Goal: Task Accomplishment & Management: Complete application form

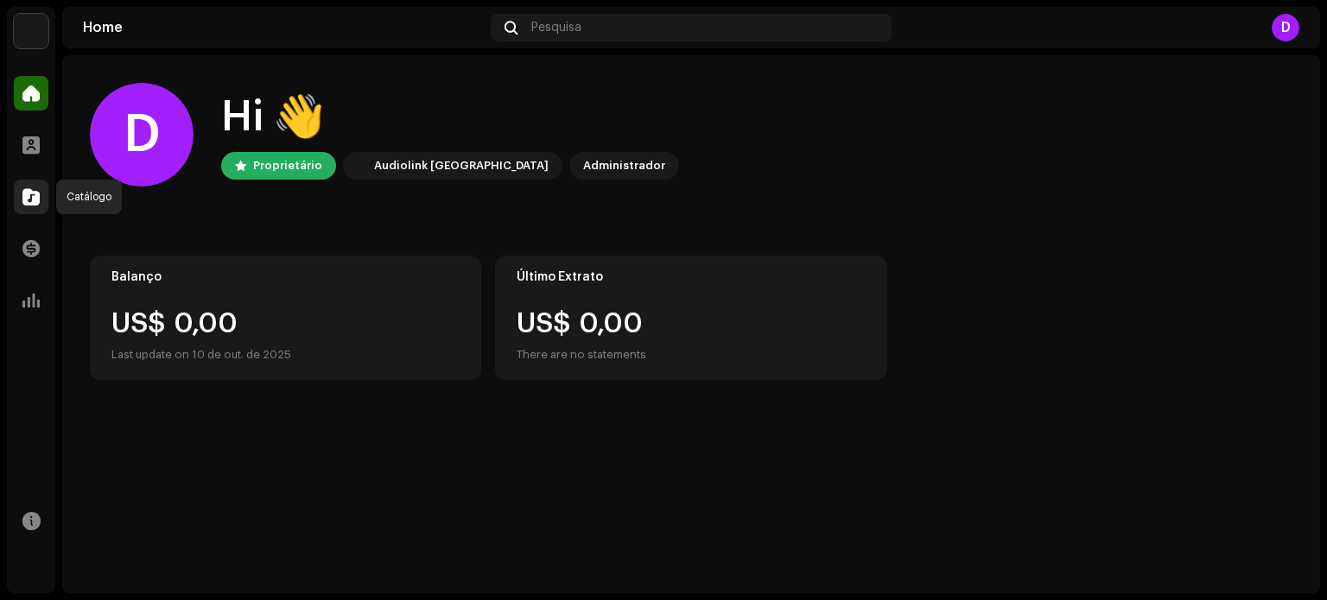
click at [23, 186] on div at bounding box center [31, 197] width 35 height 35
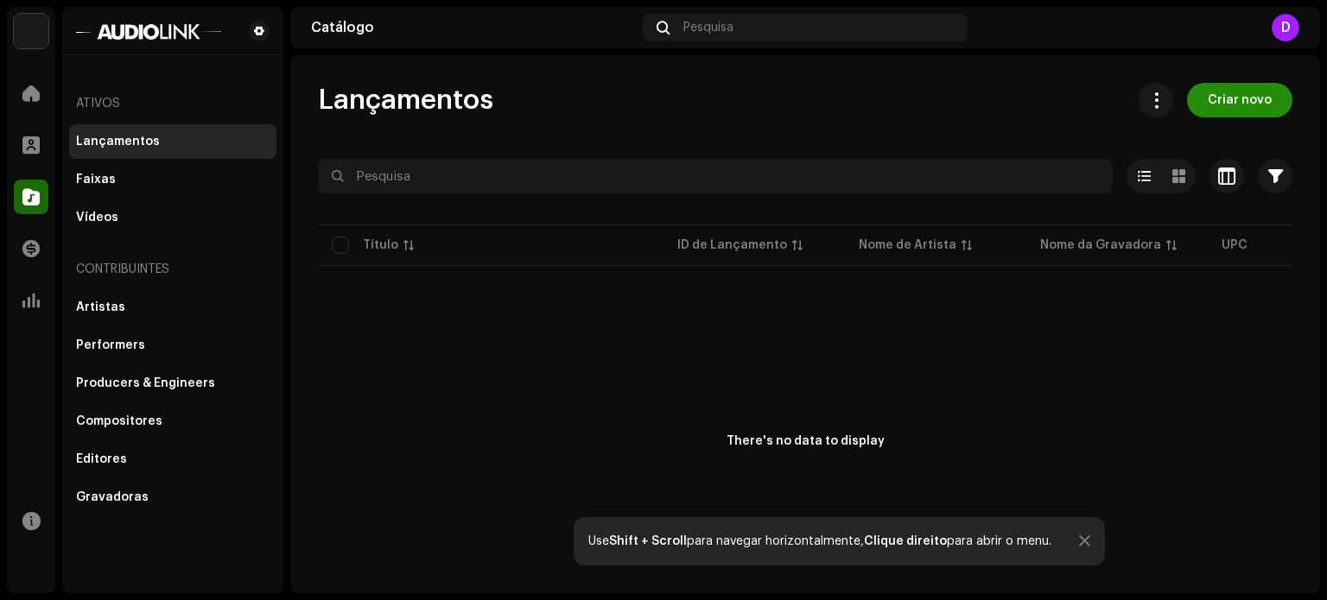
click at [1254, 113] on span "Criar novo" at bounding box center [1240, 100] width 64 height 35
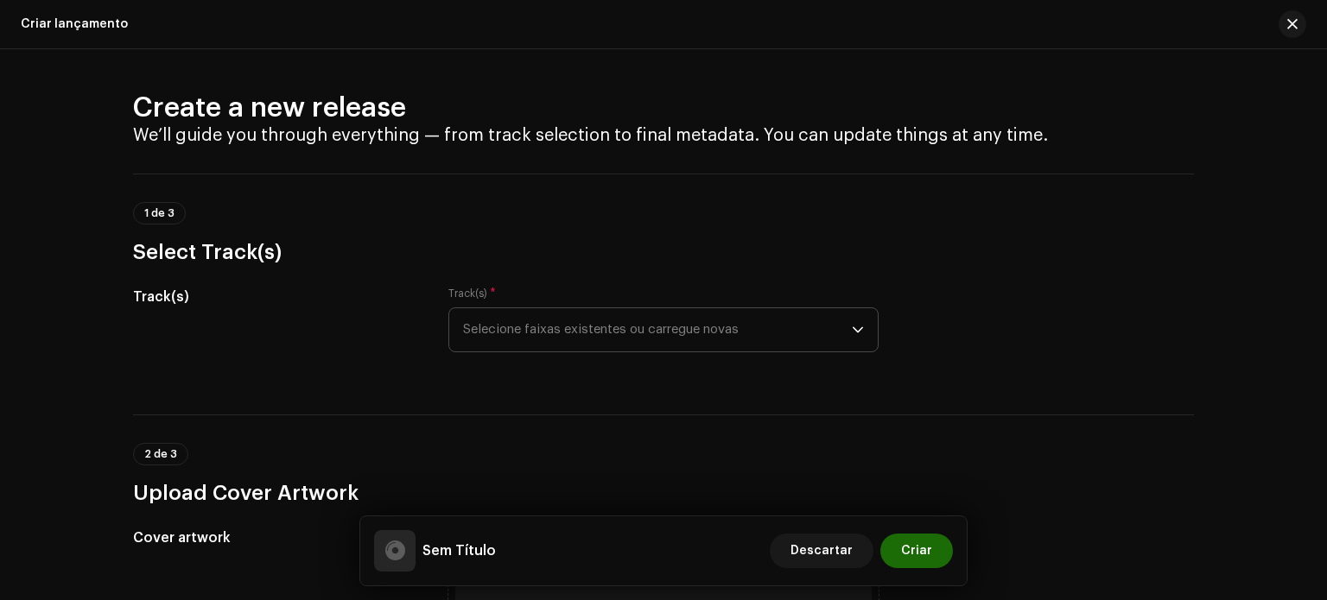
click at [563, 322] on span "Selecione faixas existentes ou carregue novas" at bounding box center [657, 329] width 389 height 43
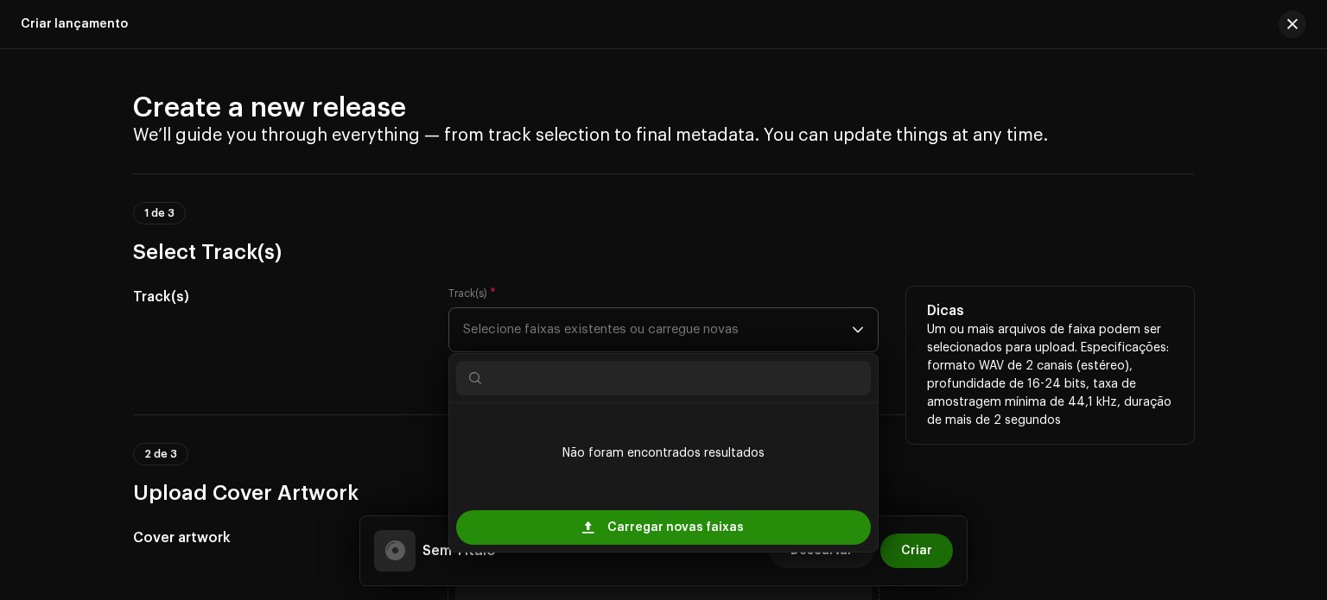
click at [729, 537] on span "Carregar novas faixas" at bounding box center [675, 527] width 136 height 35
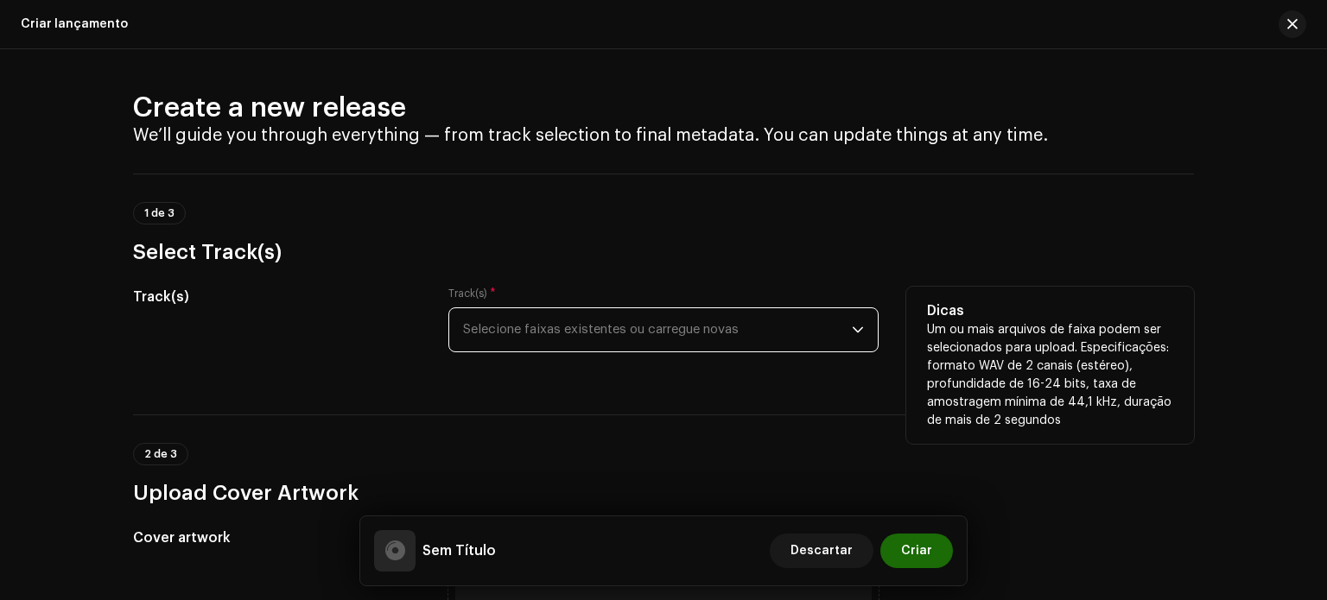
click at [679, 328] on span "Selecione faixas existentes ou carregue novas" at bounding box center [657, 329] width 389 height 43
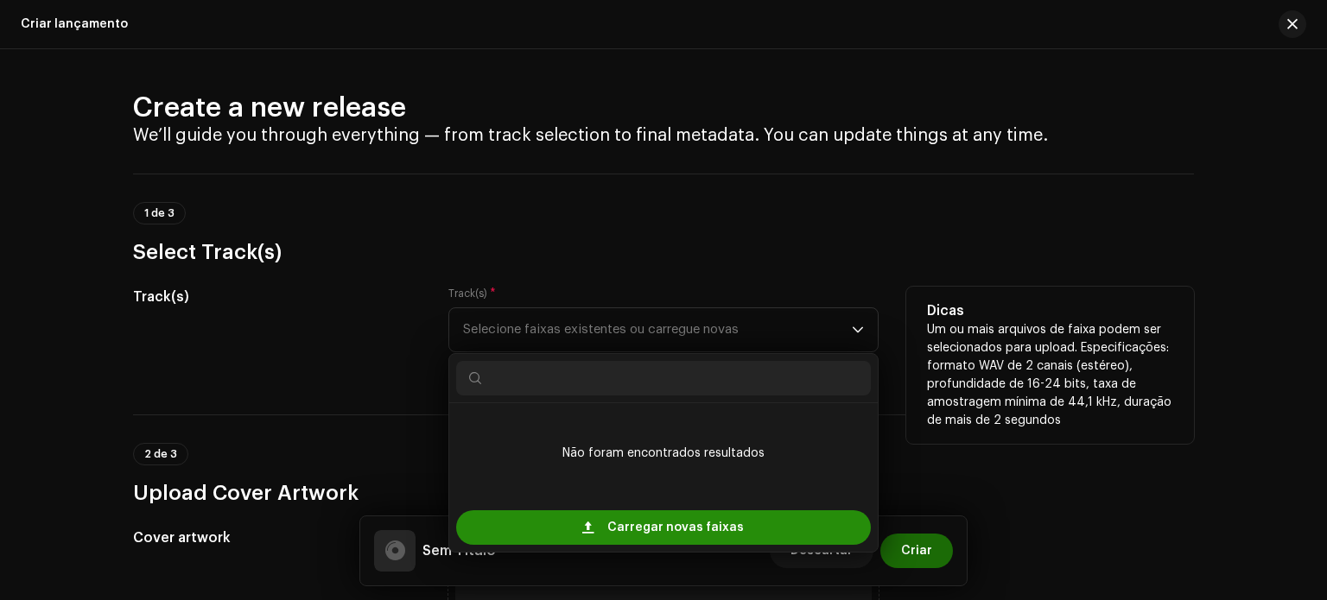
click at [705, 523] on span "Carregar novas faixas" at bounding box center [675, 527] width 136 height 35
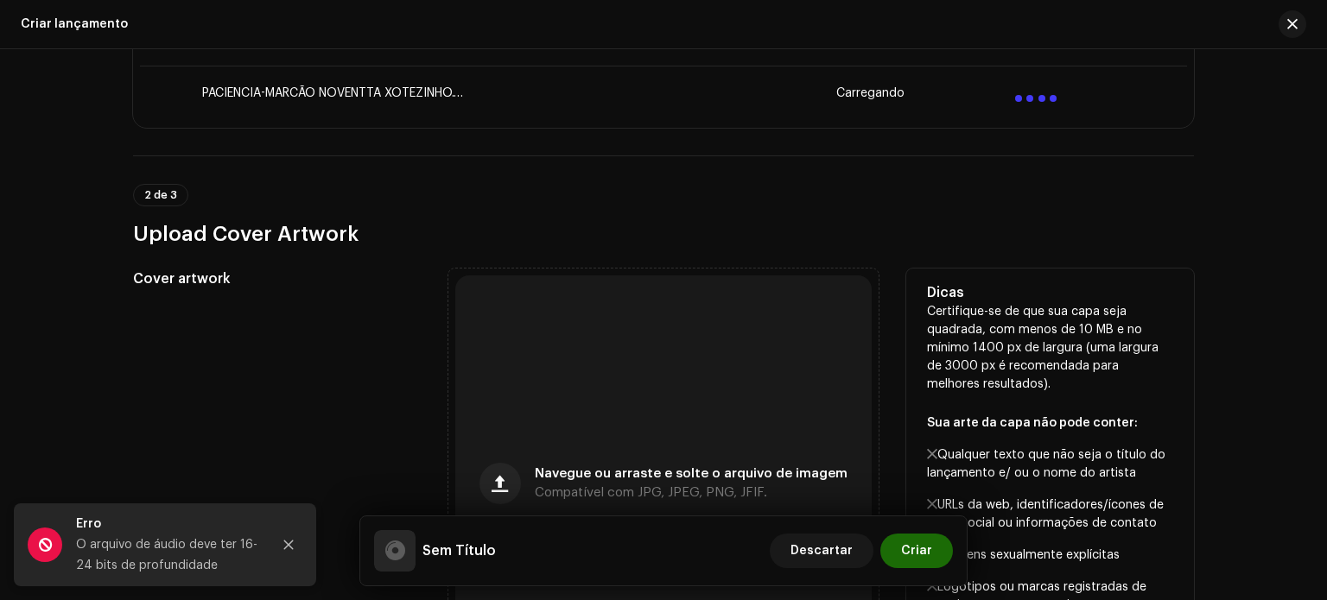
scroll to position [501, 0]
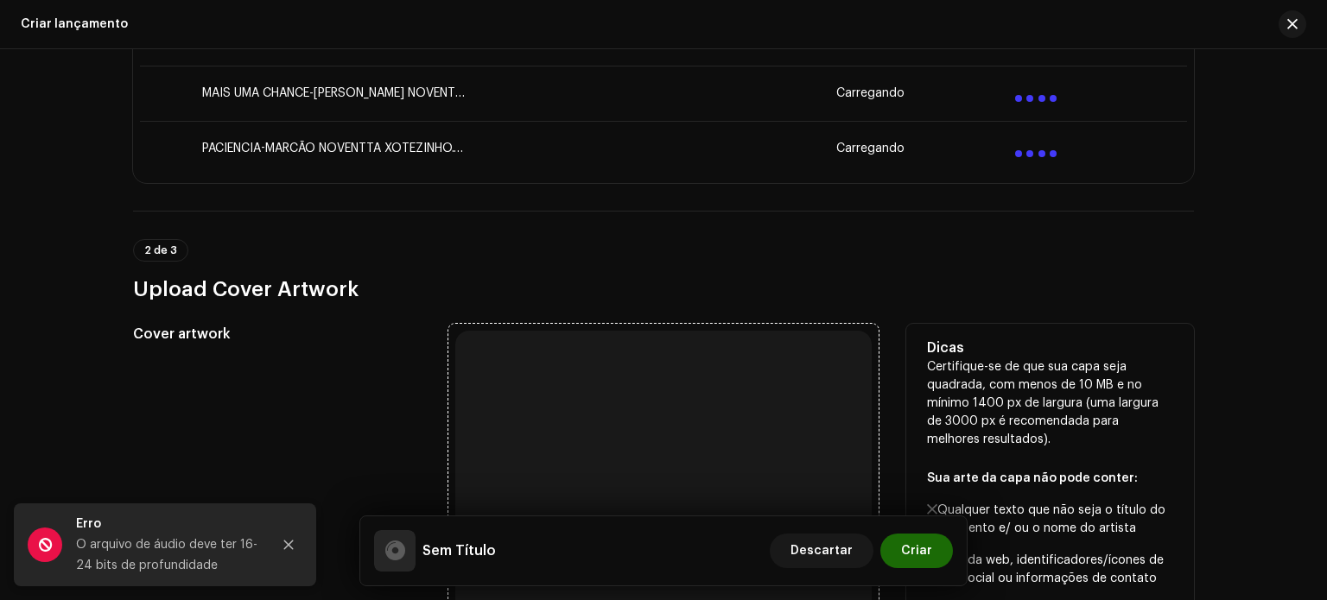
click at [729, 462] on div "Navegue ou arraste e solte o arquivo de imagem Compatível com JPG, JPEG, PNG, J…" at bounding box center [663, 539] width 416 height 416
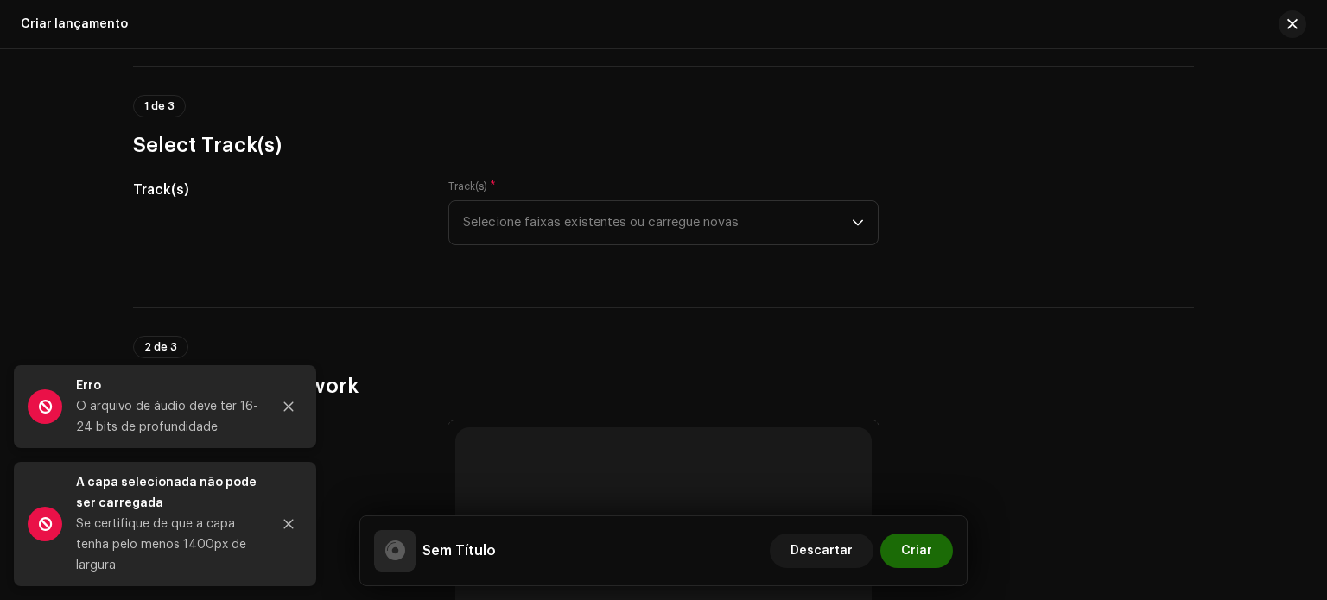
scroll to position [0, 0]
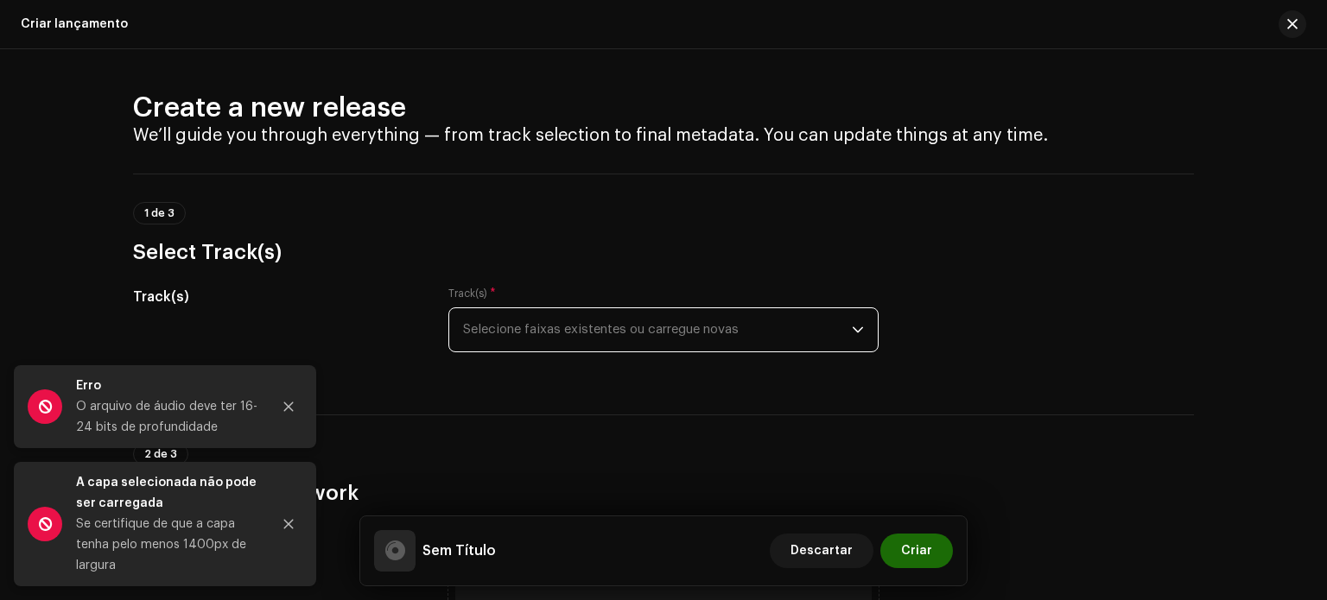
click at [843, 329] on span "Selecione faixas existentes ou carregue novas" at bounding box center [657, 329] width 389 height 43
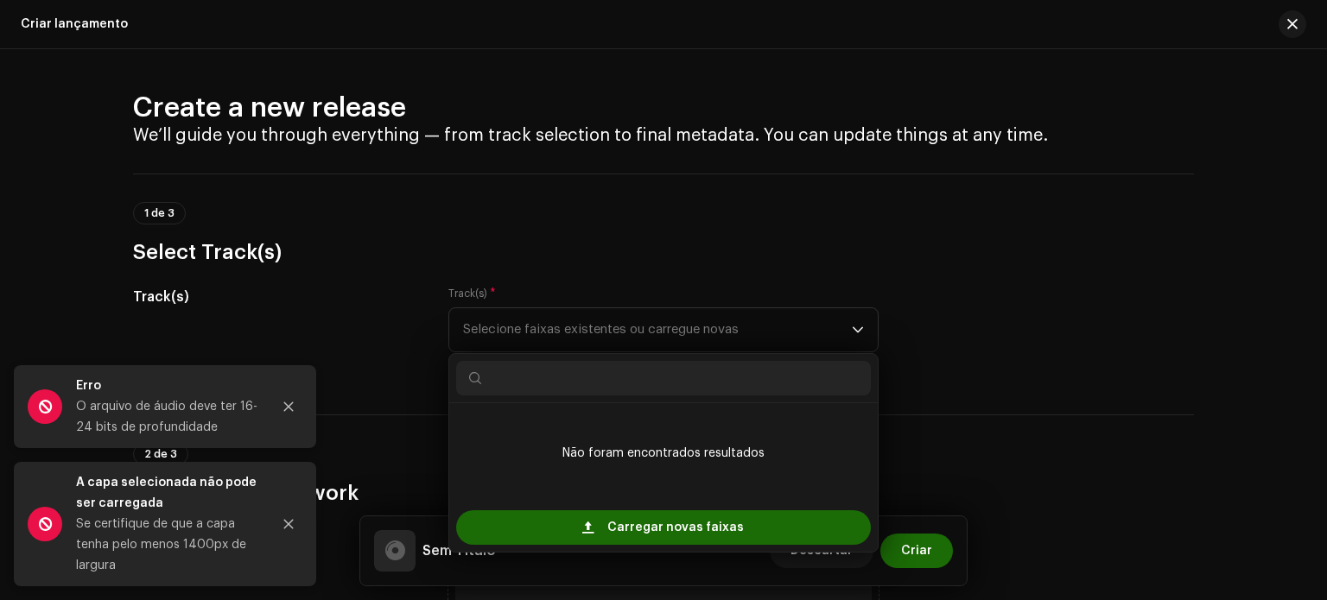
click at [62, 23] on div "Criar lançamento" at bounding box center [74, 24] width 107 height 14
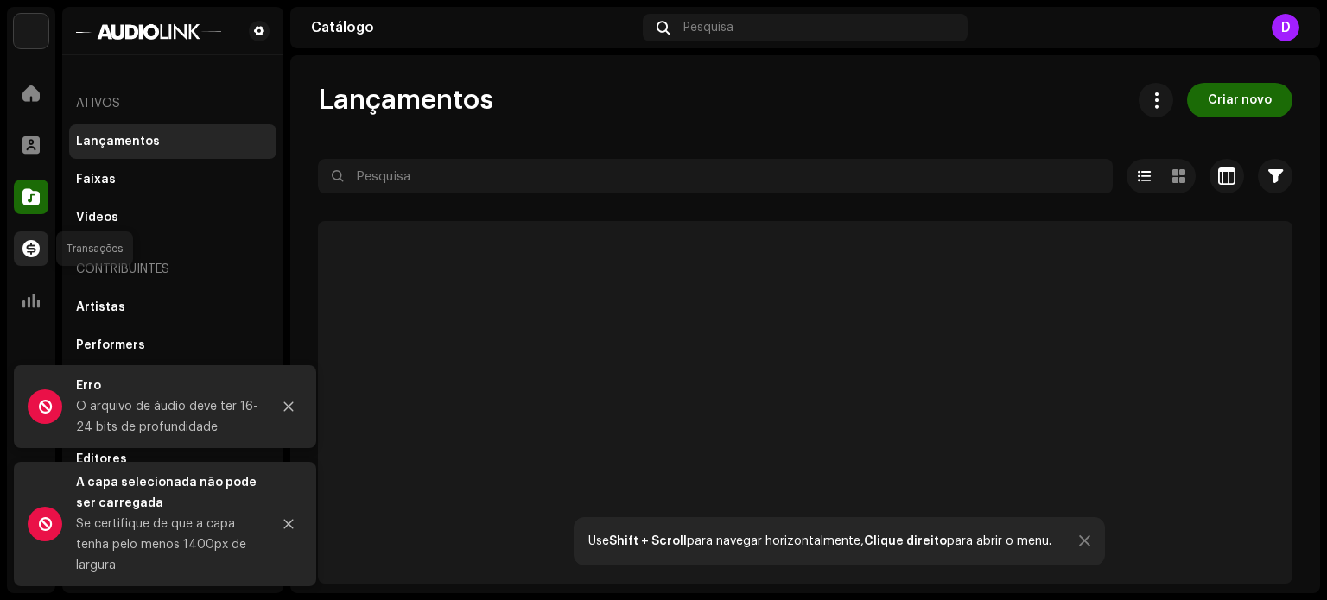
click at [35, 245] on span at bounding box center [30, 249] width 17 height 14
click at [30, 294] on span at bounding box center [30, 301] width 17 height 14
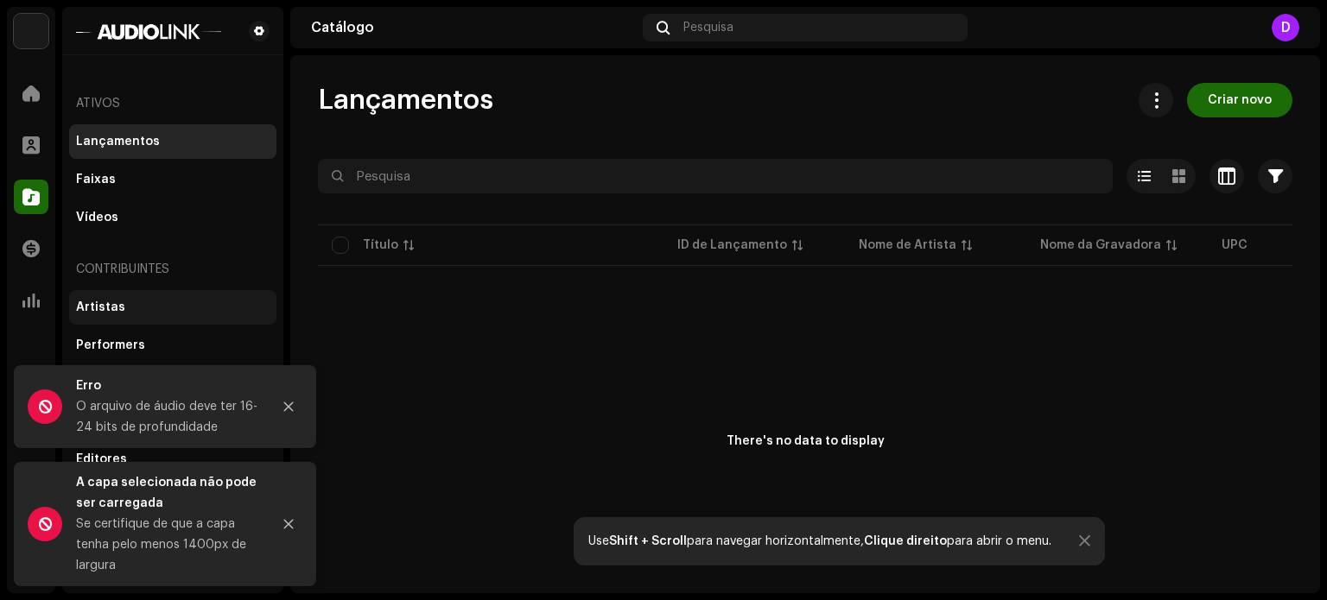
click at [107, 319] on div "Artistas" at bounding box center [172, 307] width 207 height 35
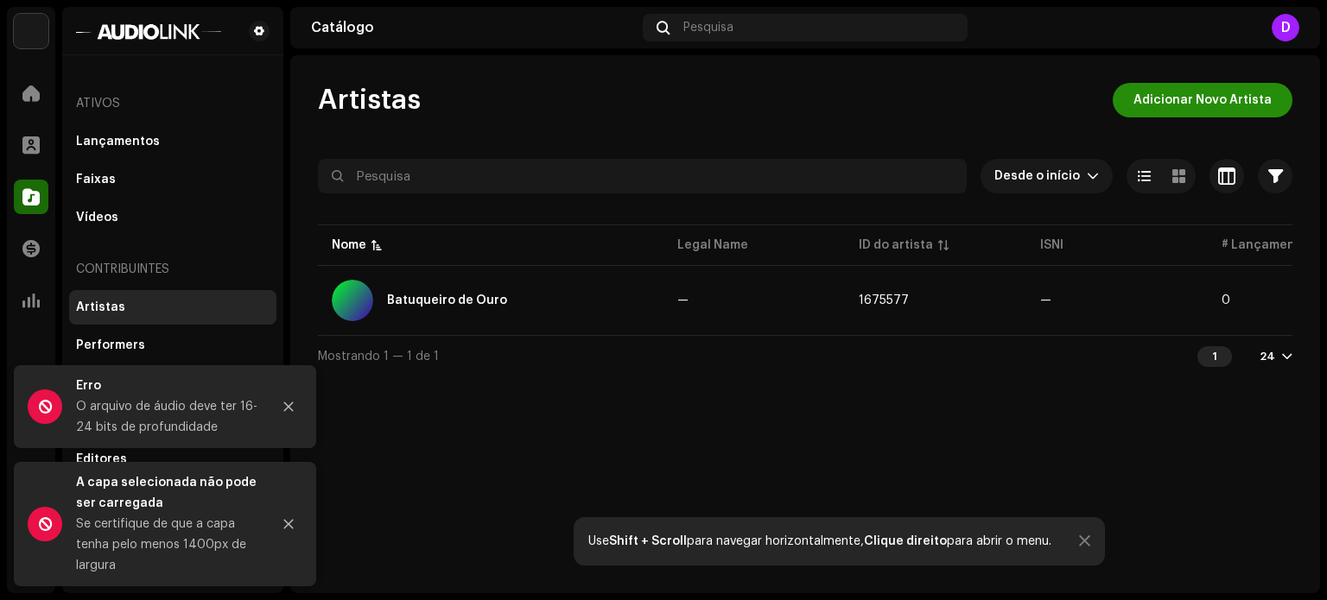
click at [1161, 105] on span "Adicionar Novo Artista" at bounding box center [1202, 100] width 138 height 35
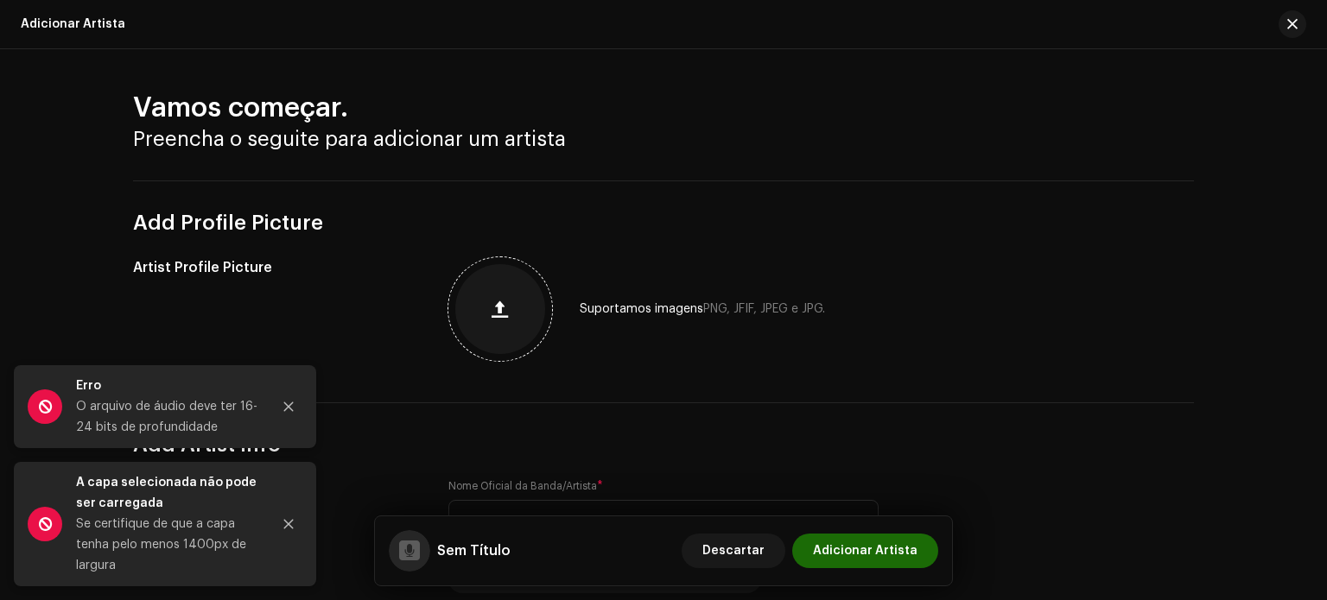
click at [484, 320] on button "button" at bounding box center [499, 308] width 41 height 41
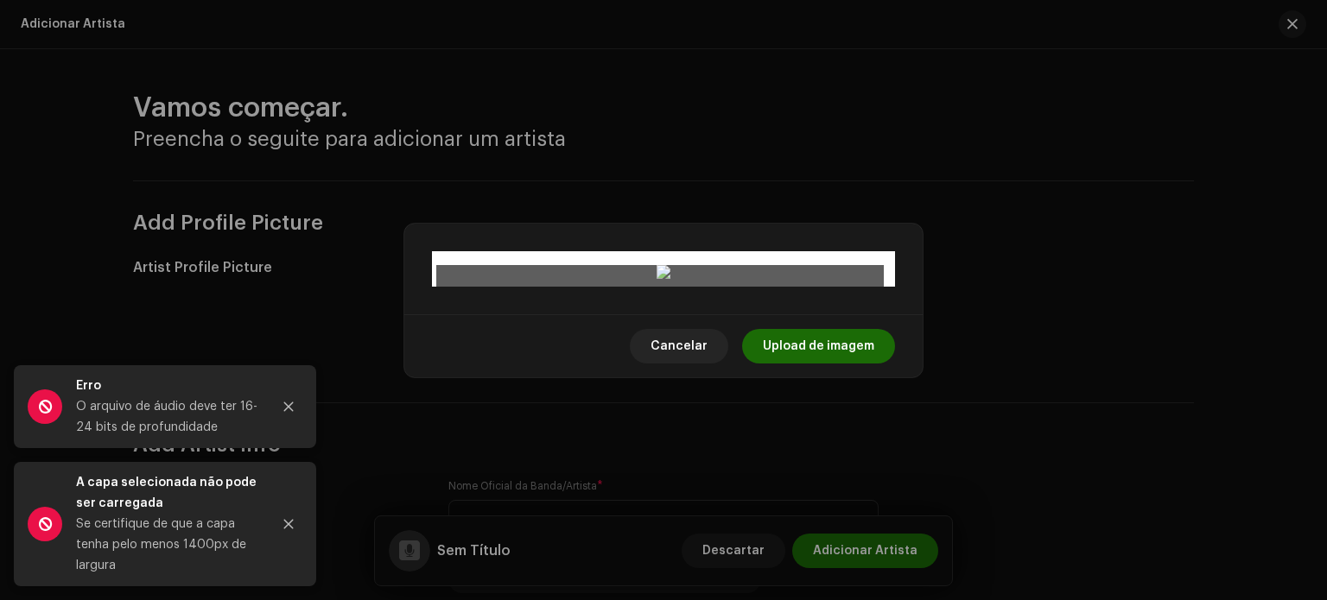
drag, startPoint x: 881, startPoint y: 70, endPoint x: 655, endPoint y: 276, distance: 305.7
click at [655, 276] on div at bounding box center [663, 273] width 454 height 17
drag, startPoint x: 590, startPoint y: 360, endPoint x: 760, endPoint y: 145, distance: 274.3
click at [703, 338] on div at bounding box center [665, 448] width 221 height 221
drag, startPoint x: 766, startPoint y: 145, endPoint x: 722, endPoint y: 210, distance: 78.3
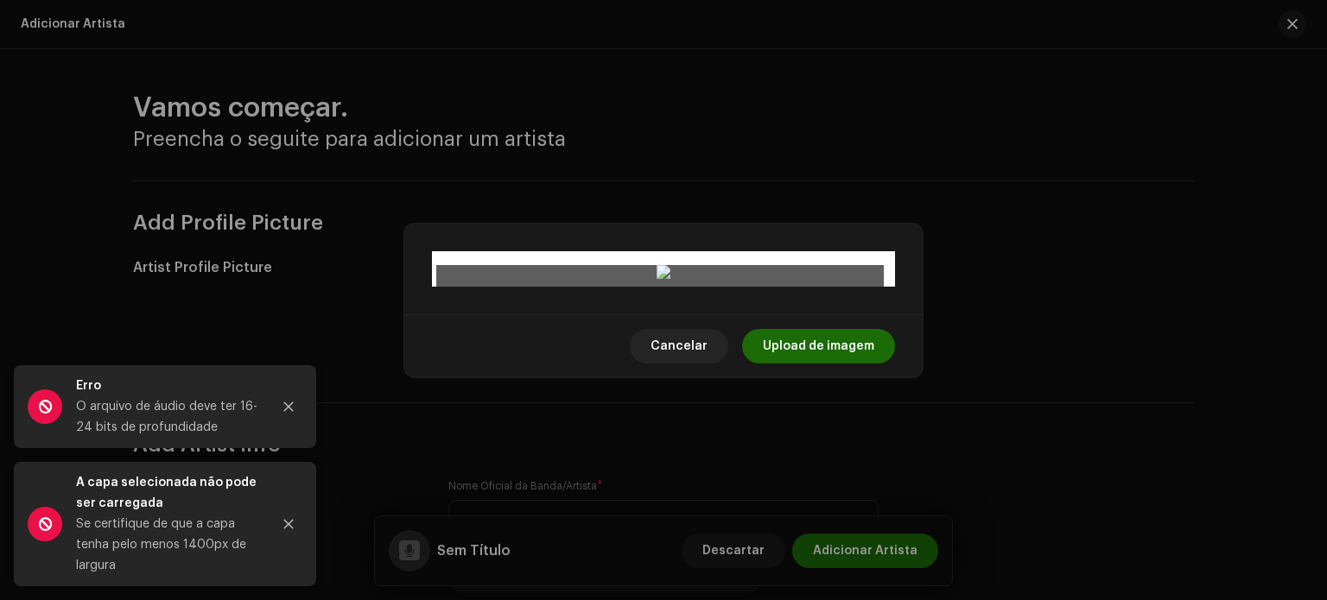
click at [722, 378] on div at bounding box center [645, 468] width 181 height 181
click at [718, 384] on div at bounding box center [642, 471] width 175 height 175
click at [694, 384] on div at bounding box center [642, 471] width 175 height 175
drag, startPoint x: 703, startPoint y: 217, endPoint x: 682, endPoint y: 197, distance: 29.3
click at [682, 294] on div at bounding box center [663, 381] width 175 height 175
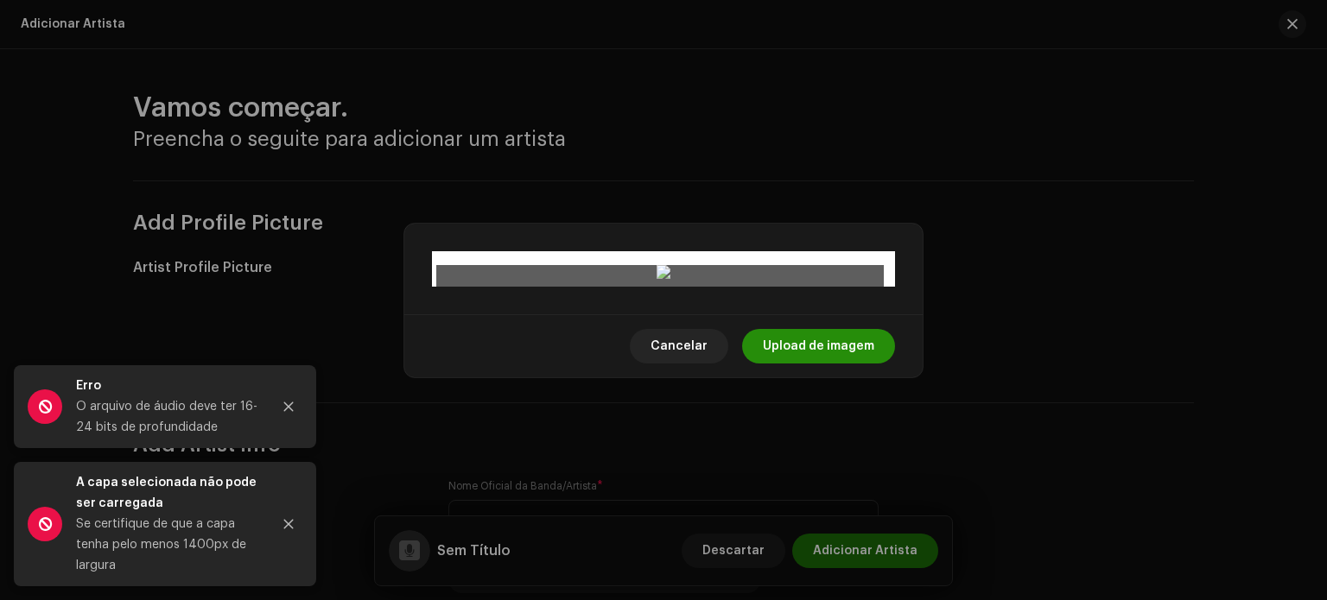
click at [826, 364] on span "Upload de imagem" at bounding box center [818, 346] width 111 height 35
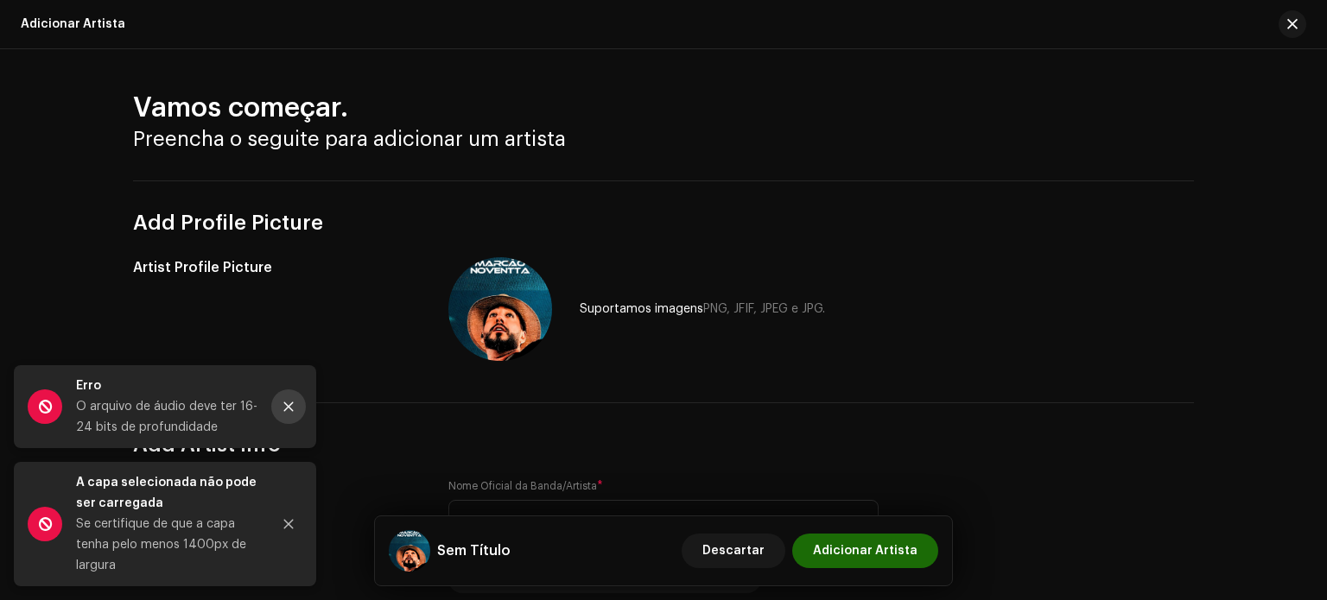
click at [287, 407] on icon "Close" at bounding box center [288, 407] width 12 height 12
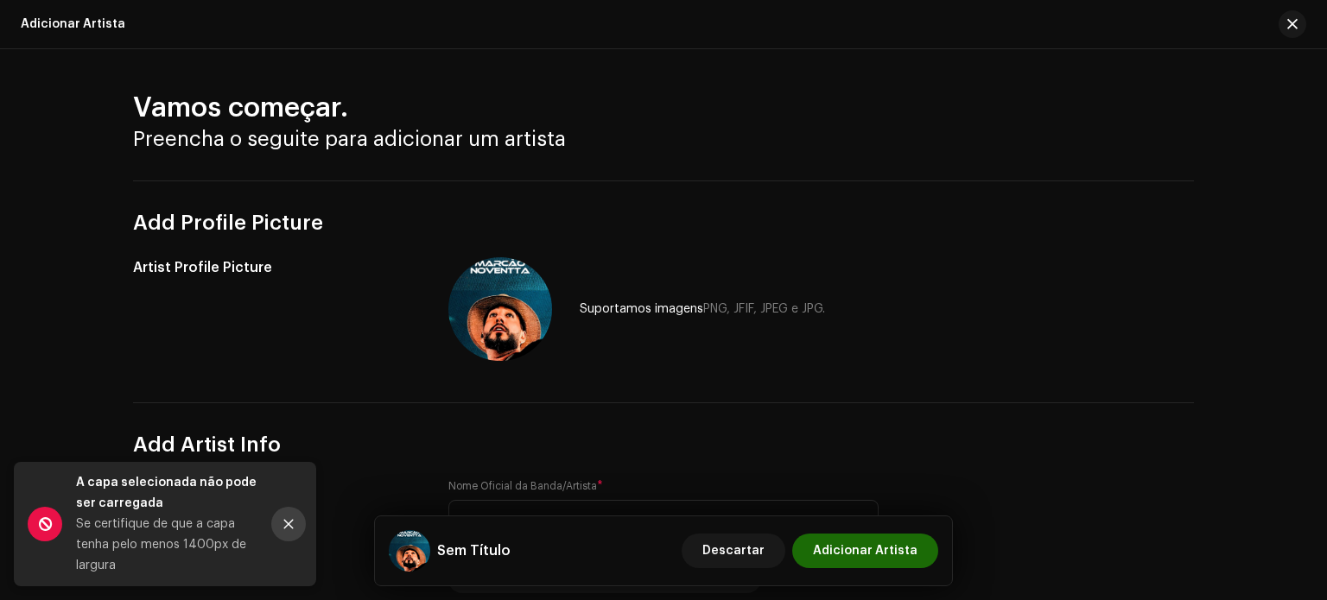
click at [294, 515] on button "Close" at bounding box center [288, 524] width 35 height 35
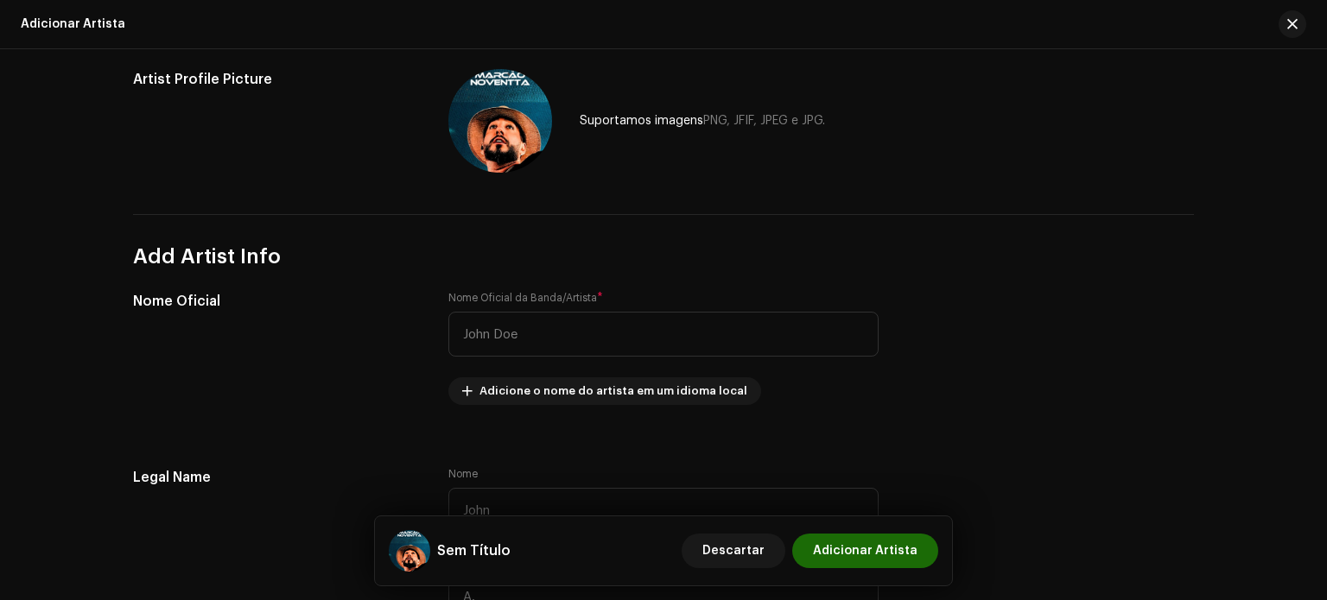
scroll to position [210, 0]
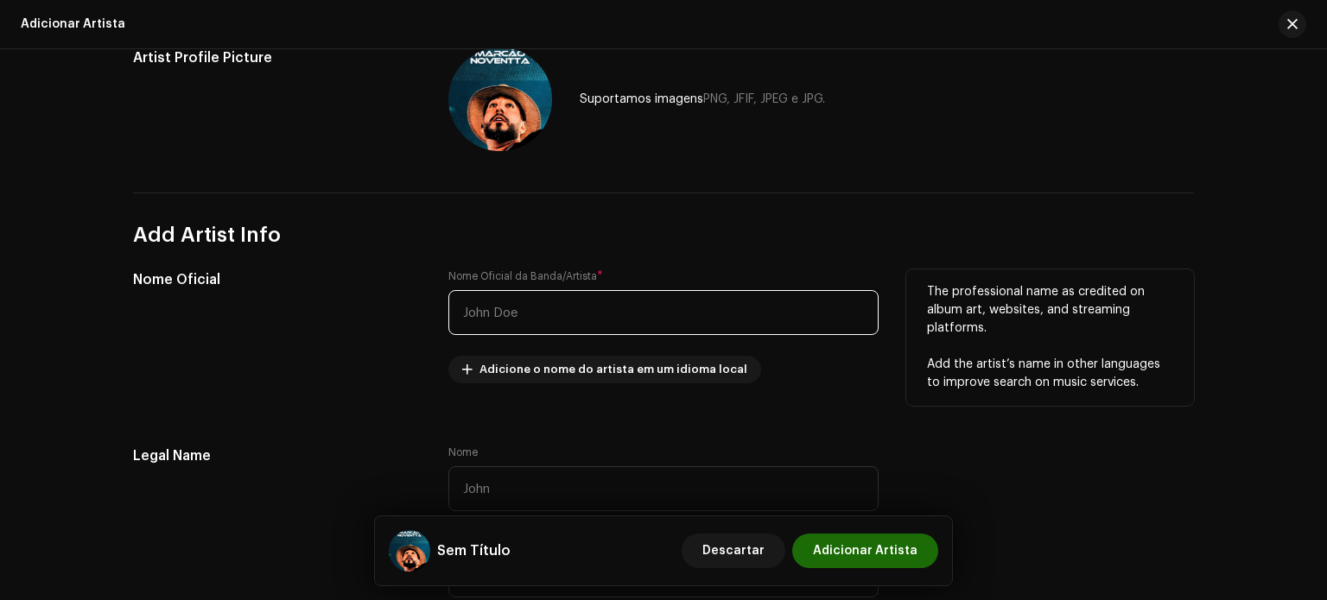
click at [531, 313] on input "text" at bounding box center [663, 312] width 430 height 45
paste input "[PERSON_NAME]"
type input "[PERSON_NAME]"
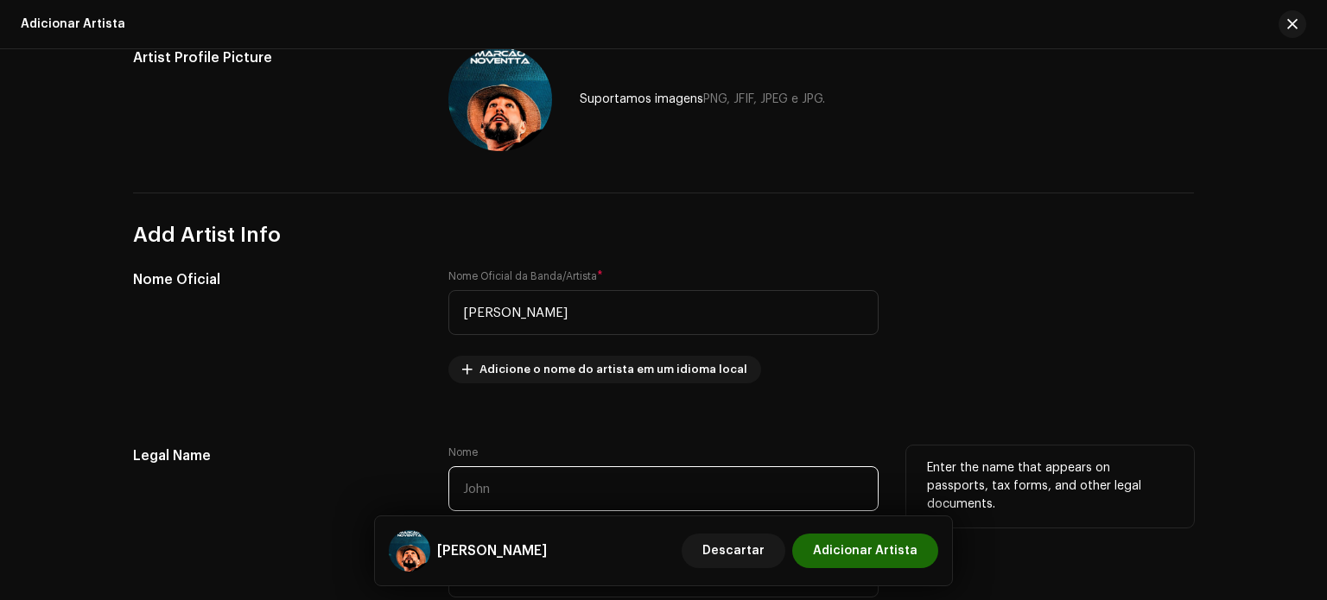
click at [524, 494] on input "text" at bounding box center [663, 488] width 430 height 45
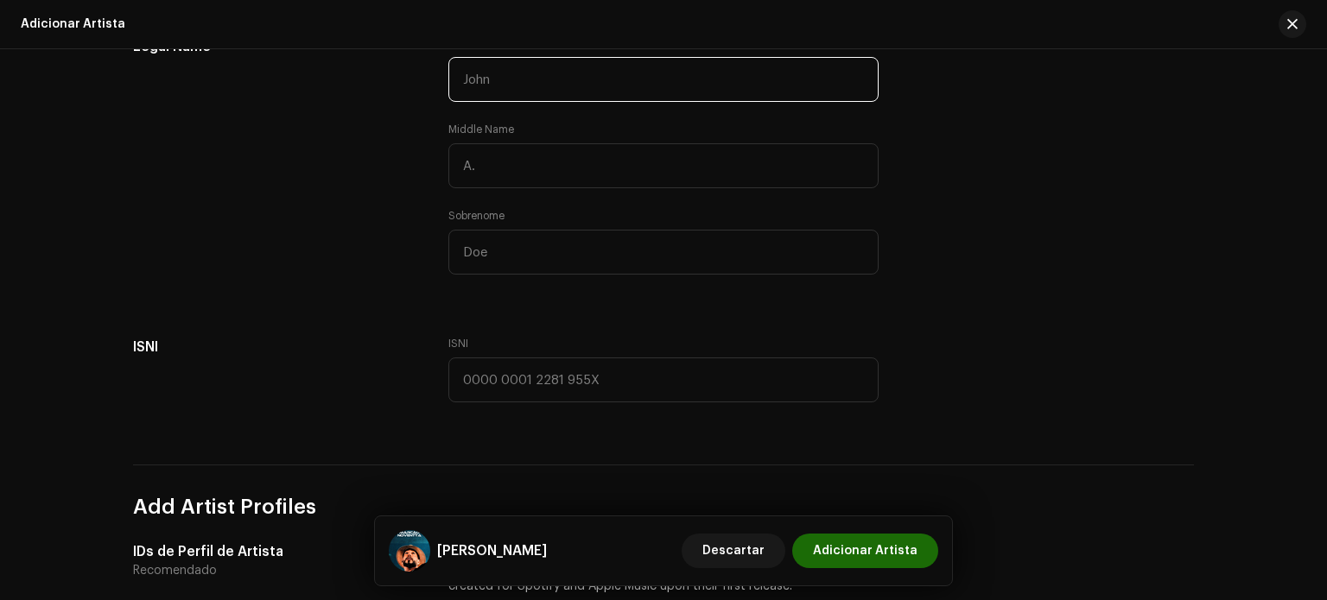
scroll to position [616, 0]
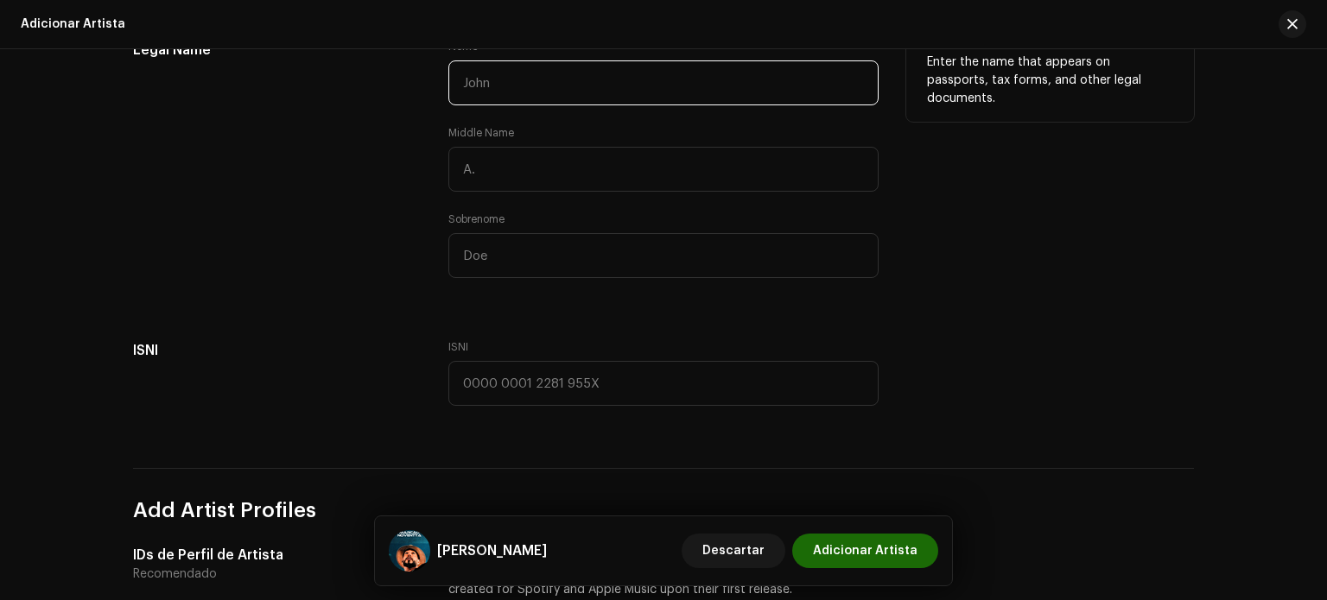
click at [522, 94] on input "text" at bounding box center [663, 82] width 430 height 45
paste input "[PERSON_NAME]"
drag, startPoint x: 587, startPoint y: 75, endPoint x: 509, endPoint y: 86, distance: 79.4
click at [509, 86] on input "[PERSON_NAME]" at bounding box center [663, 82] width 430 height 45
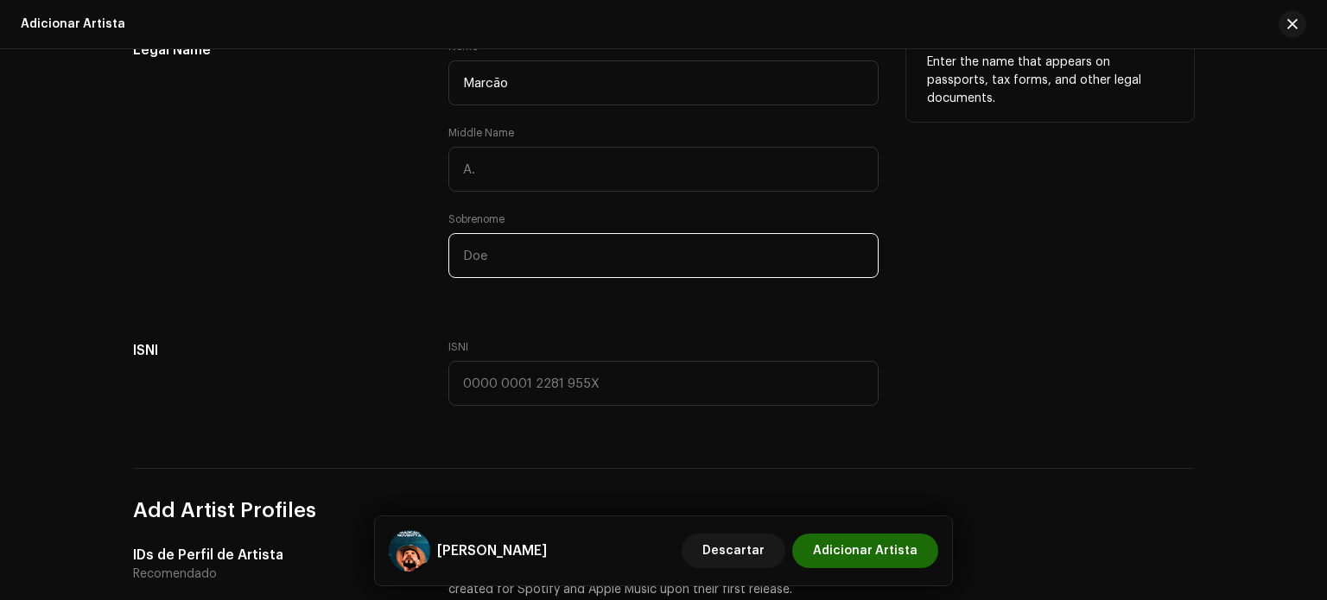
type input "Marcão"
click at [507, 241] on input "text" at bounding box center [663, 255] width 430 height 45
paste input "[PERSON_NAME]"
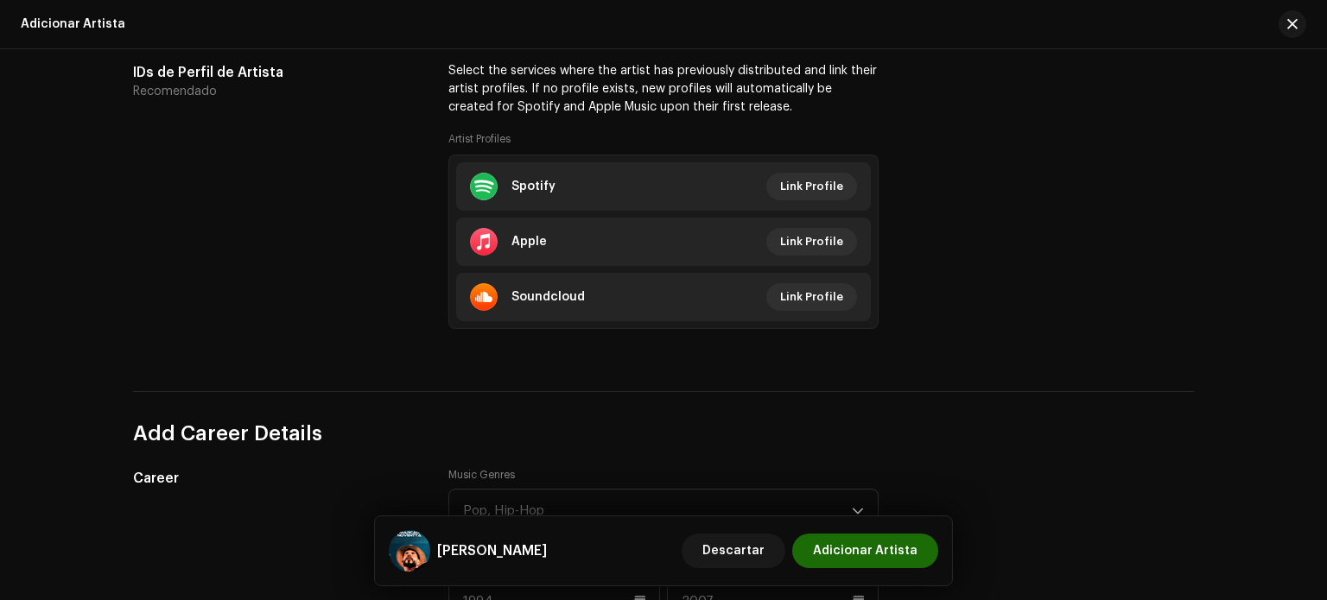
scroll to position [1134, 0]
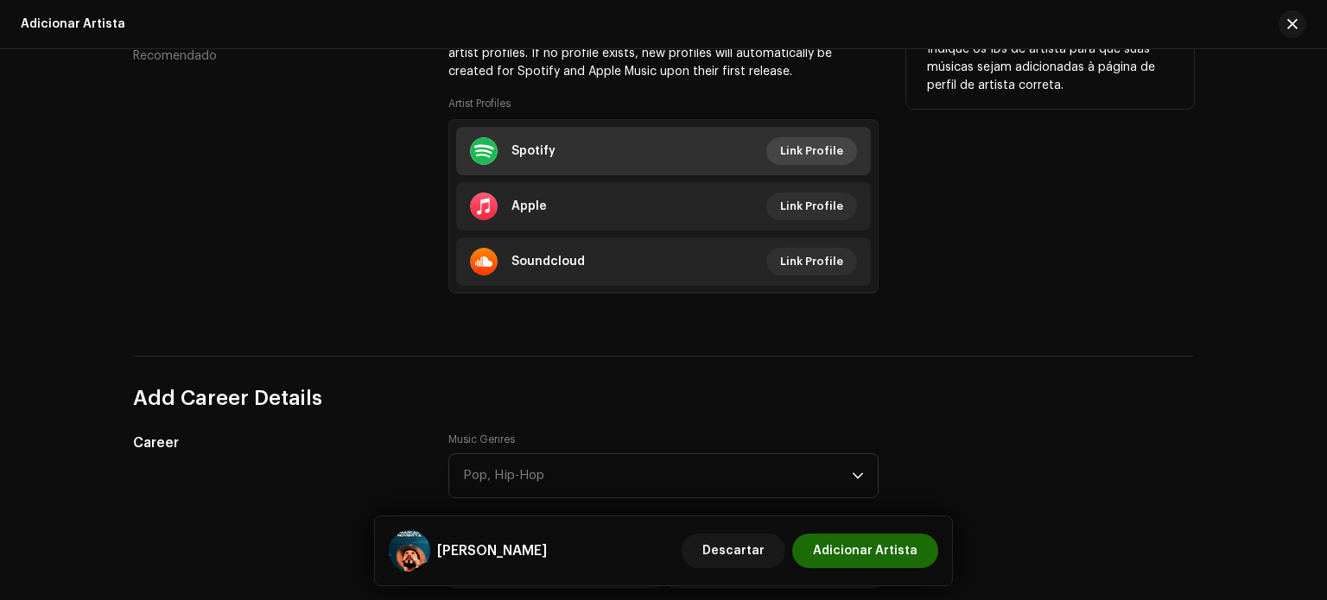
type input "[PERSON_NAME]"
click at [802, 159] on span "Link Profile" at bounding box center [811, 151] width 63 height 35
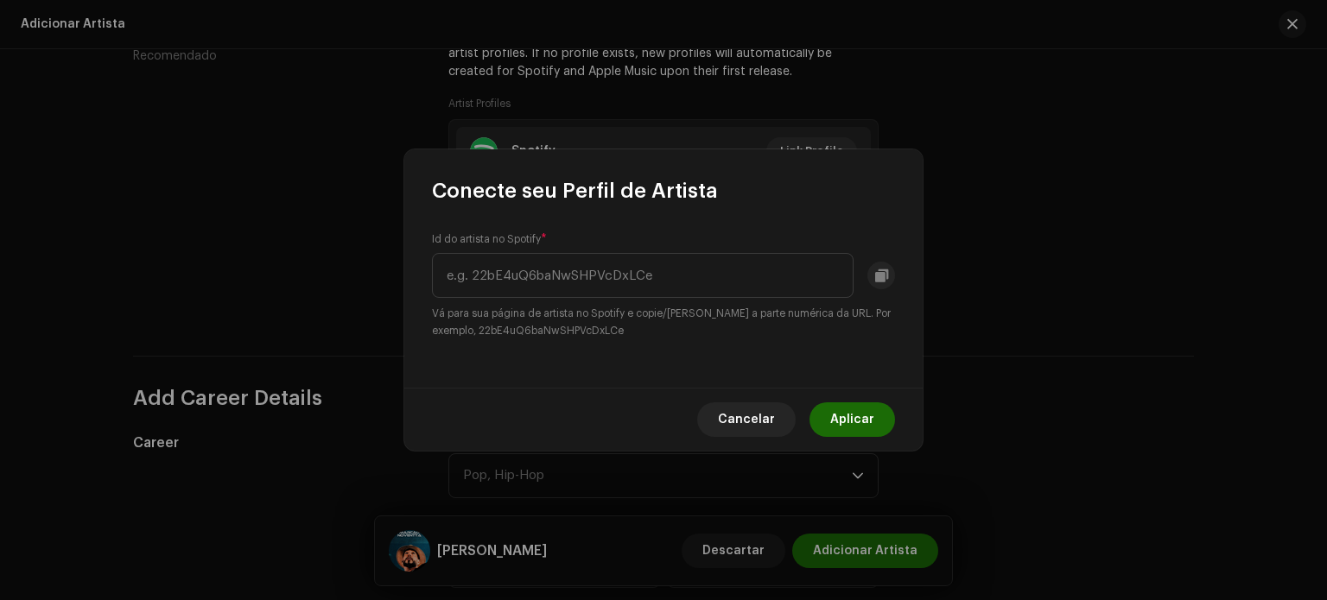
click at [578, 299] on div "Id do artista no Spotify * Vá para sua página de artista no Spotify e copie/[PE…" at bounding box center [663, 285] width 463 height 107
click at [637, 274] on input "text" at bounding box center [643, 275] width 422 height 45
paste input "[PERSON_NAME]"
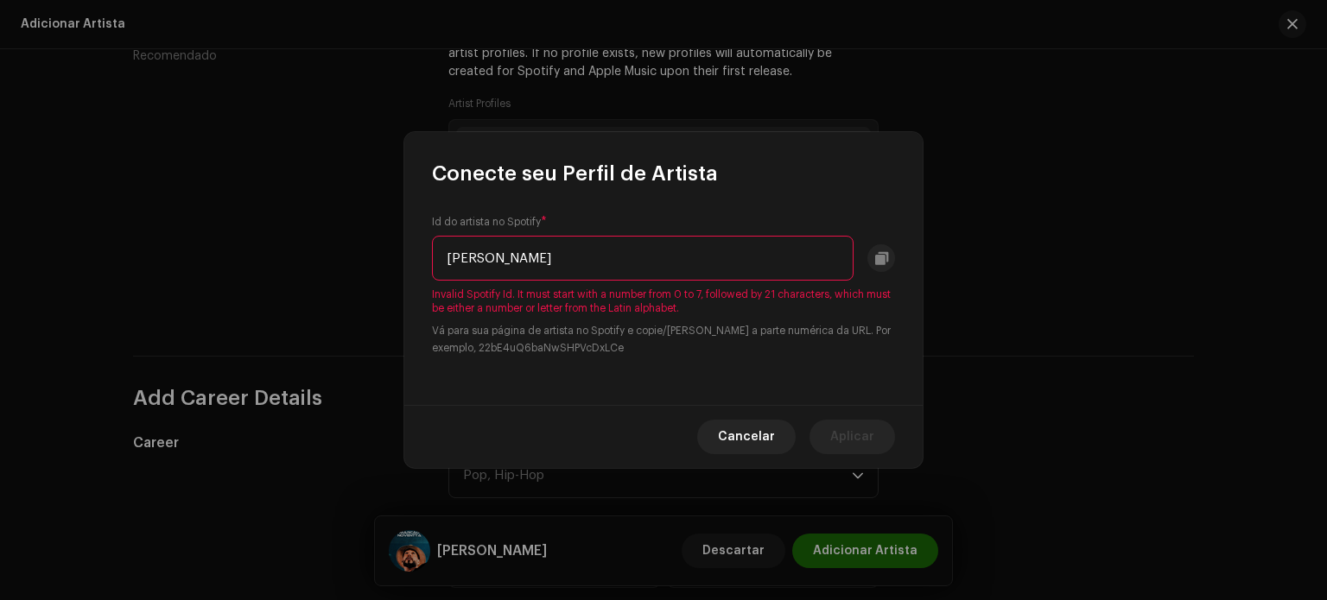
drag, startPoint x: 592, startPoint y: 265, endPoint x: 391, endPoint y: 273, distance: 200.5
click at [393, 273] on div "Conecte seu Perfil de Artista Id do artista no Spotify * [PERSON_NAME] Invalid …" at bounding box center [663, 300] width 1327 height 600
paste input "[URL][DOMAIN_NAME]"
drag, startPoint x: 510, startPoint y: 261, endPoint x: 352, endPoint y: 255, distance: 159.0
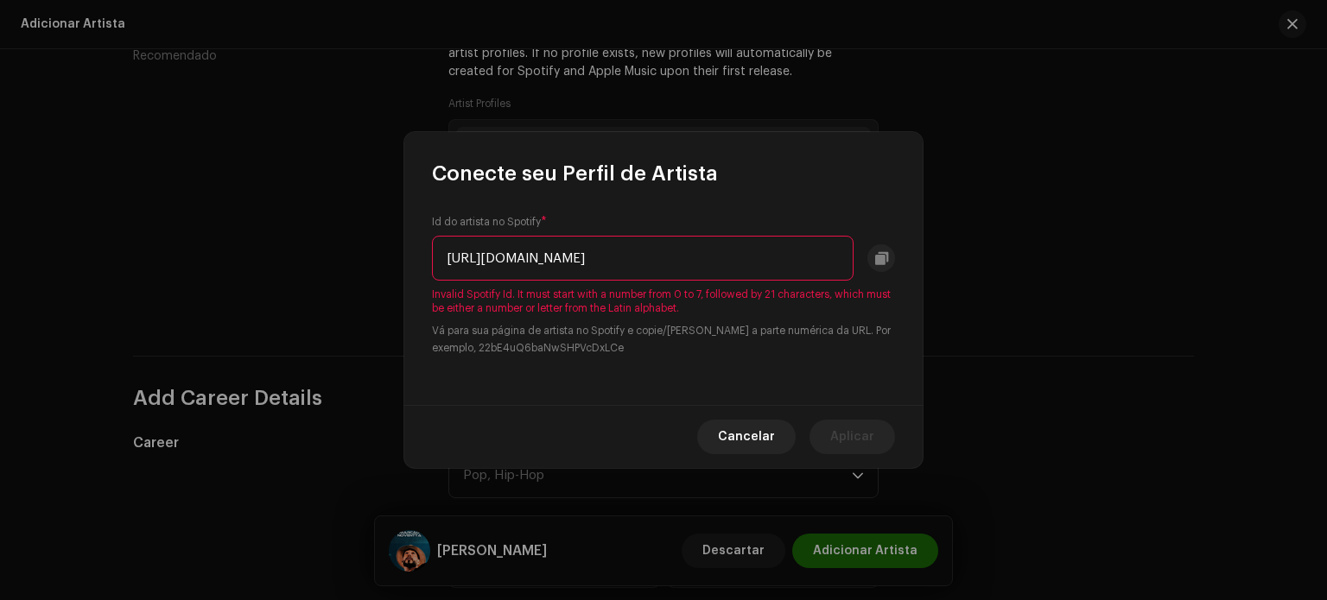
click at [353, 260] on div "Conecte seu Perfil de Artista Id do artista no Spotify * [URL][DOMAIN_NAME] Inv…" at bounding box center [663, 300] width 1327 height 600
click at [801, 262] on input "25nX8lonMLuZYjwyP3VtJ9?si=-XuvUz_aRHi_fPzzXsiPdA" at bounding box center [643, 258] width 422 height 45
type input "25nX8lonMLuZYjwyP3VtJ9?si=-XuvUz_aRHi_fPzzXsiPdA"
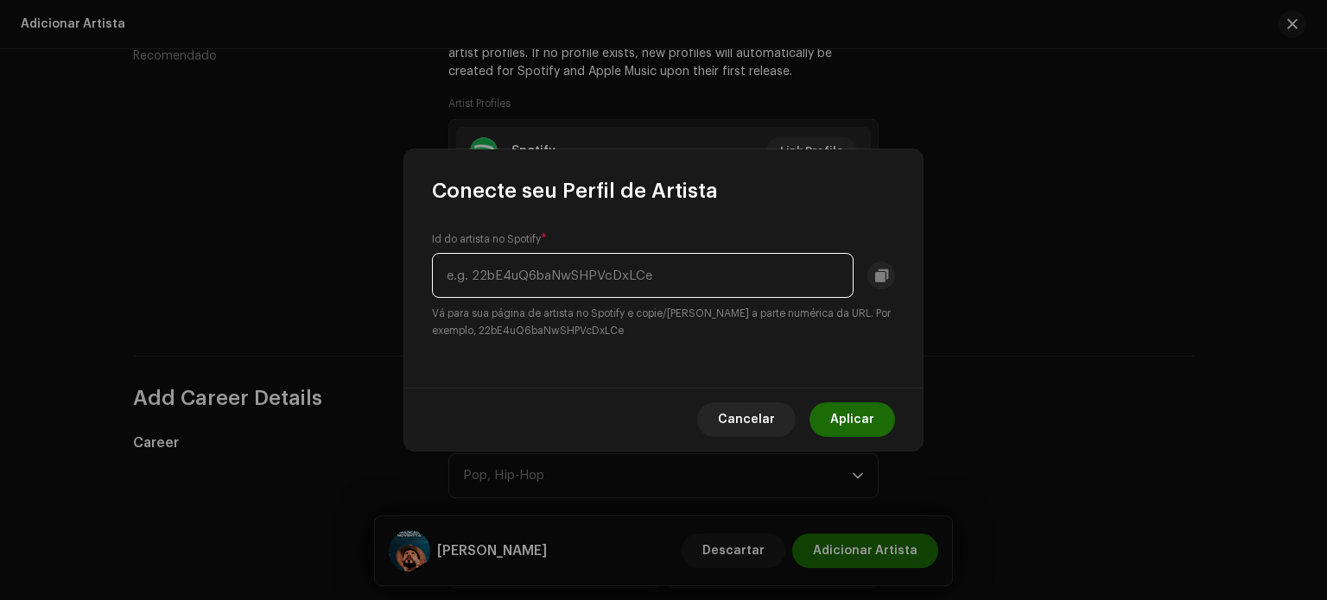
paste input "25nX8lonMLuZYjwyP3VtJ9"
type input "25nX8lonMLuZYjwyP3VtJ9"
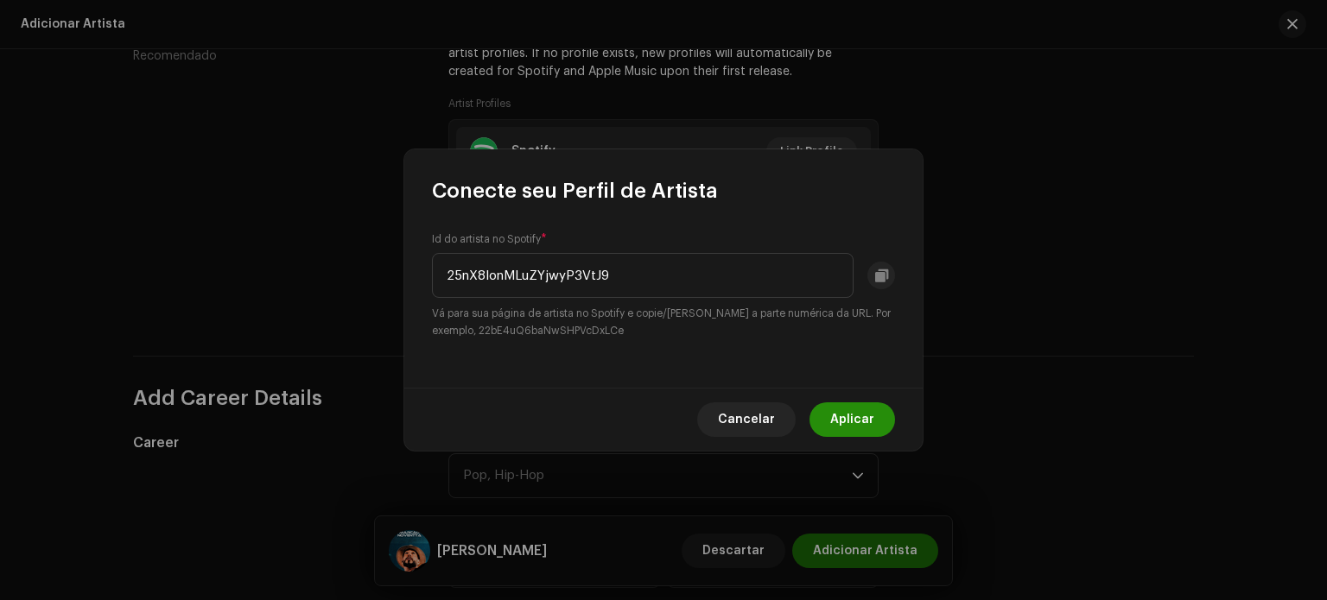
click at [851, 418] on span "Aplicar" at bounding box center [852, 420] width 44 height 35
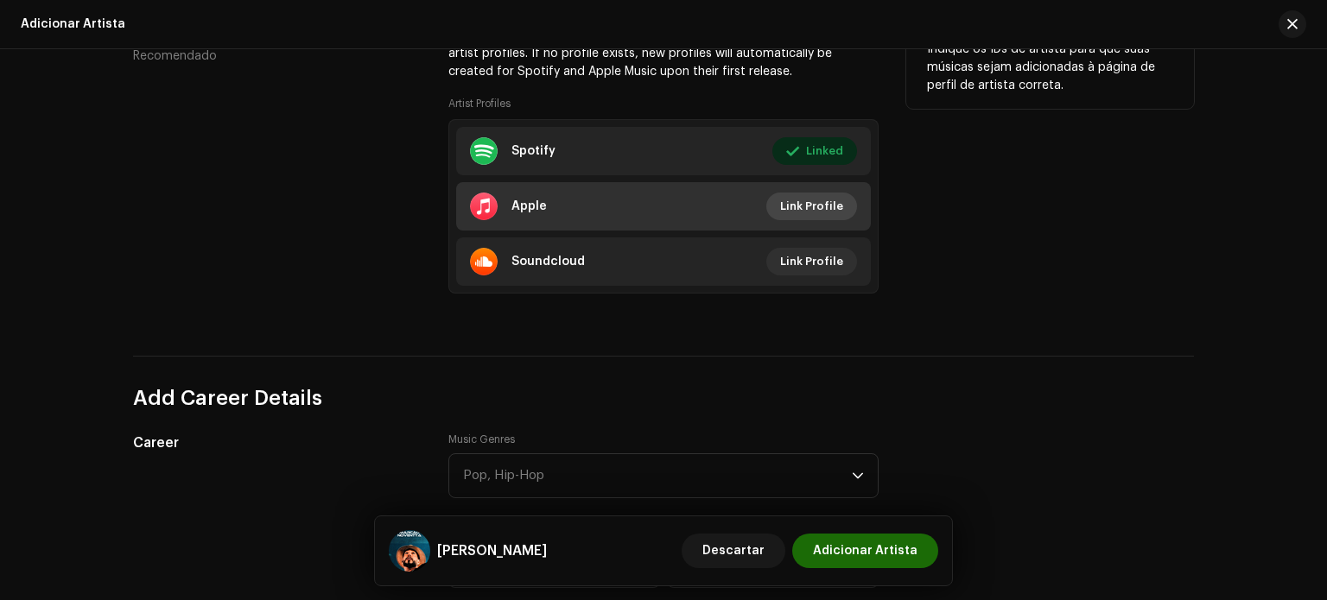
click at [810, 209] on span "Link Profile" at bounding box center [811, 206] width 63 height 35
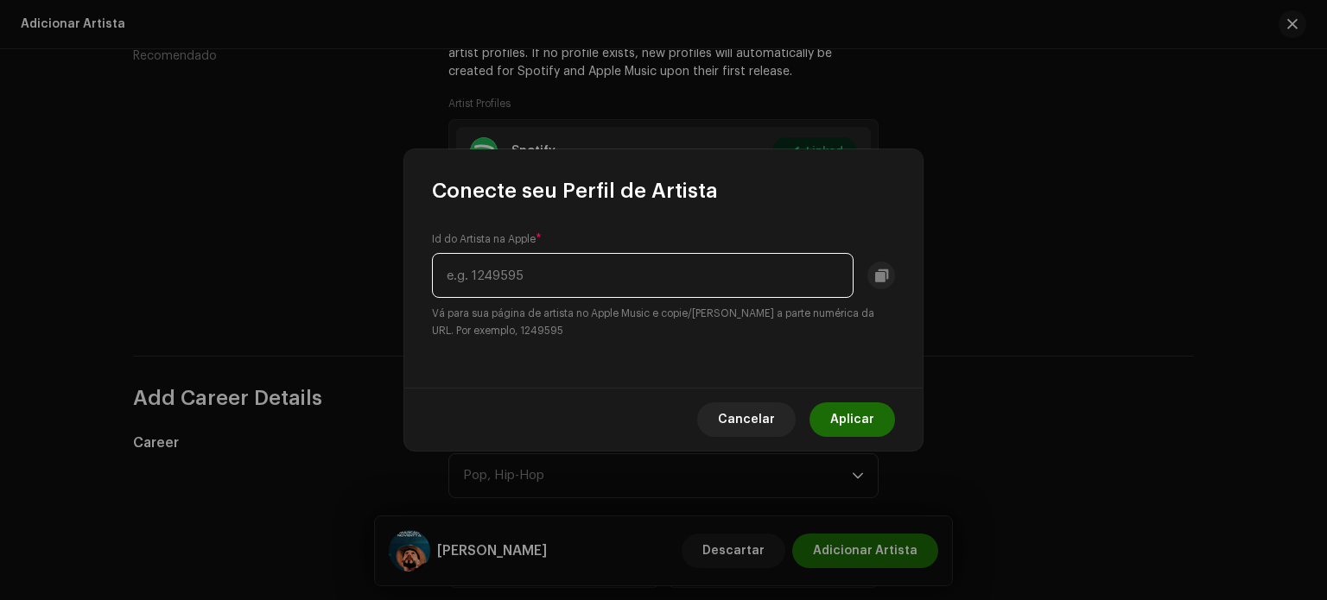
paste input "1087442837"
type input "1087442837"
click at [849, 419] on span "Aplicar" at bounding box center [852, 420] width 44 height 35
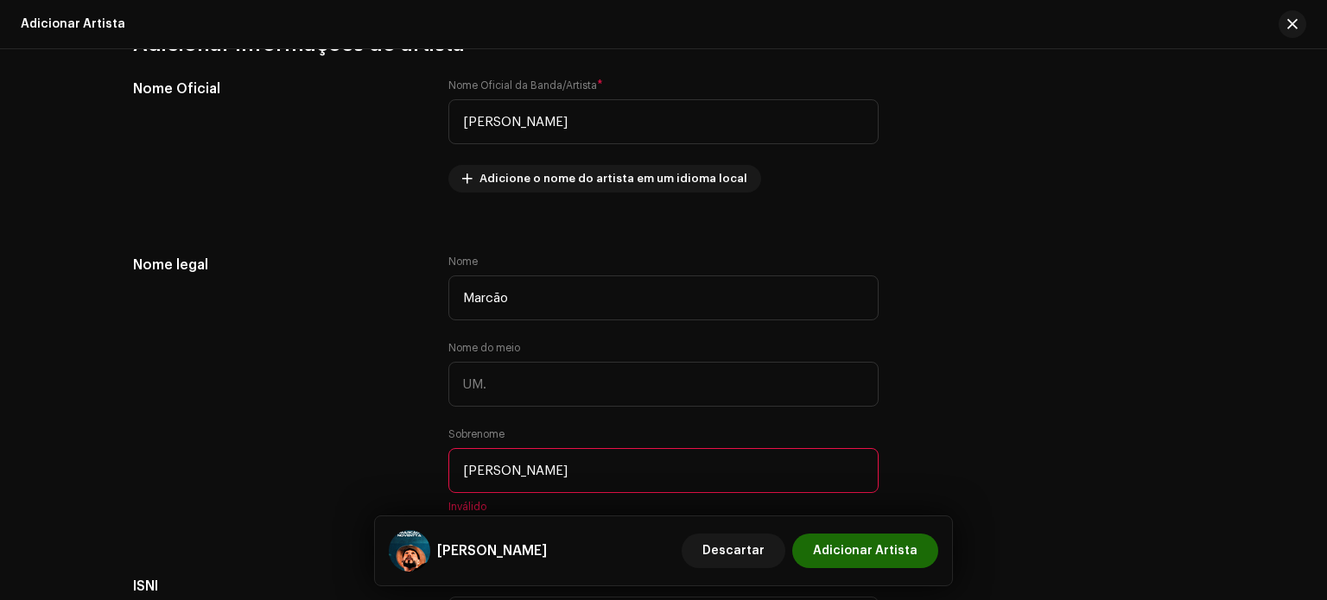
scroll to position [497, 0]
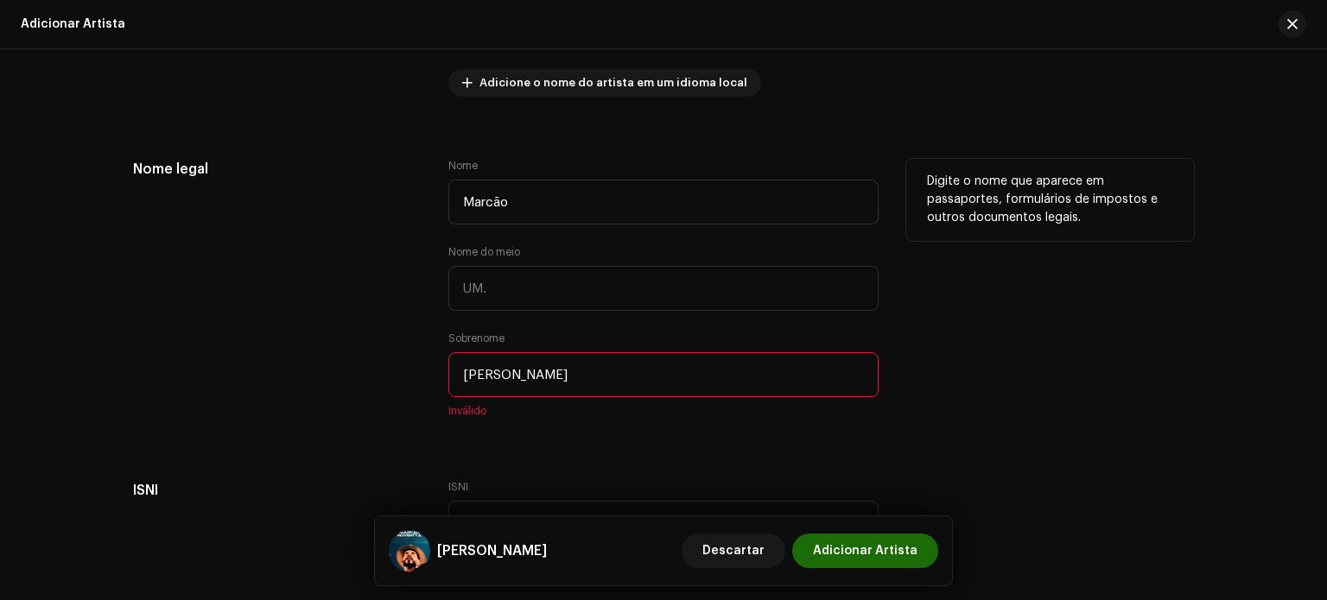
drag, startPoint x: 508, startPoint y: 376, endPoint x: 409, endPoint y: 381, distance: 99.5
click at [409, 381] on div "Nome legal Nome Marcão Nome do meio Sobrenome [PERSON_NAME] Inválido Digite o n…" at bounding box center [663, 299] width 1061 height 280
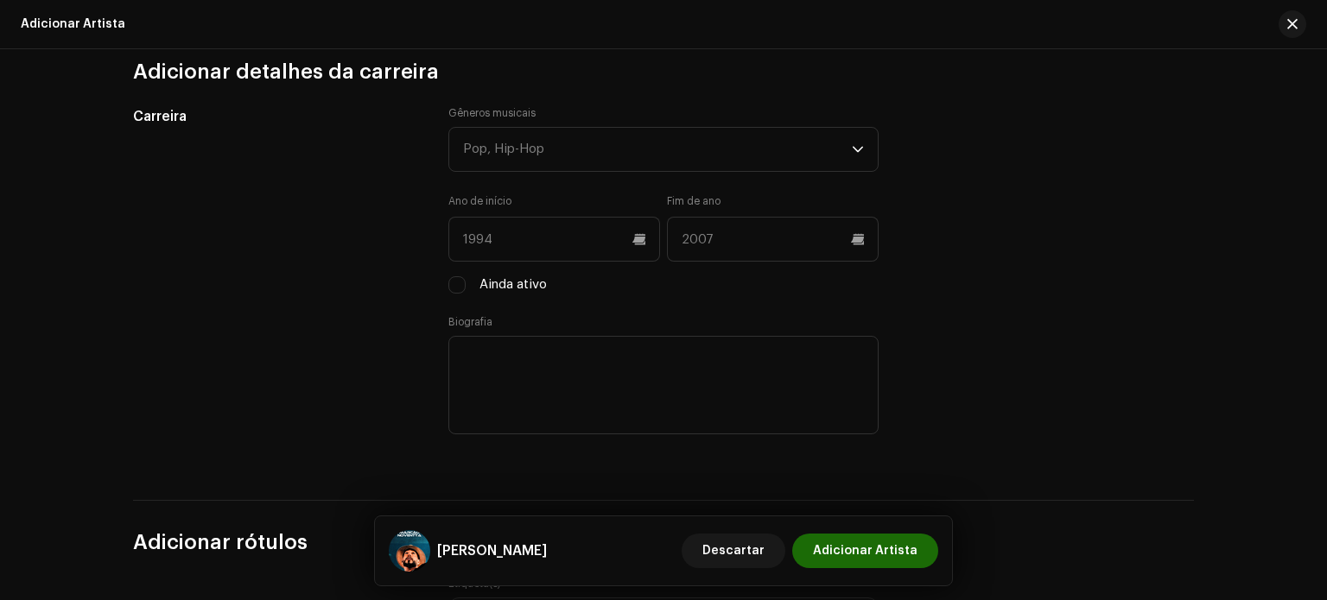
scroll to position [1512, 0]
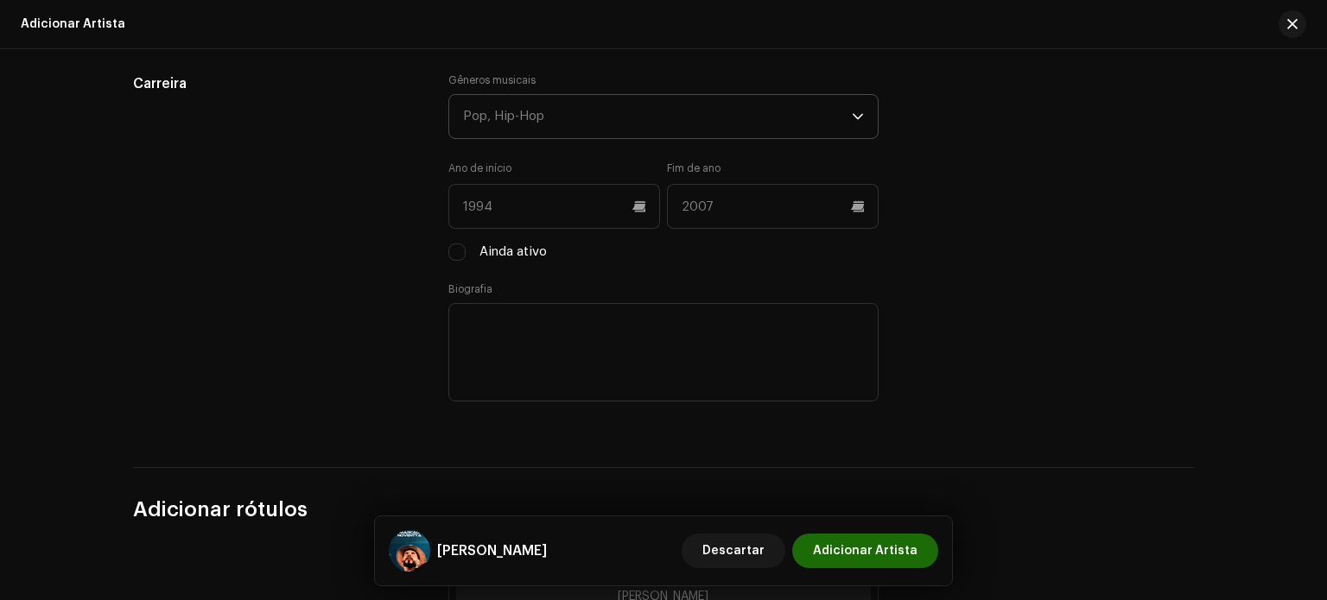
type input "Noventta"
click at [631, 124] on div "Pop, Hip-Hop" at bounding box center [657, 116] width 389 height 43
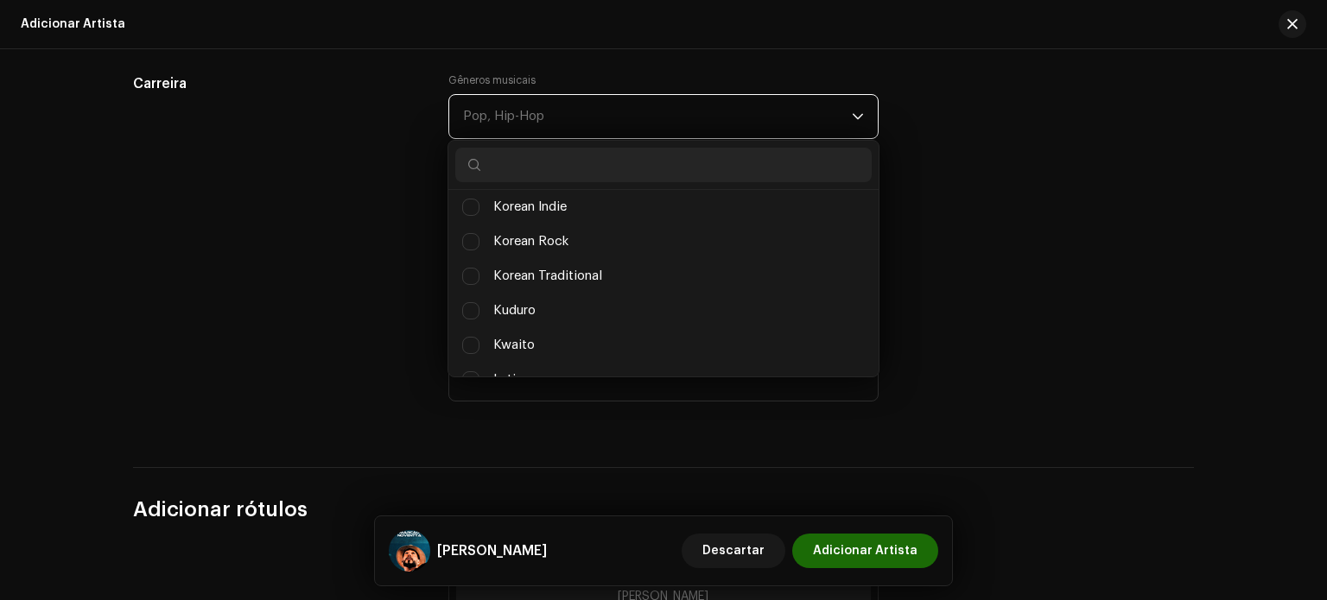
scroll to position [145, 0]
click at [570, 182] on input "text" at bounding box center [663, 165] width 416 height 35
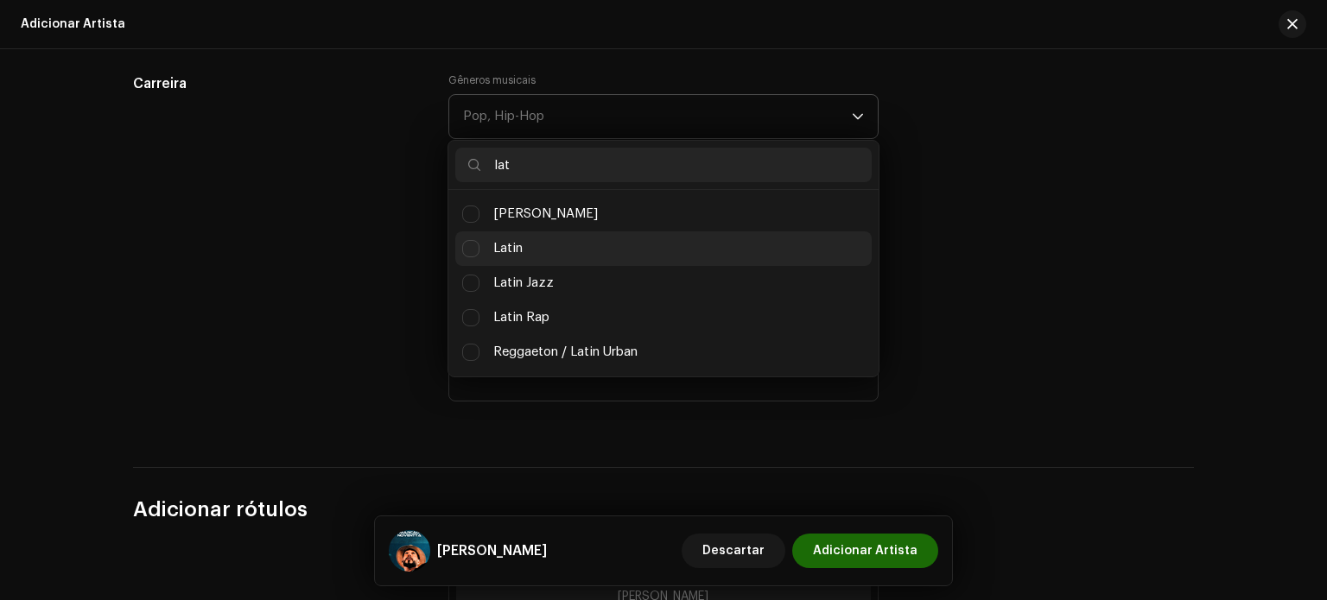
scroll to position [41, 0]
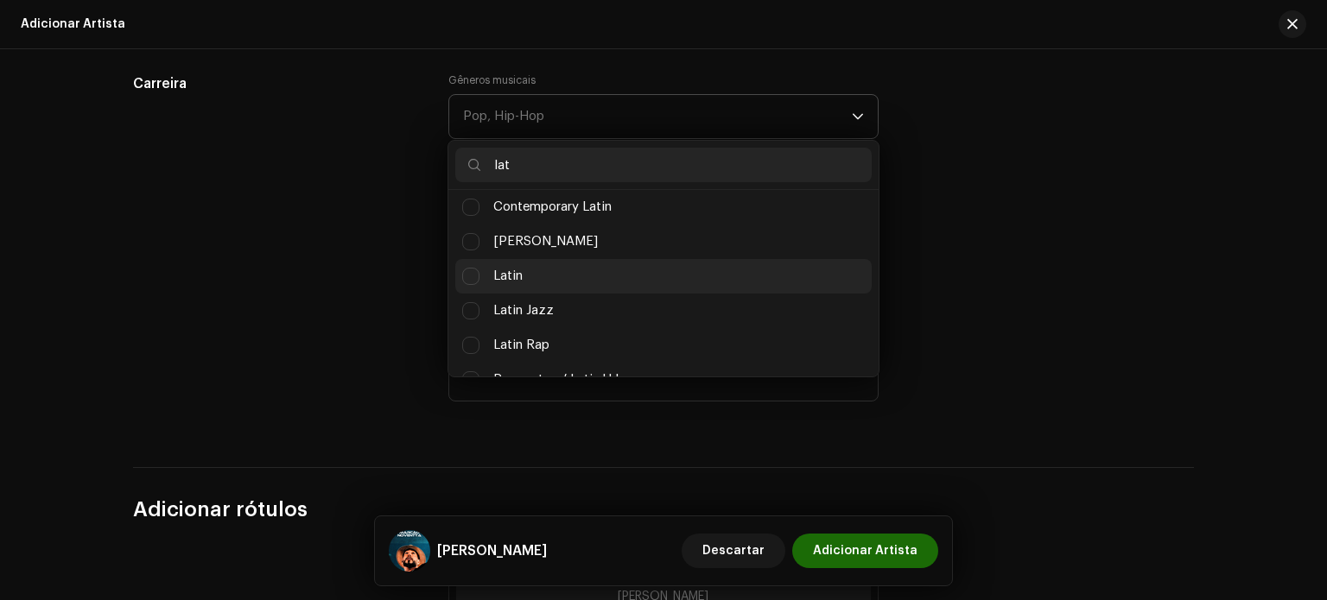
type input "lat"
click at [532, 280] on li "Latin" at bounding box center [663, 276] width 416 height 35
checkbox input "true"
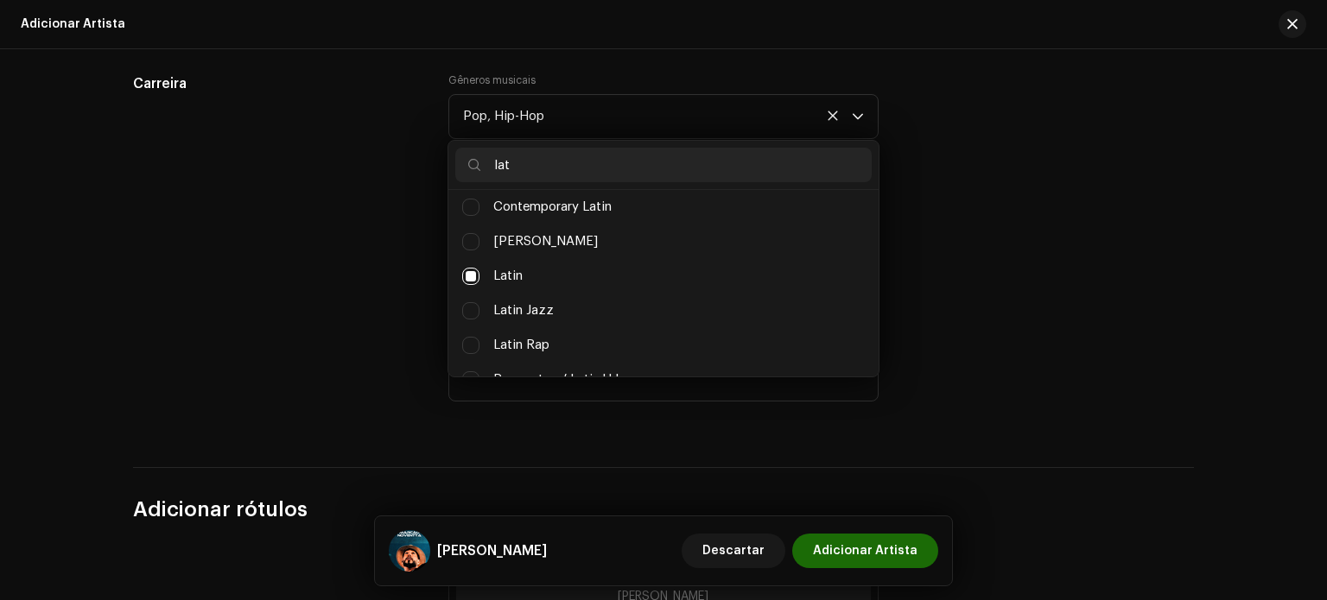
click at [342, 268] on div "Carreira" at bounding box center [277, 249] width 288 height 352
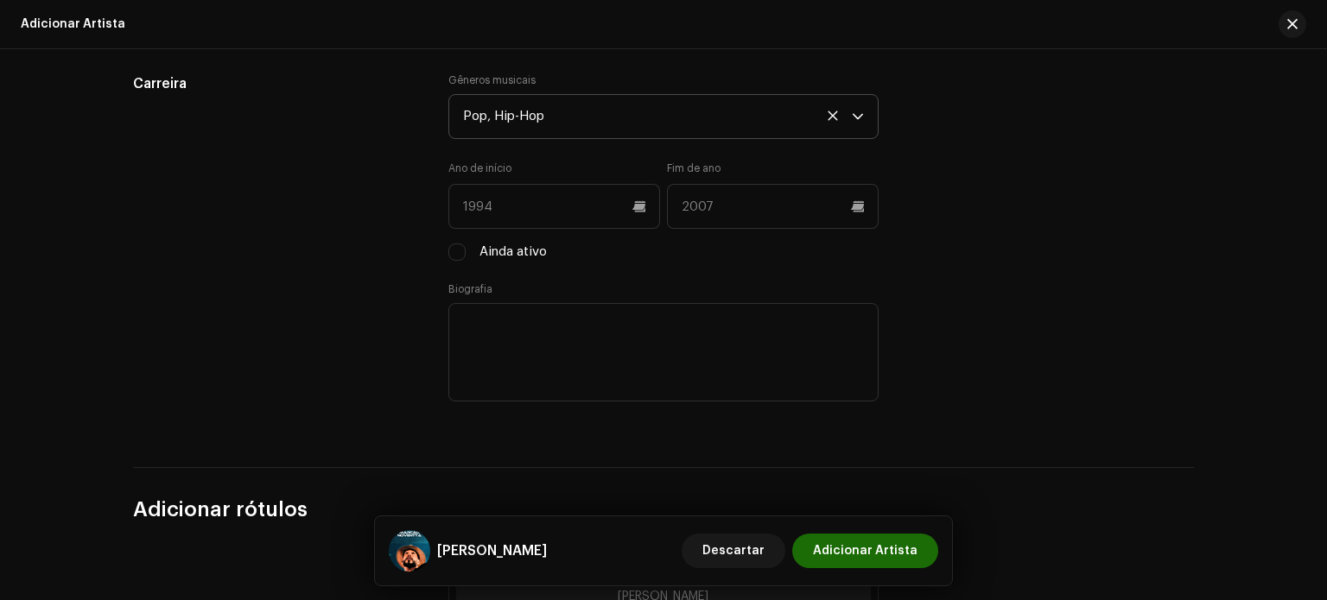
click at [829, 117] on icon at bounding box center [832, 115] width 21 height 21
click at [852, 123] on icon at bounding box center [858, 117] width 12 height 12
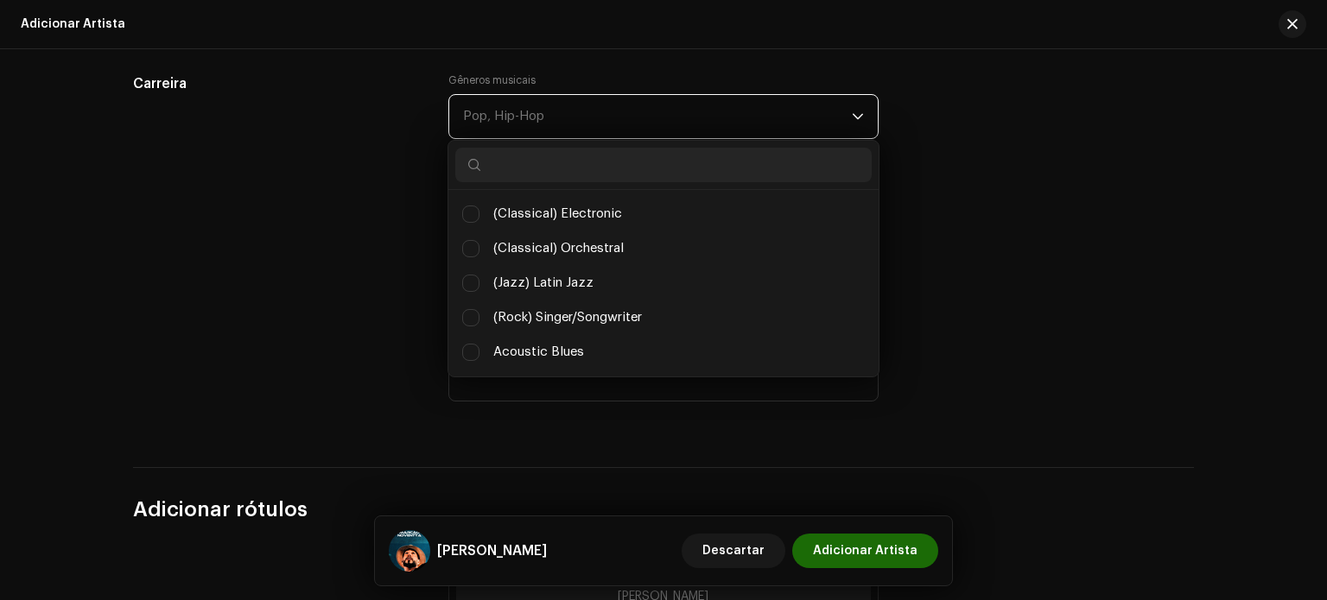
click at [582, 168] on input "text" at bounding box center [663, 165] width 416 height 35
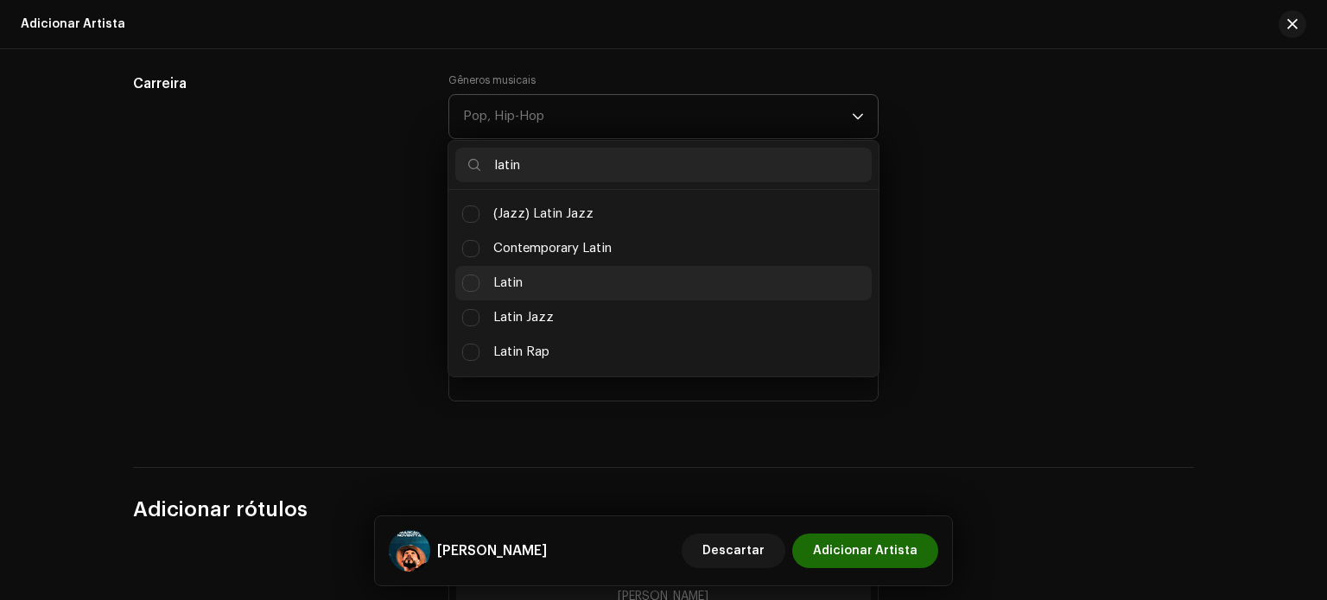
type input "latin"
click at [534, 293] on li "Latin" at bounding box center [663, 283] width 416 height 35
checkbox input "true"
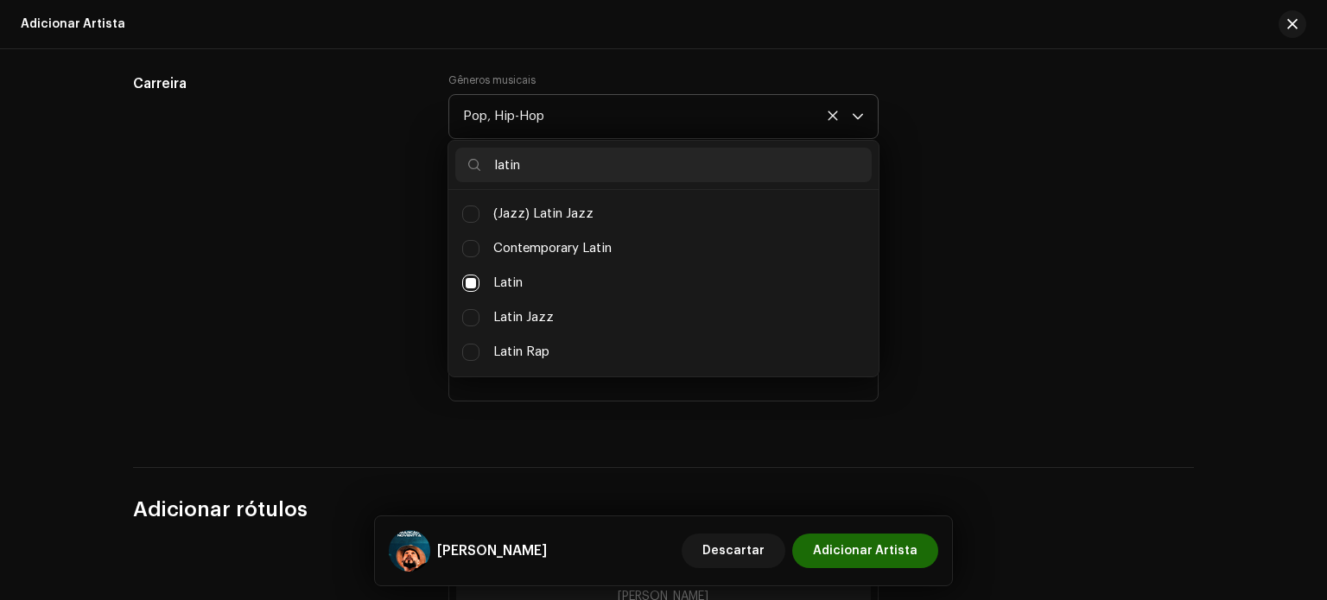
drag, startPoint x: 874, startPoint y: 224, endPoint x: 871, endPoint y: 287, distance: 63.1
click at [871, 287] on div "(Jazz) Latin Jazz Contemporary Latin Latin Latin Jazz Latin Rap Reggaeton / Lat…" at bounding box center [663, 283] width 430 height 187
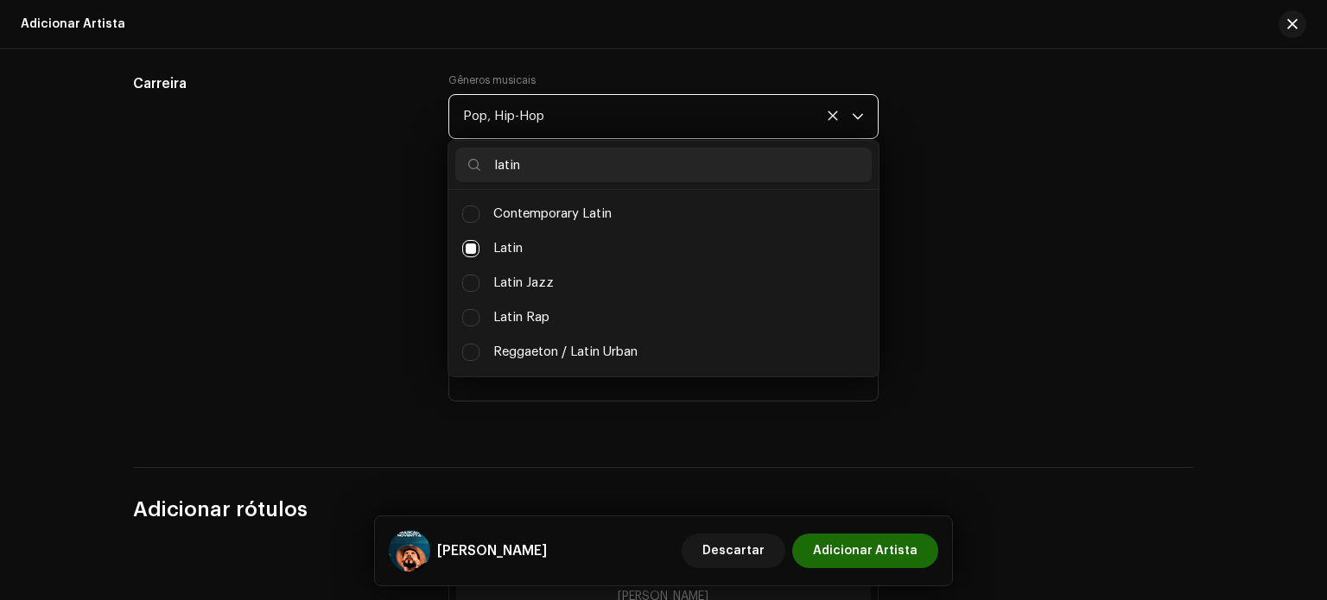
scroll to position [0, 0]
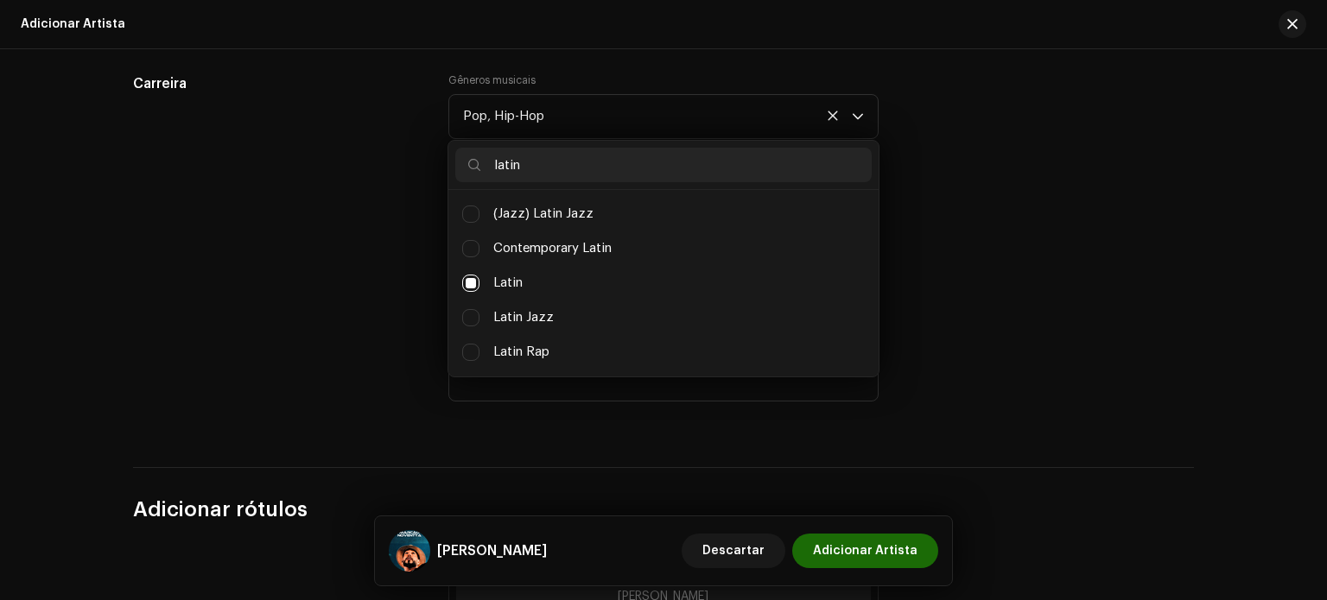
drag, startPoint x: 553, startPoint y: 171, endPoint x: 357, endPoint y: 166, distance: 196.1
click at [357, 166] on div "Carreira Gêneros musicais Pop, Hip-Hop latin (Jazz) Latin Jazz Contemporary Lat…" at bounding box center [663, 249] width 1061 height 352
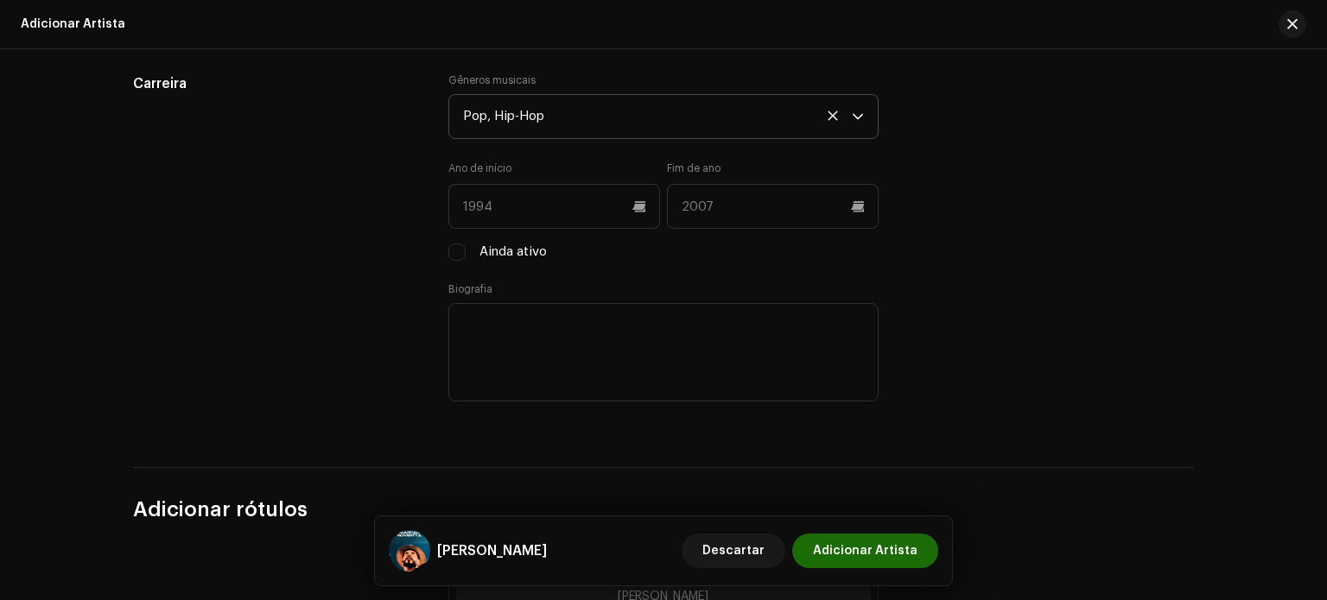
click at [580, 127] on div "Pop, Hip-Hop" at bounding box center [657, 116] width 389 height 43
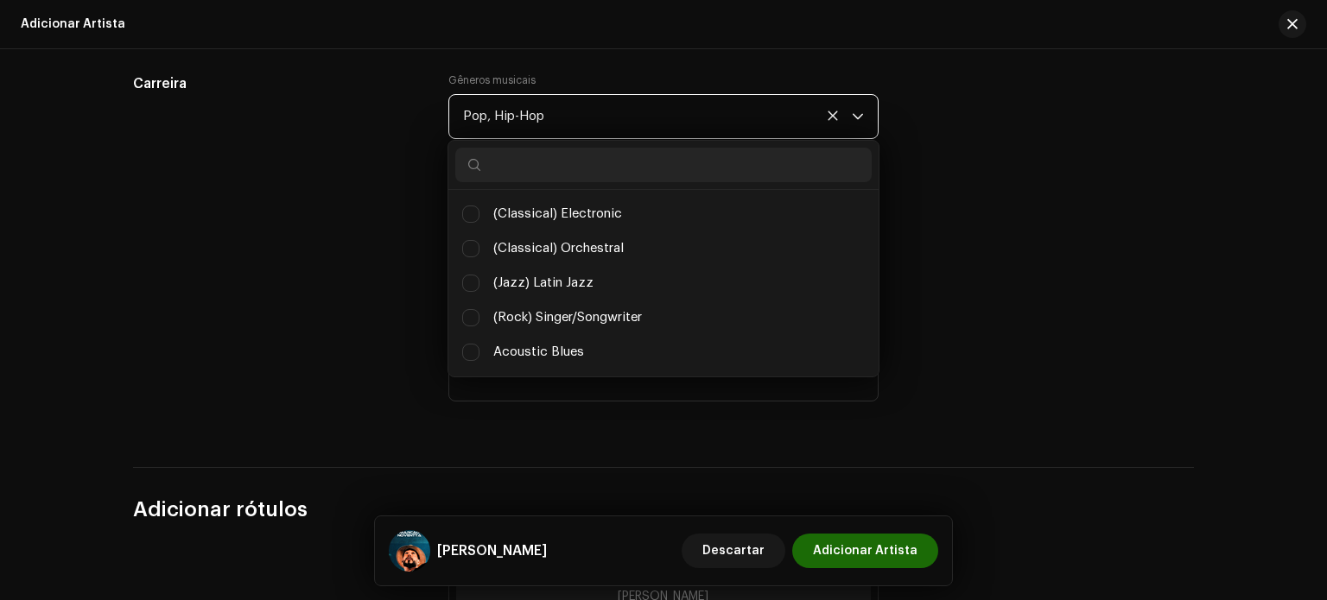
scroll to position [8769, 0]
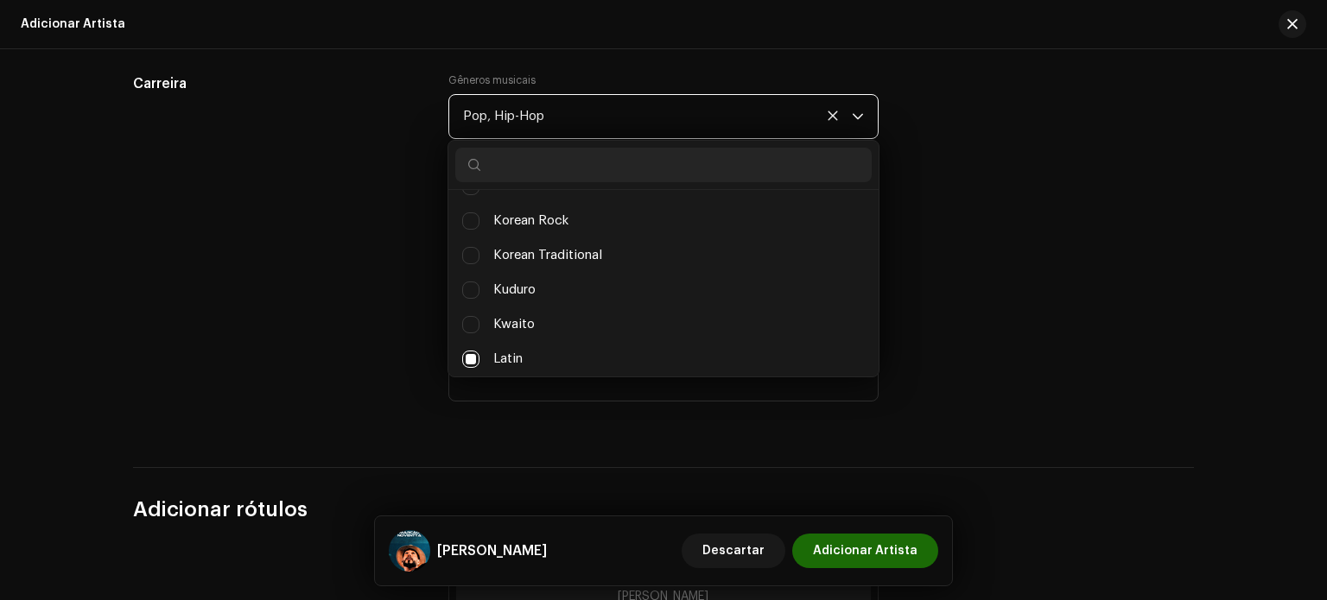
click at [586, 169] on input "text" at bounding box center [663, 165] width 416 height 35
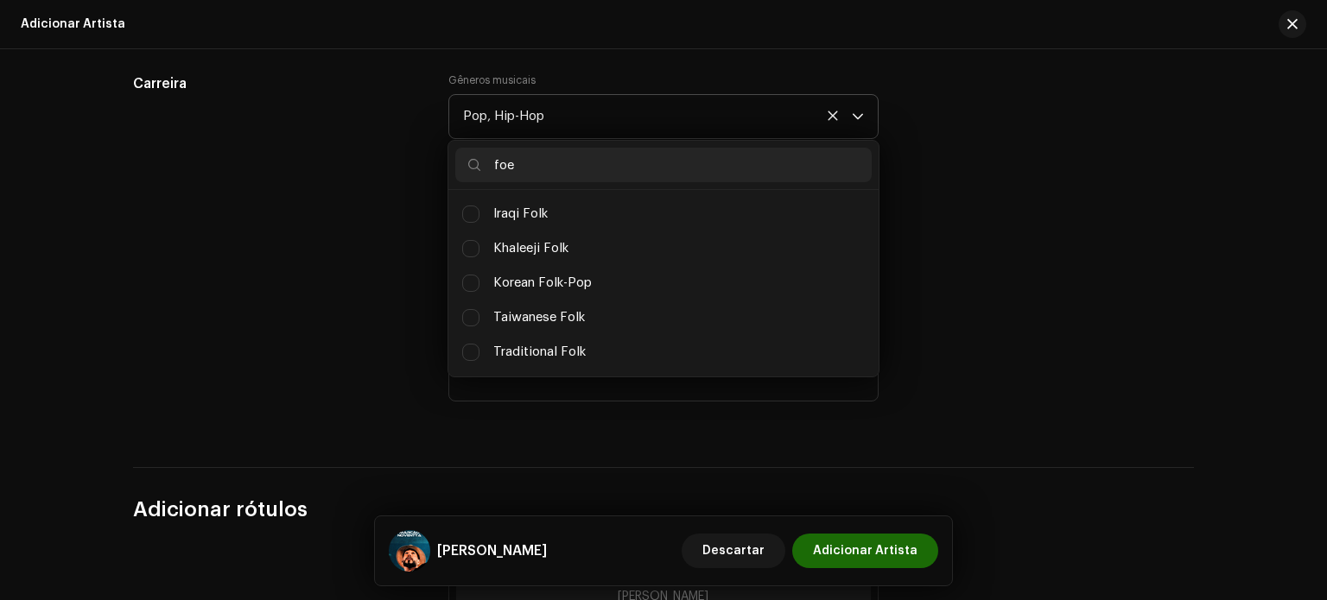
scroll to position [0, 0]
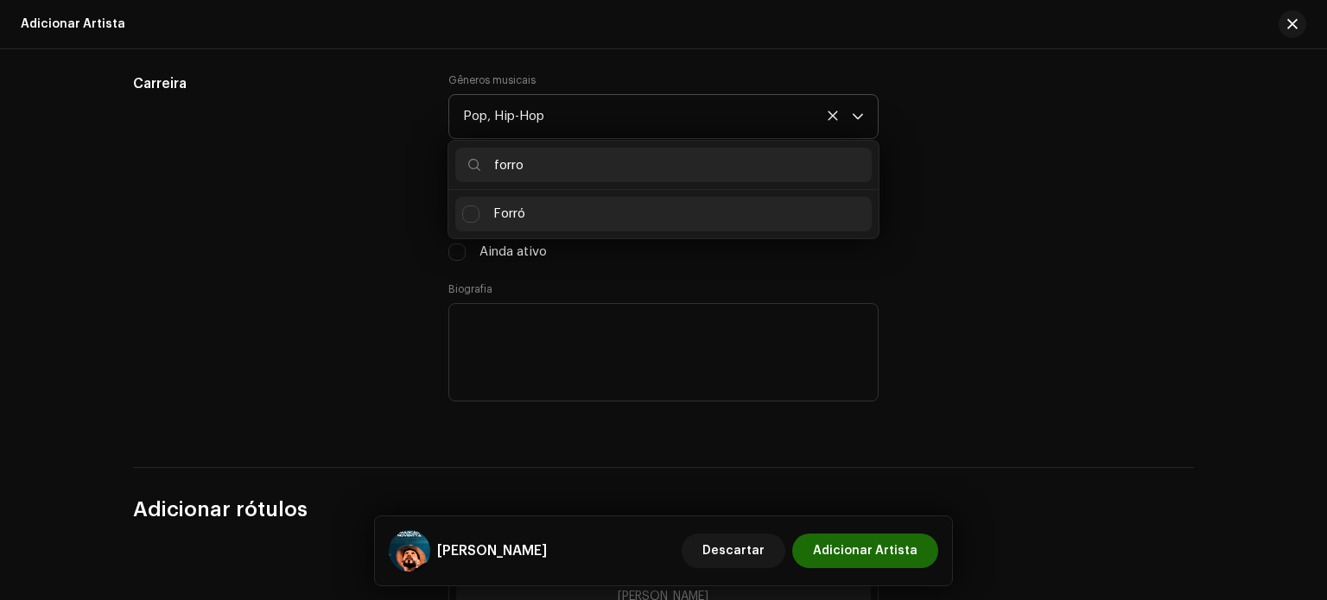
type input "forro"
click at [560, 211] on li "Forró" at bounding box center [663, 214] width 416 height 35
click at [541, 163] on input "forro" at bounding box center [663, 165] width 416 height 35
drag, startPoint x: 542, startPoint y: 175, endPoint x: 483, endPoint y: 175, distance: 59.6
click at [483, 175] on input "forro" at bounding box center [663, 165] width 416 height 35
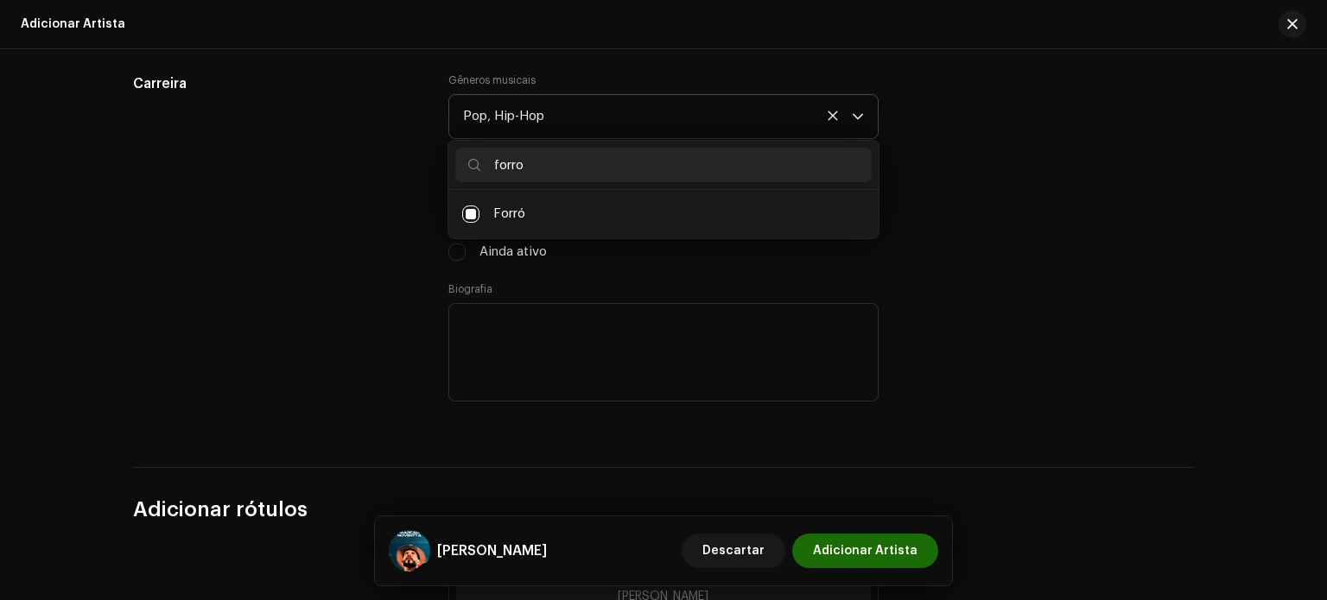
click at [831, 114] on icon at bounding box center [832, 115] width 21 height 21
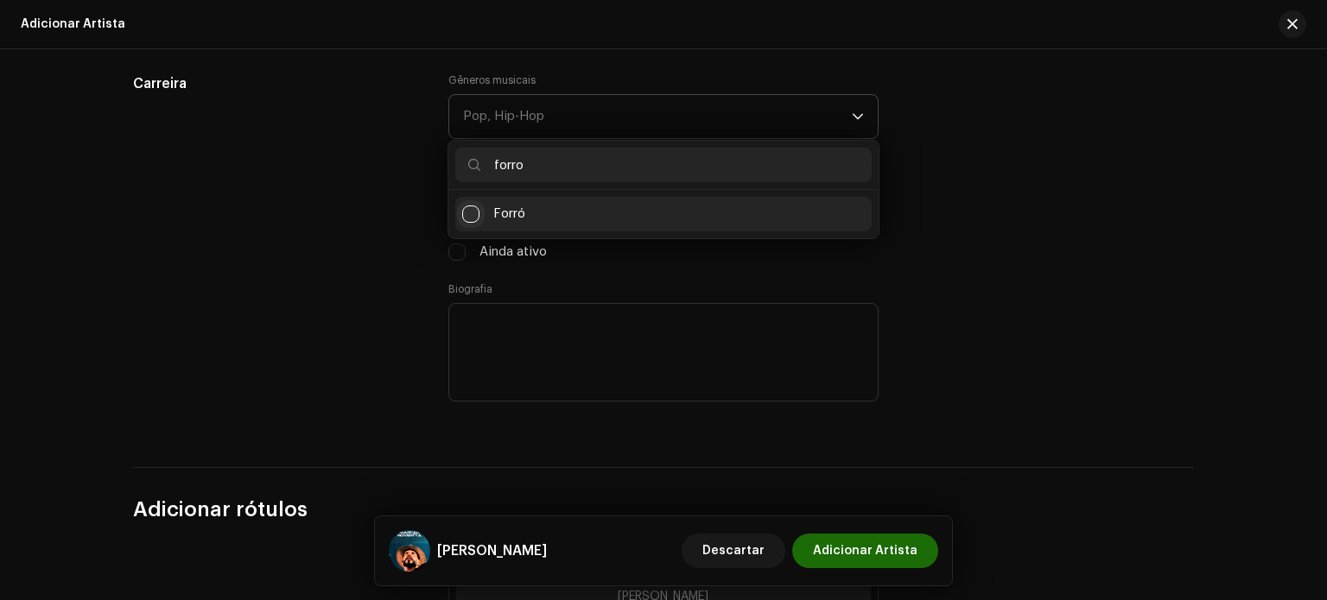
click at [465, 214] on input "Forró" at bounding box center [470, 214] width 17 height 17
checkbox input "false"
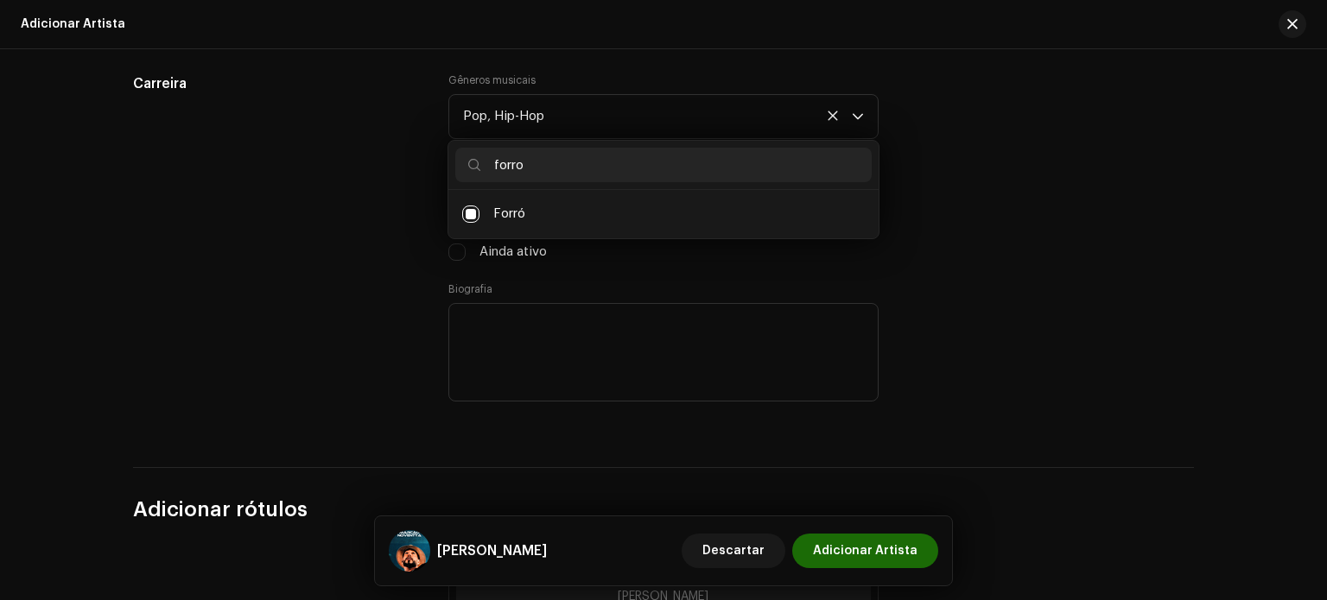
click at [1059, 193] on div "Carreira Gêneros musicais Pop, Hip-Hop forro Forró Ano de início Fim de ano Ain…" at bounding box center [663, 249] width 1061 height 352
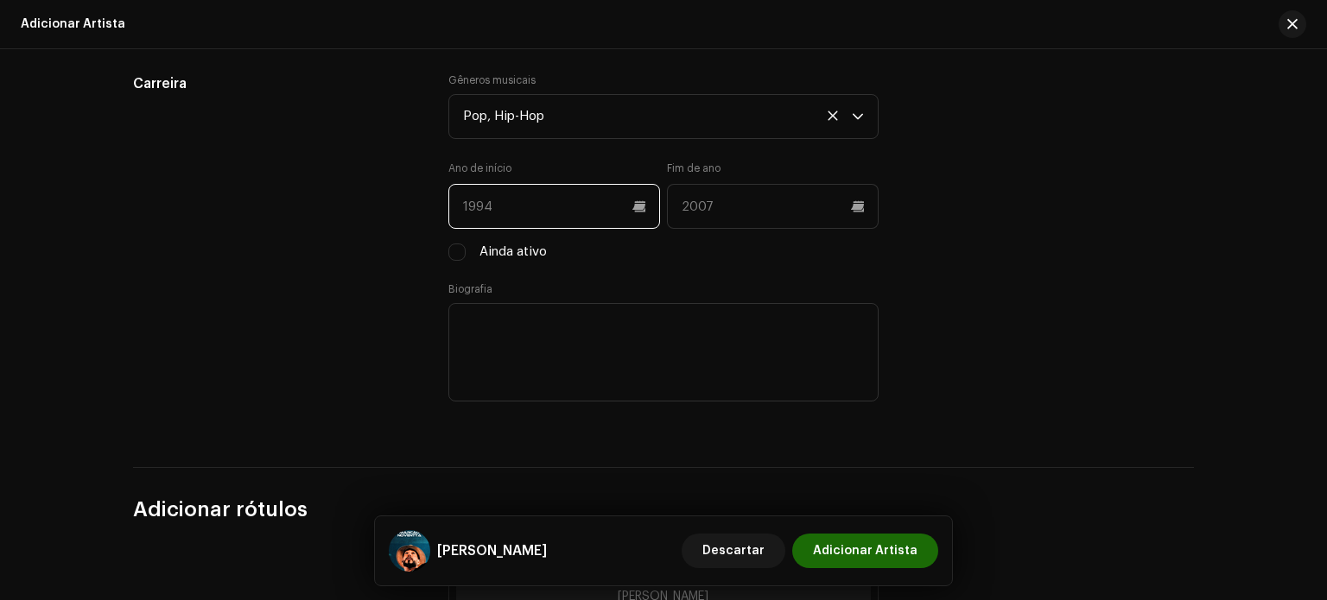
click at [574, 217] on input "text" at bounding box center [554, 206] width 212 height 45
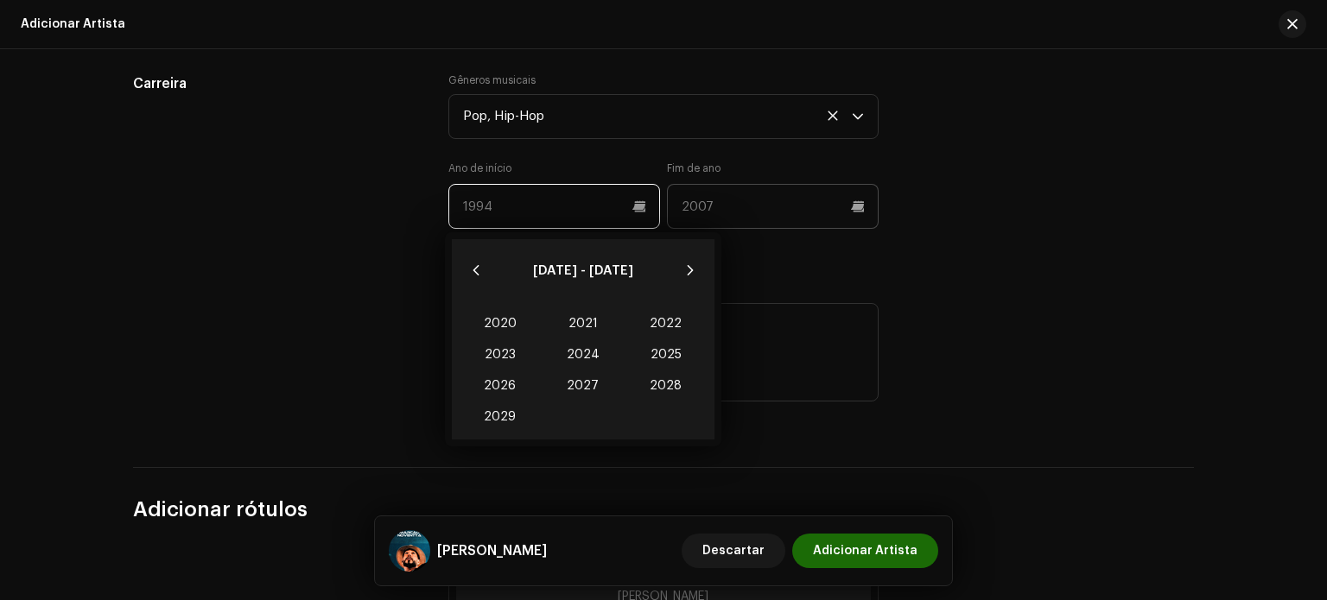
scroll to position [9, 29]
type input "[GEOGRAPHIC_DATA]"
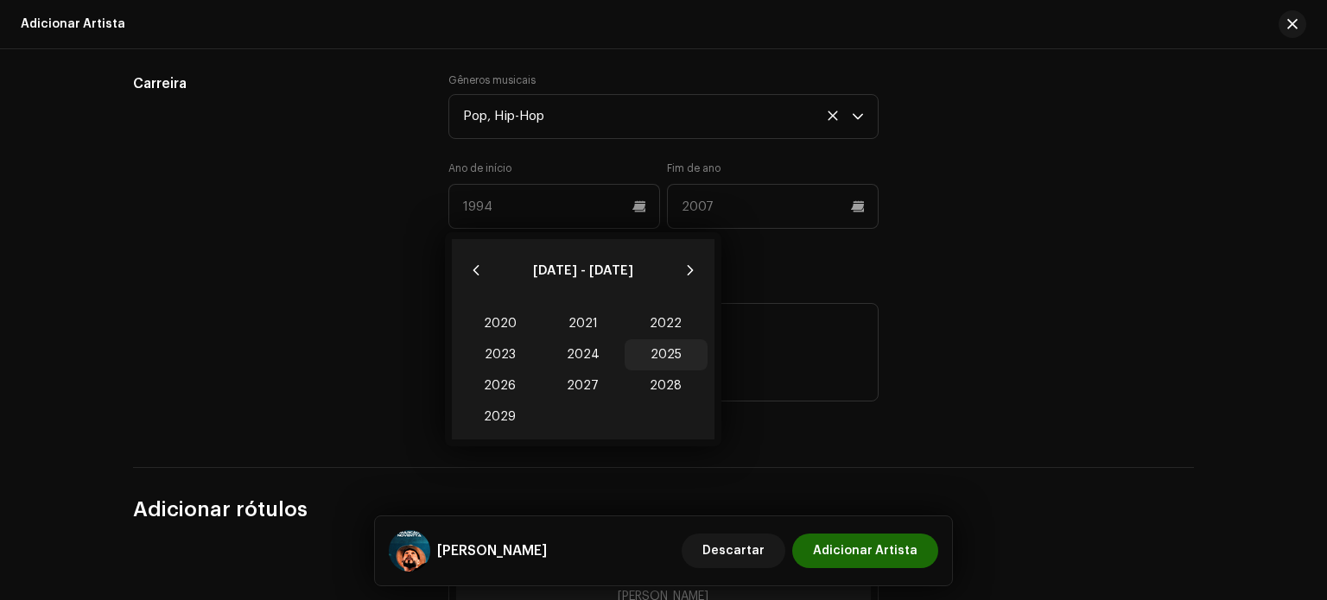
click at [654, 352] on font "2025" at bounding box center [665, 355] width 31 height 12
type input "2025"
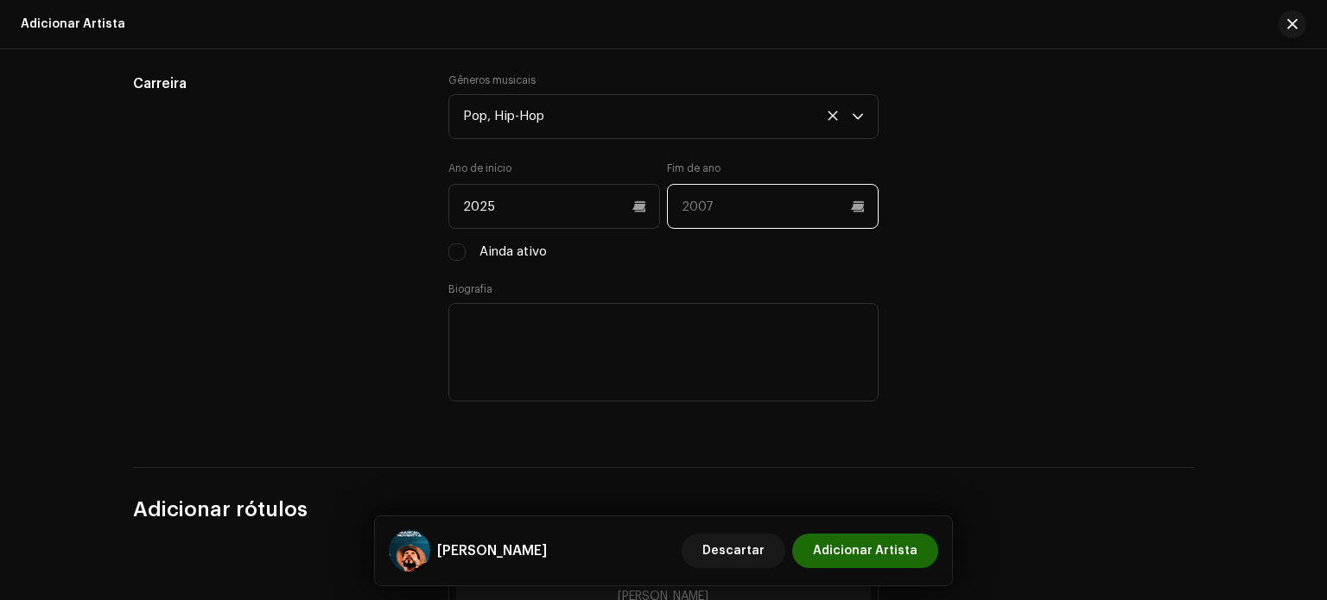
click at [727, 210] on input "text" at bounding box center [773, 206] width 212 height 45
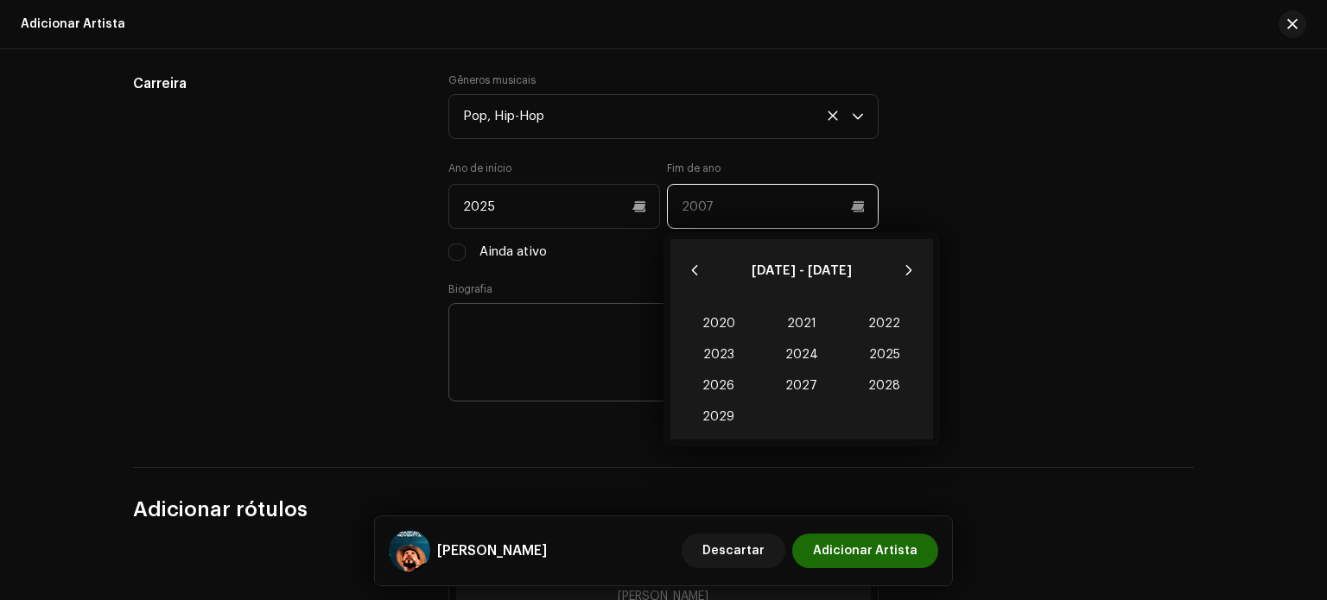
click at [720, 217] on input "text" at bounding box center [773, 206] width 212 height 45
click at [713, 203] on input "text" at bounding box center [773, 206] width 212 height 45
click at [611, 337] on textarea at bounding box center [663, 352] width 430 height 98
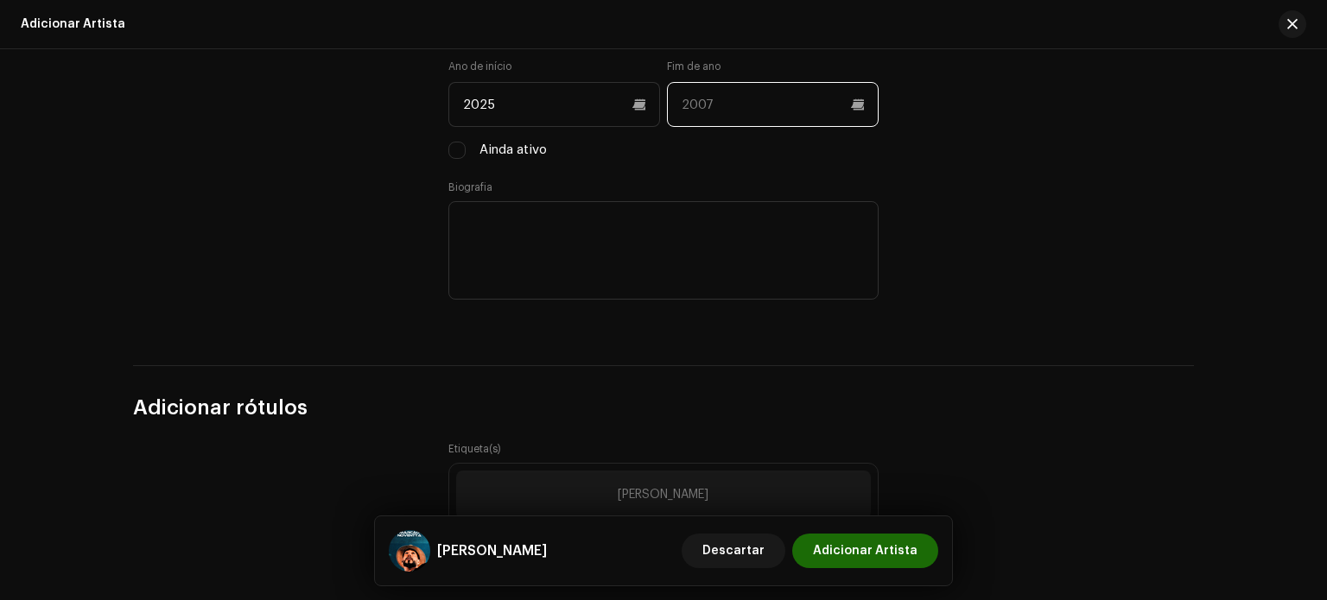
scroll to position [1617, 0]
click at [758, 100] on input "text" at bounding box center [773, 101] width 212 height 45
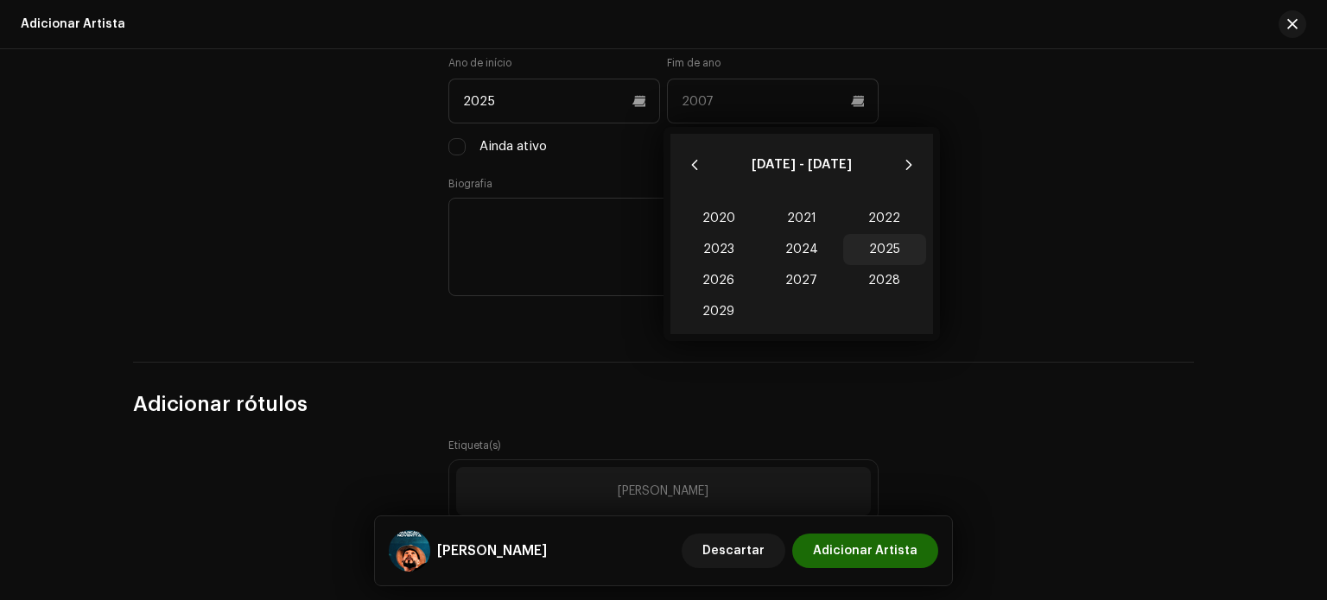
click at [892, 250] on font "2025" at bounding box center [884, 250] width 31 height 12
type input "2025"
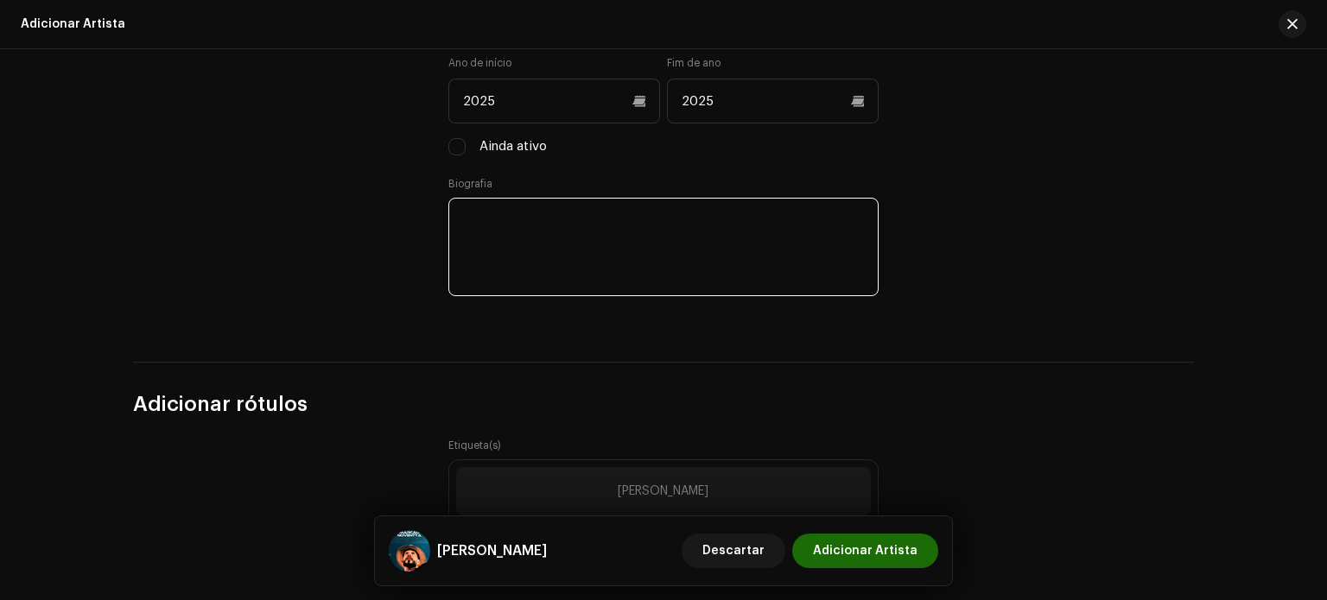
click at [700, 232] on textarea at bounding box center [663, 247] width 430 height 98
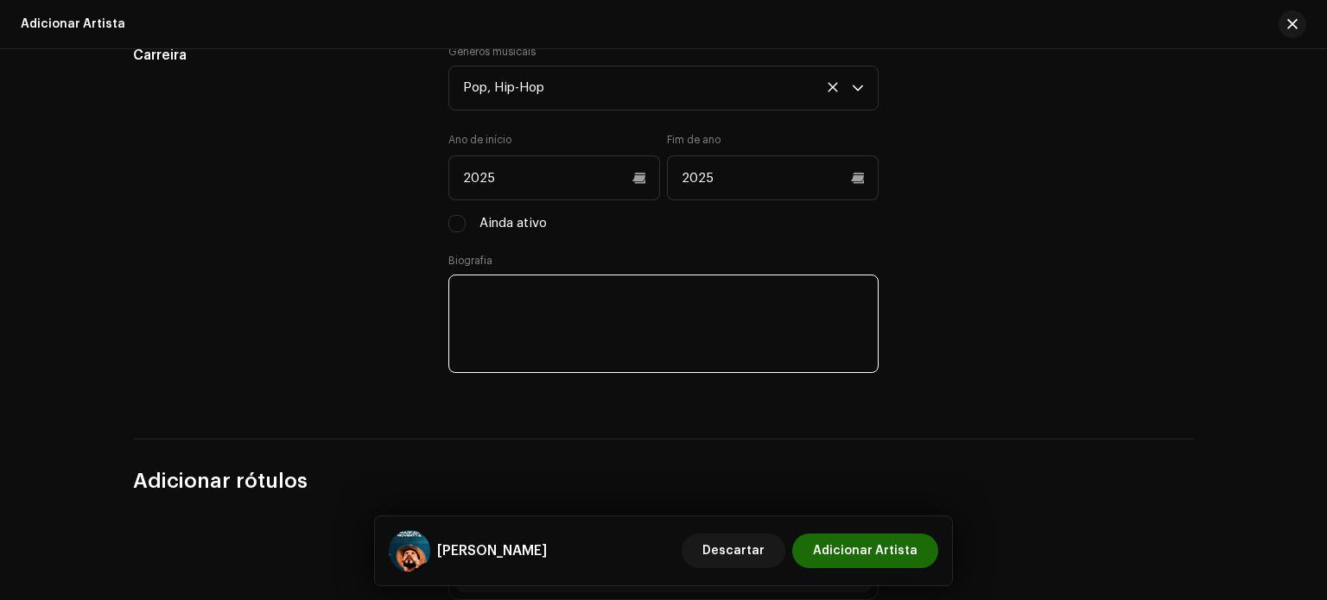
scroll to position [1536, 0]
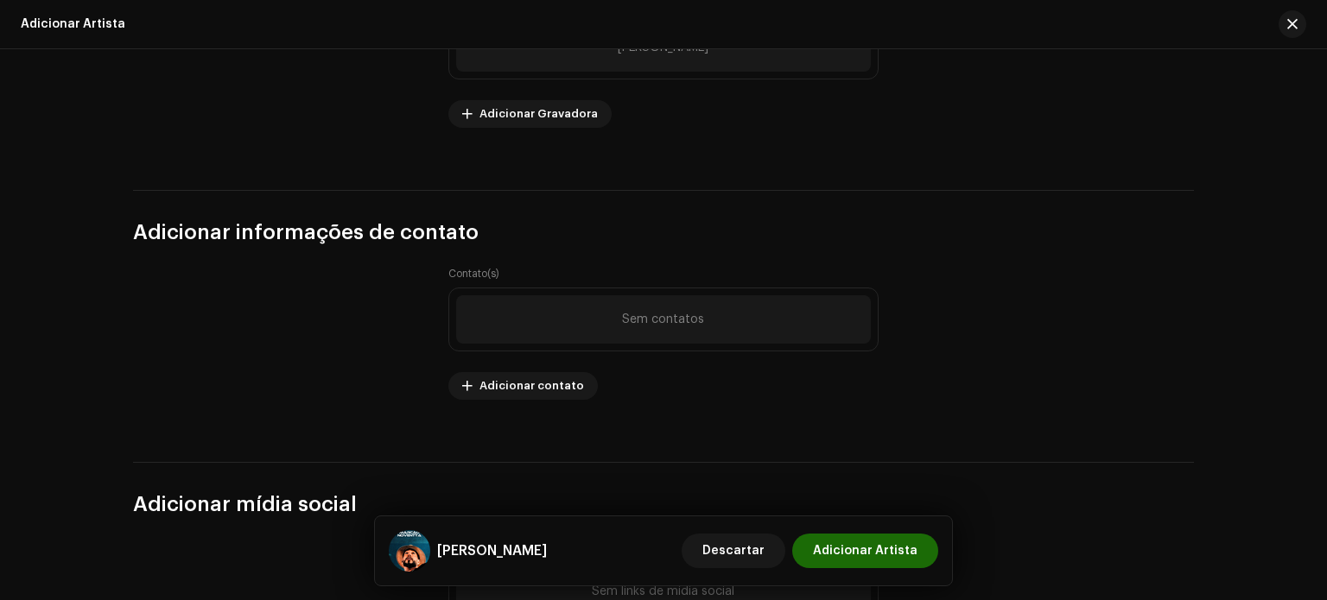
drag, startPoint x: 1326, startPoint y: 384, endPoint x: 1303, endPoint y: 477, distance: 95.3
click at [1304, 487] on div "Vamos começar. Preencha o seguite para adicionar um artista Adicionar foto de p…" at bounding box center [663, 324] width 1327 height 551
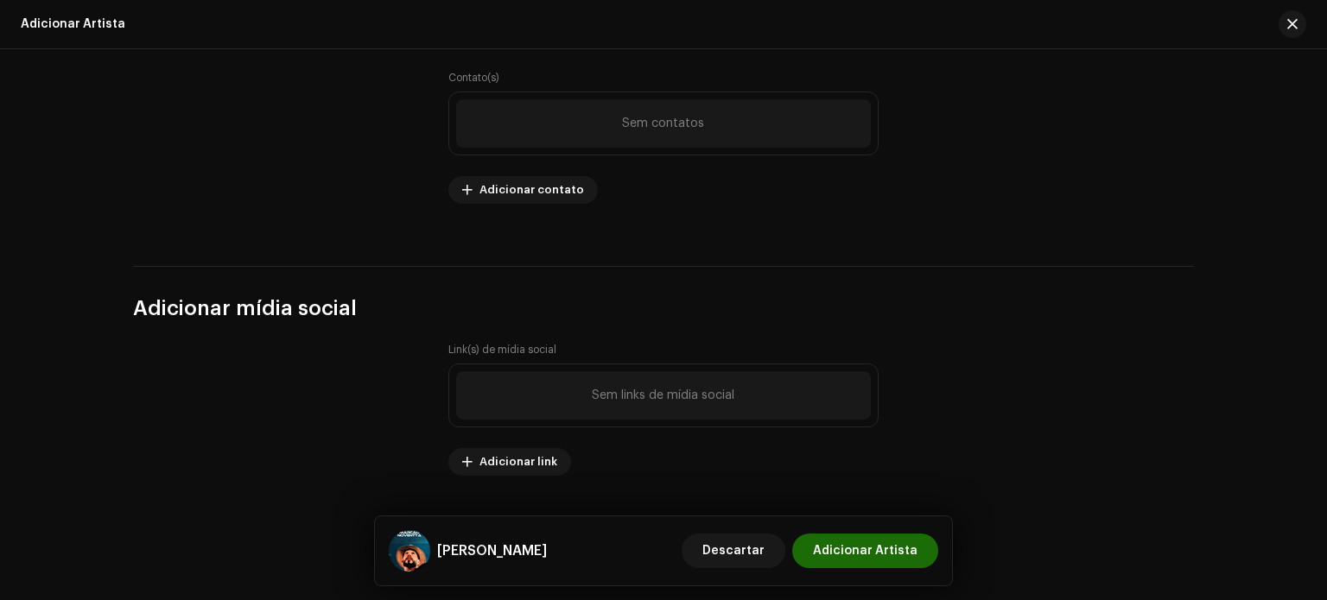
scroll to position [2262, 0]
click at [906, 544] on span "Adicionar Artista" at bounding box center [865, 551] width 105 height 35
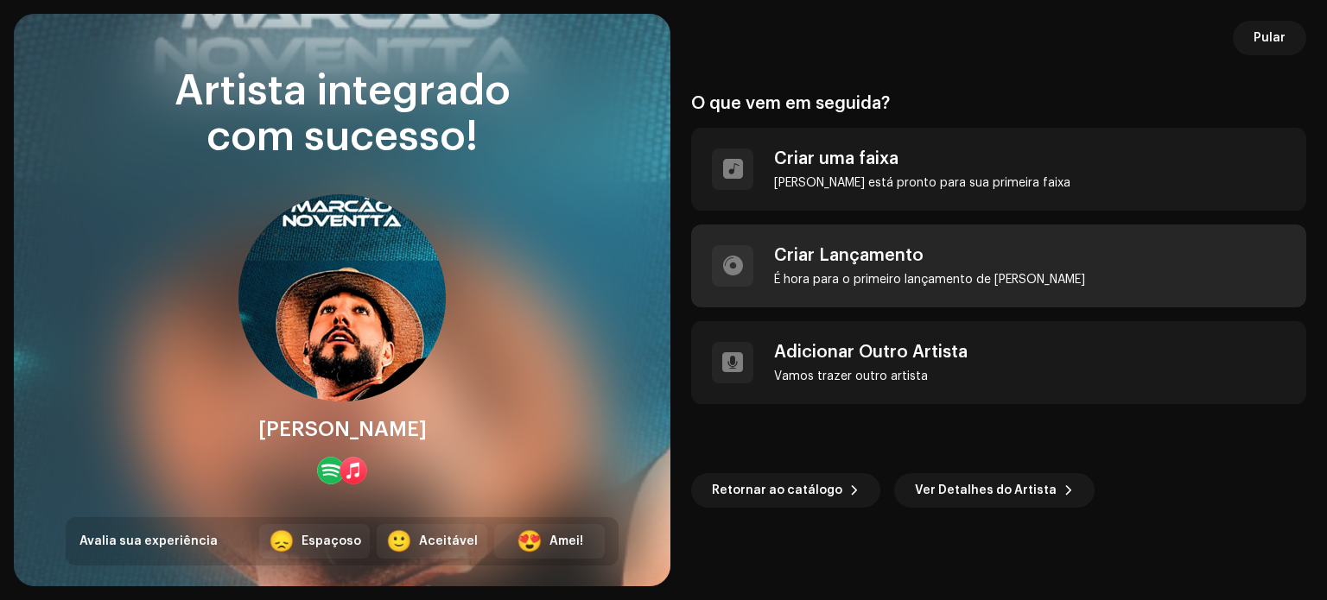
click at [865, 264] on div "Criar Lançamento" at bounding box center [929, 255] width 311 height 21
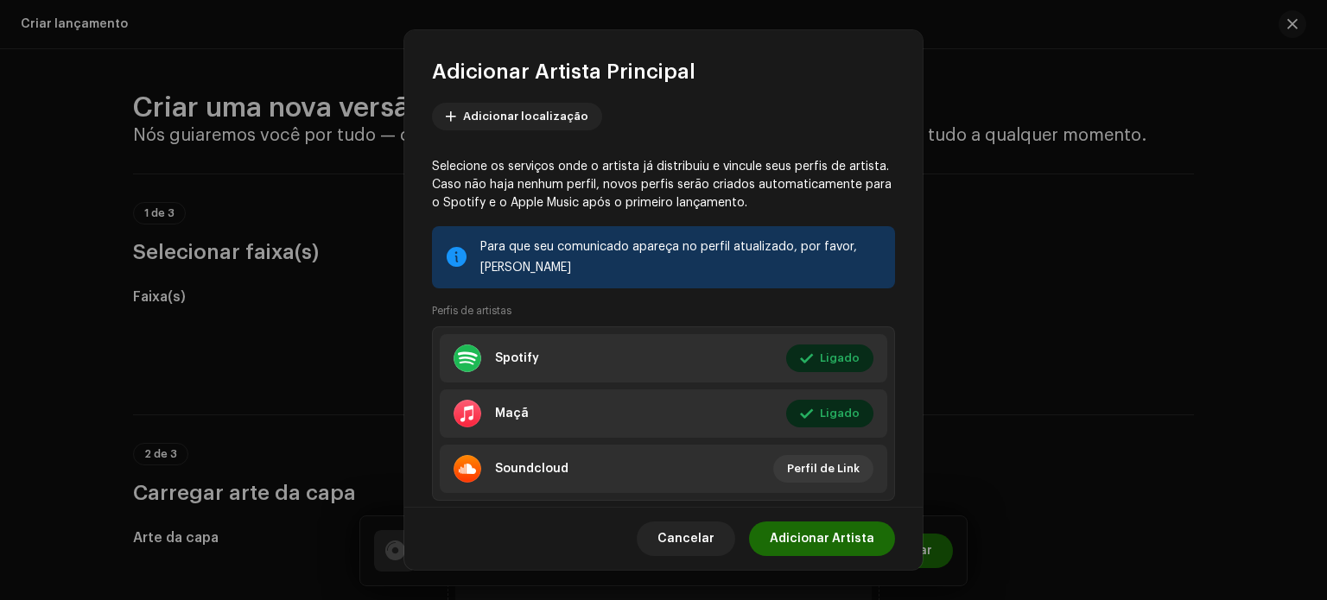
scroll to position [138, 0]
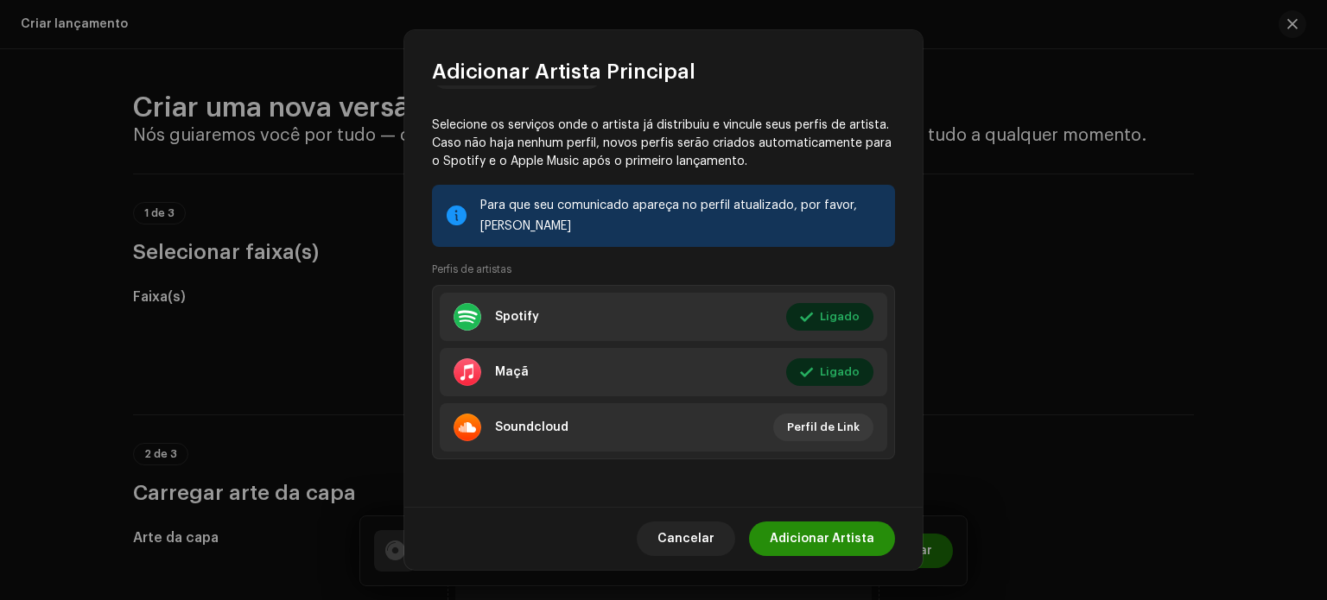
click at [840, 533] on font "Adicionar Artista" at bounding box center [822, 539] width 105 height 12
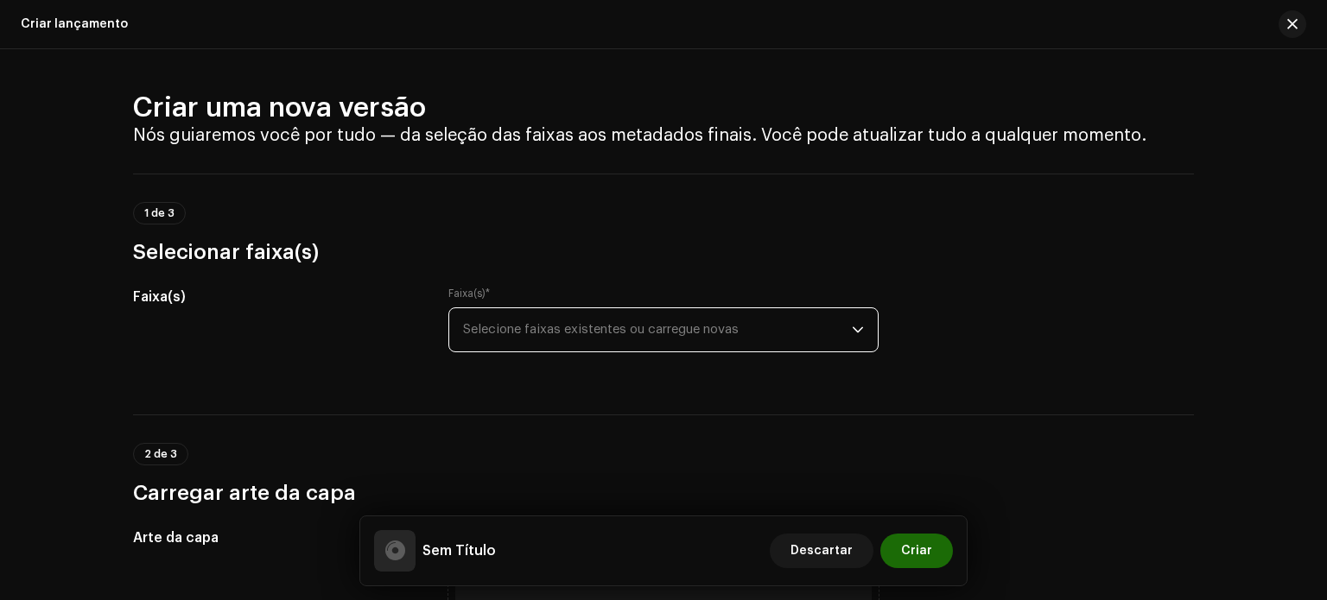
click at [612, 332] on span "Selecione faixas existentes ou carregue novas" at bounding box center [657, 329] width 389 height 43
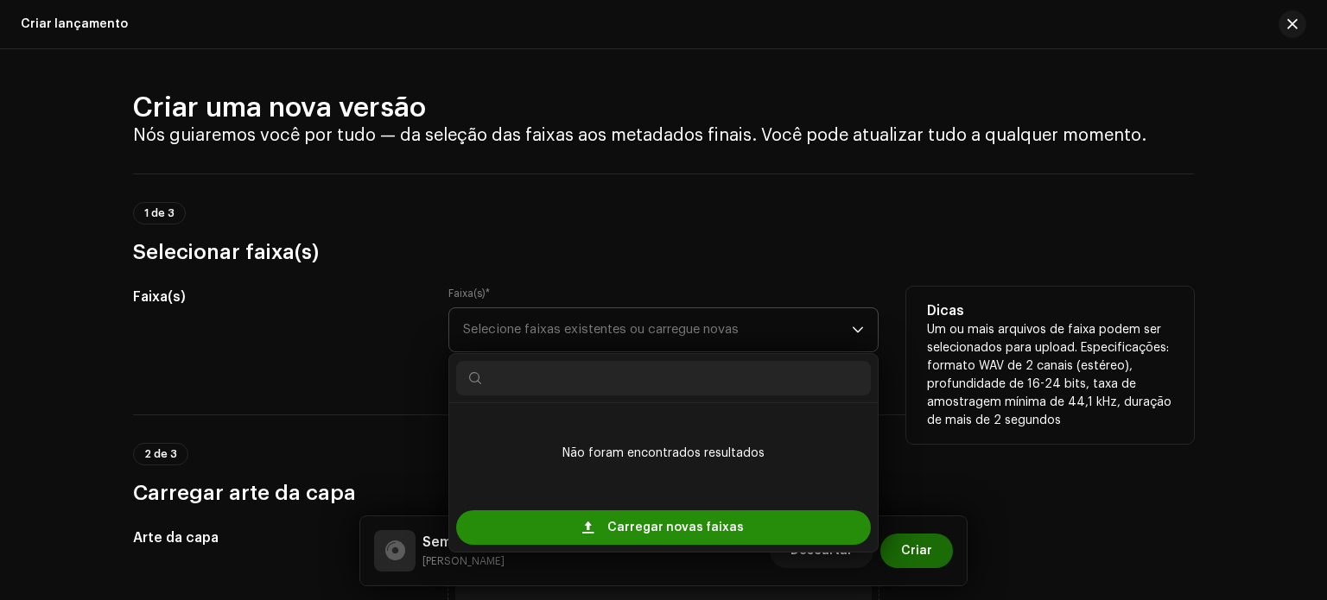
click at [618, 538] on span "Carregar novas faixas" at bounding box center [675, 527] width 136 height 35
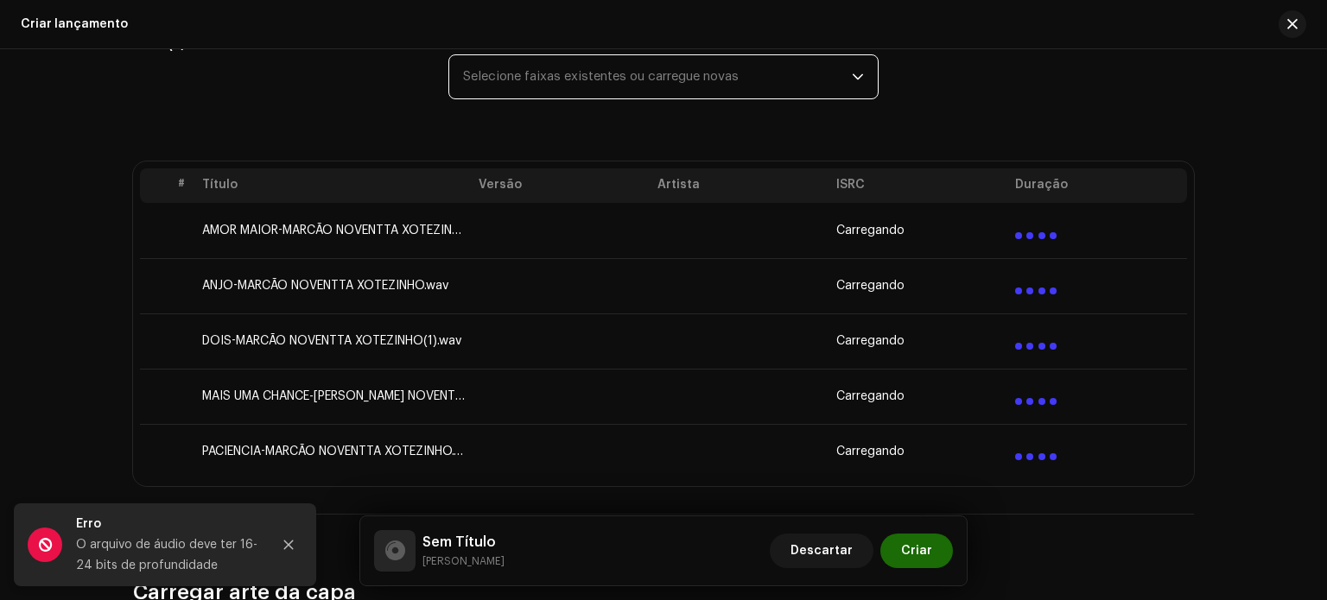
scroll to position [254, 0]
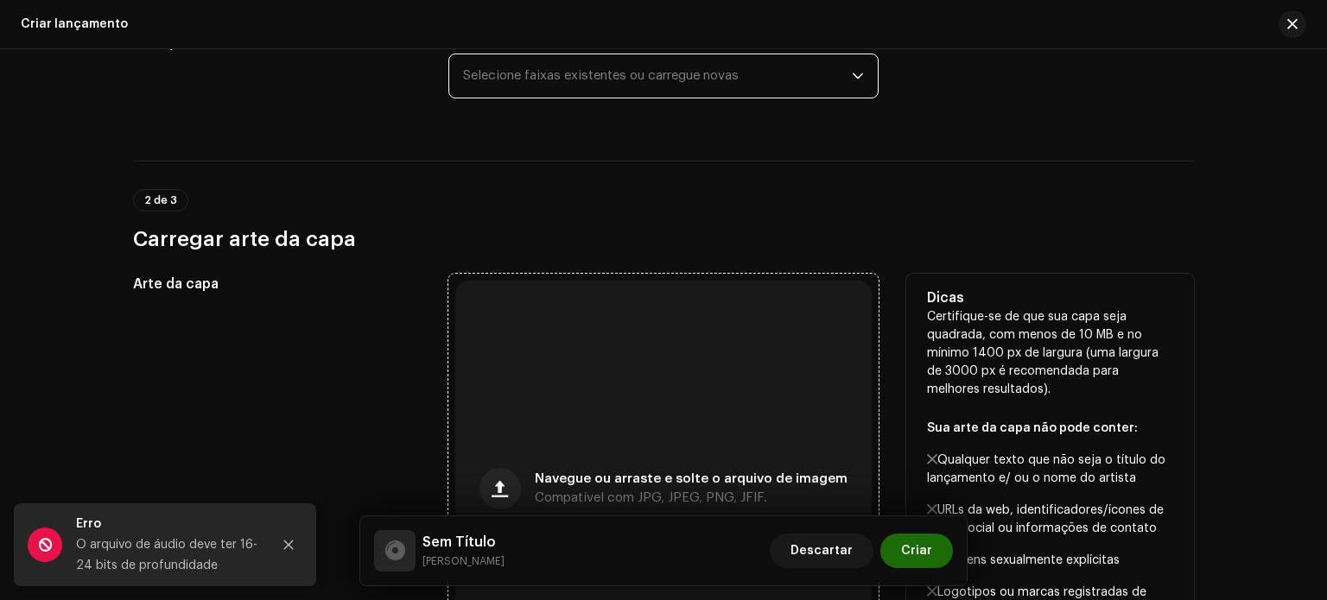
click at [765, 452] on div "Navegue ou arraste e solte o arquivo de imagem Compatível com JPG, JPEG, PNG, J…" at bounding box center [663, 489] width 416 height 416
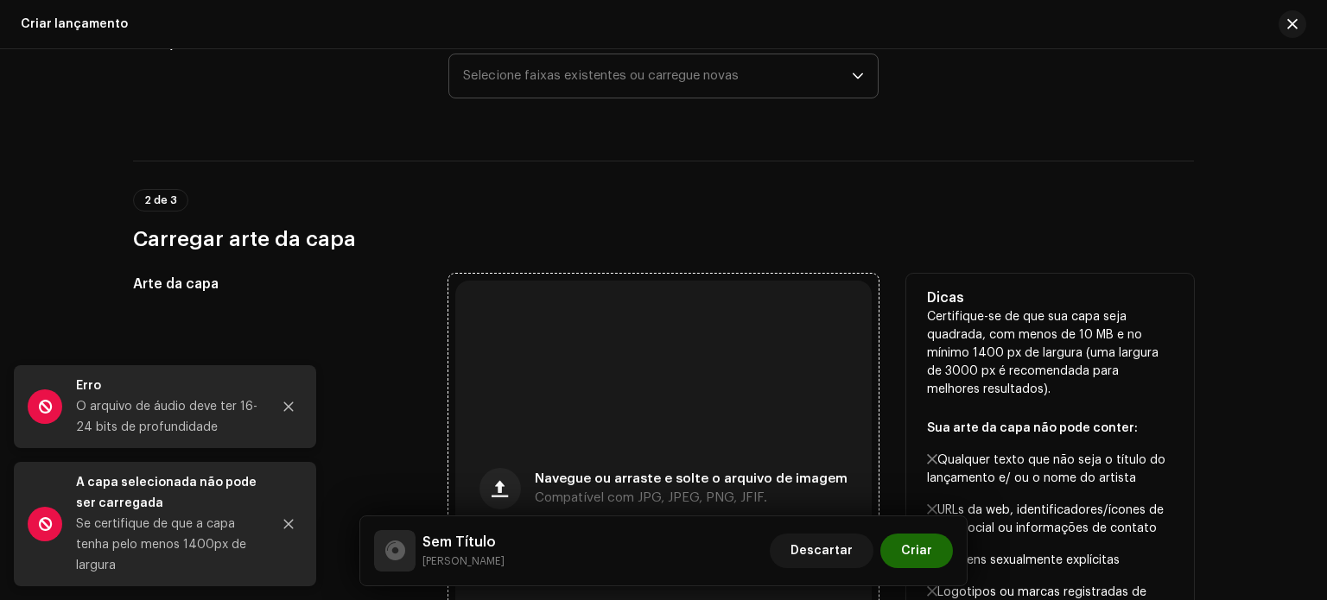
click at [664, 394] on div "Navegue ou arraste e solte o arquivo de imagem Compatível com JPG, JPEG, PNG, J…" at bounding box center [663, 489] width 416 height 416
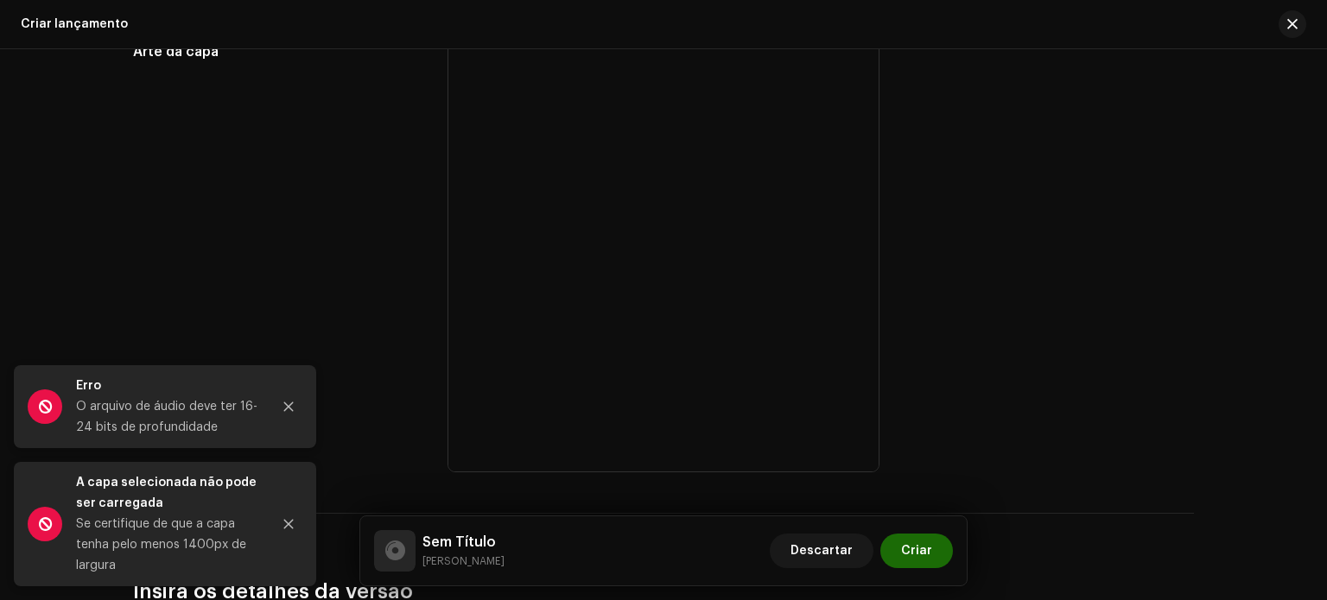
scroll to position [463, 0]
click at [288, 521] on icon "Fechar" at bounding box center [288, 524] width 12 height 12
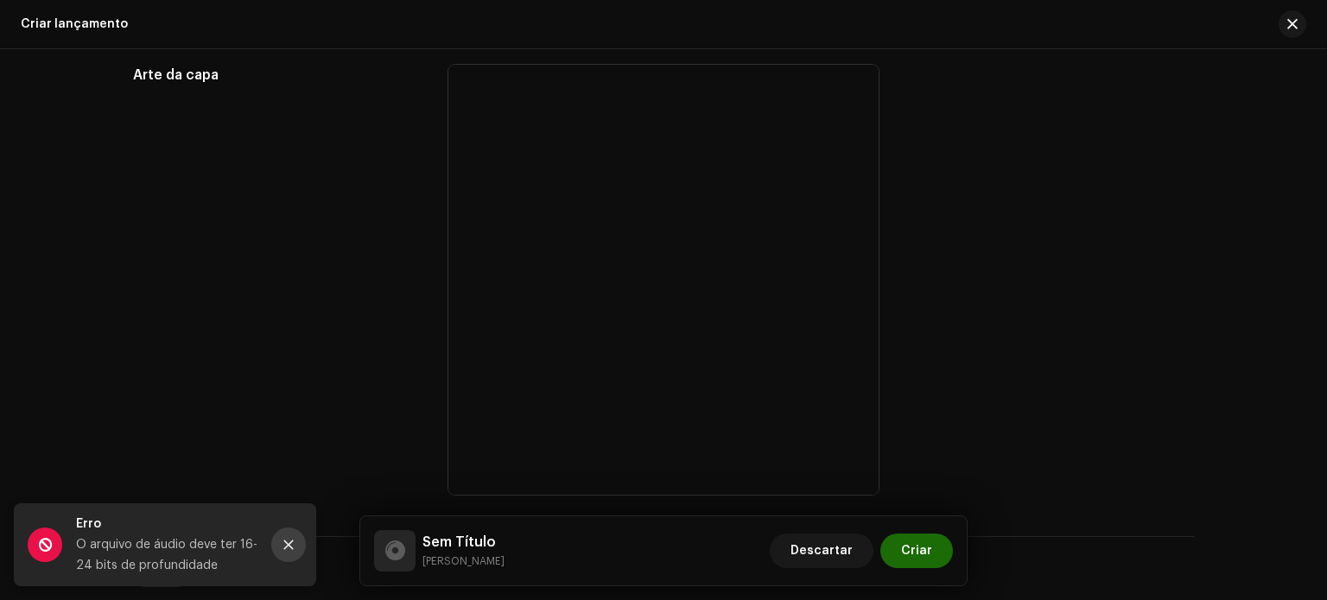
click at [290, 545] on icon "Fechar" at bounding box center [288, 545] width 12 height 12
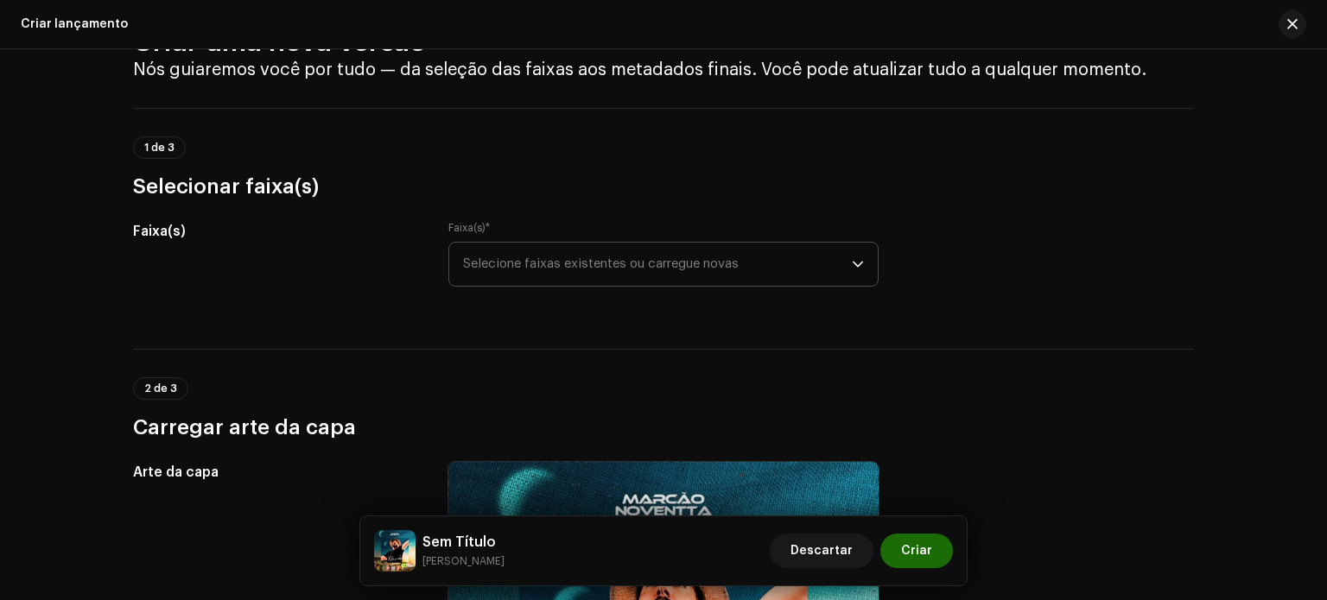
scroll to position [0, 0]
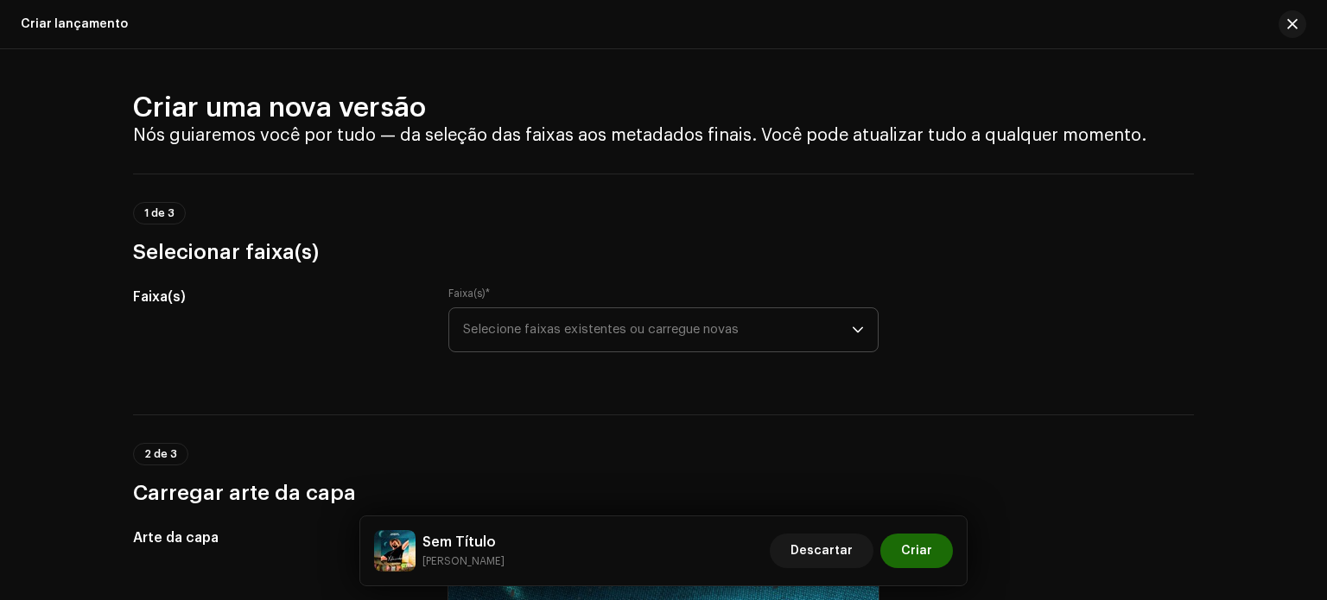
click at [551, 325] on span "Selecione faixas existentes ou carregue novas" at bounding box center [657, 329] width 389 height 43
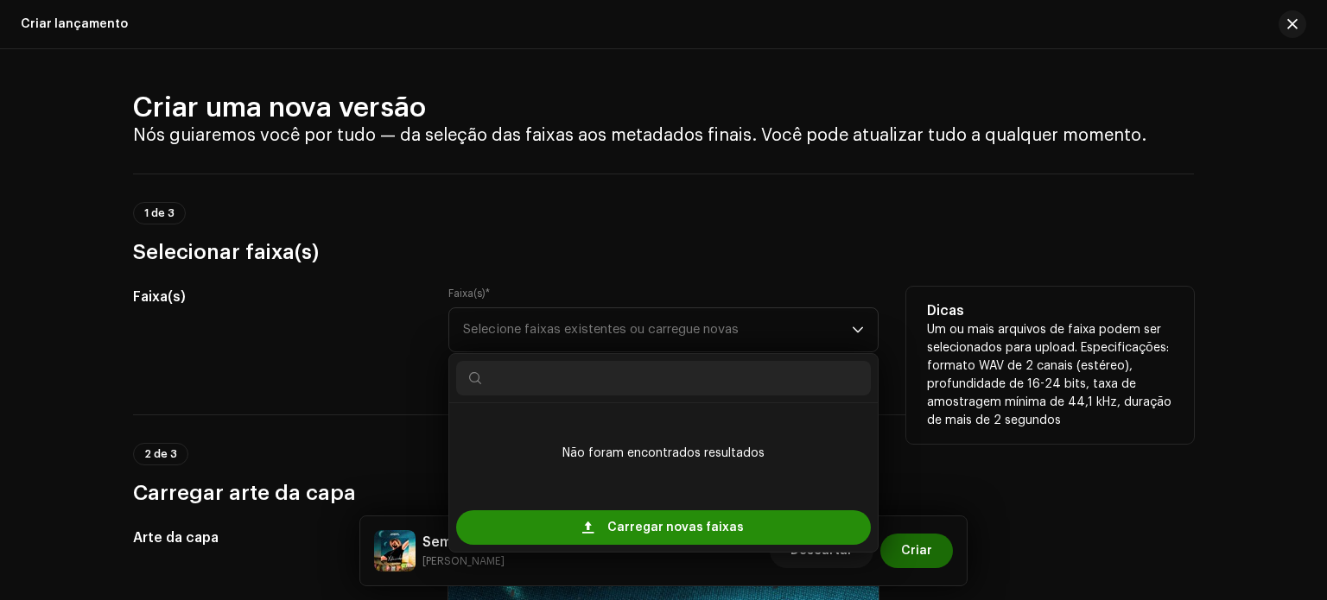
click at [753, 519] on div "Carregar novas faixas" at bounding box center [663, 527] width 415 height 35
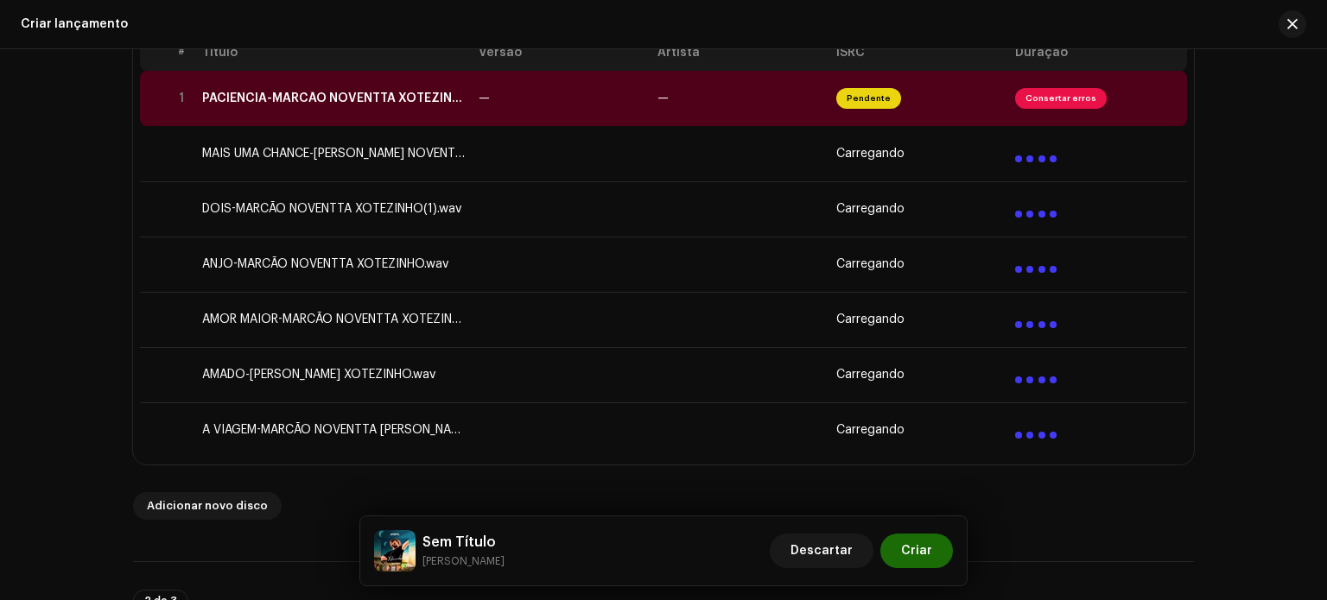
scroll to position [376, 0]
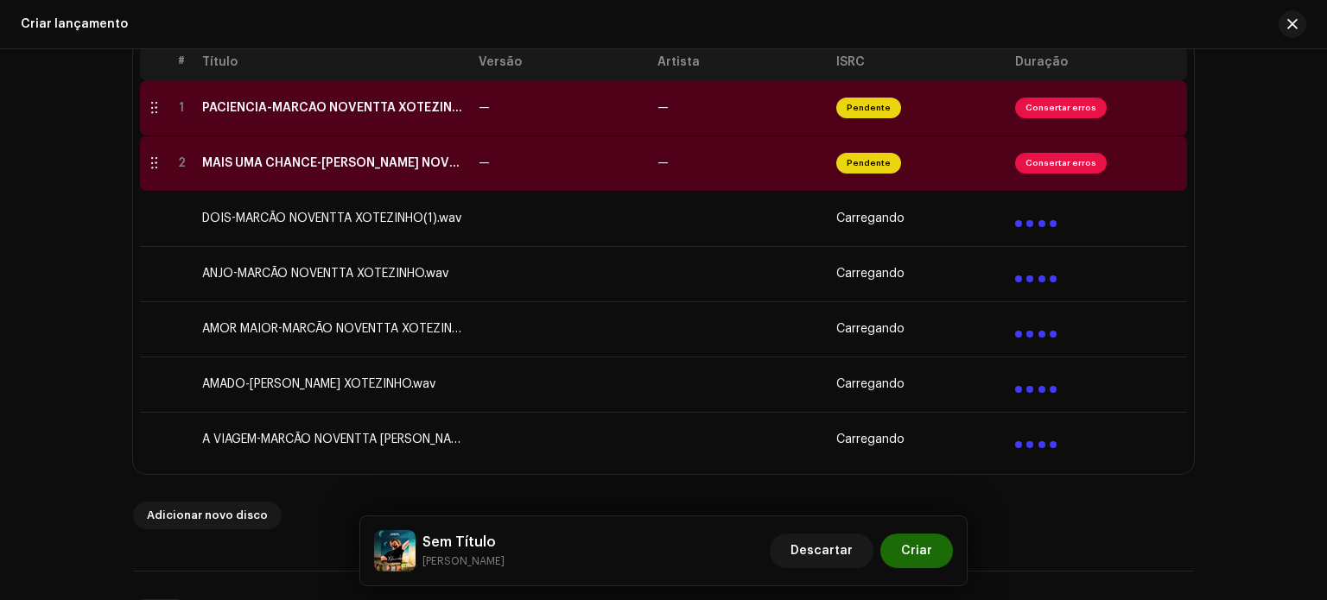
click at [576, 219] on td at bounding box center [561, 218] width 179 height 55
click at [603, 234] on td at bounding box center [561, 218] width 179 height 55
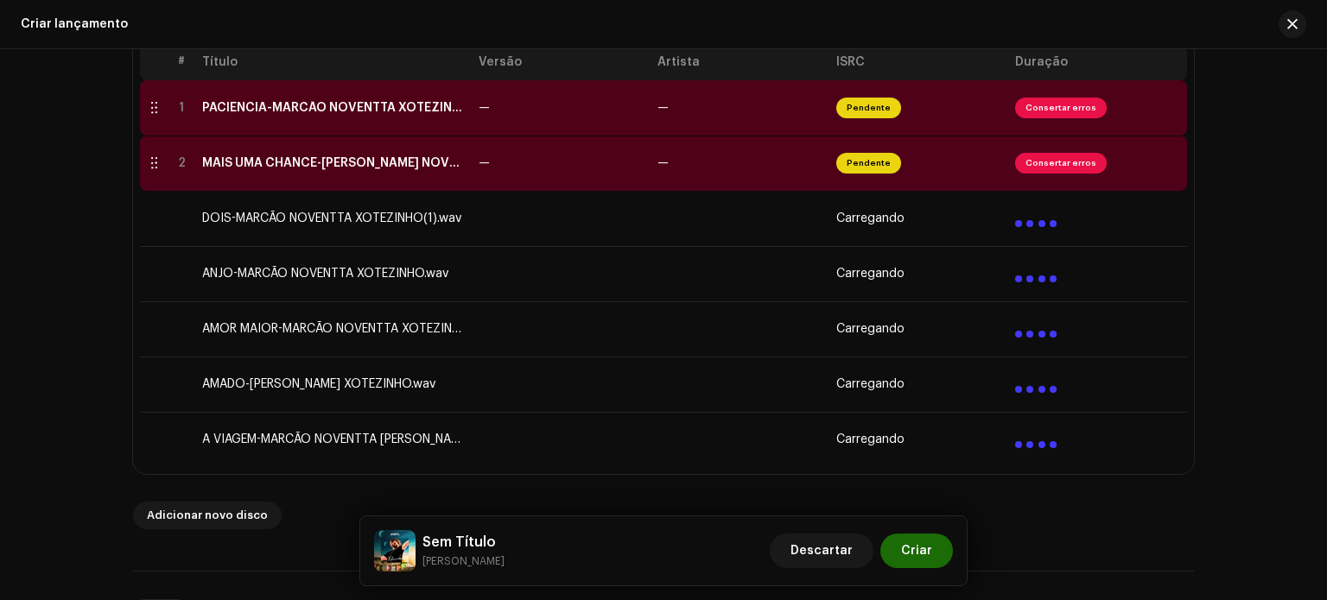
click at [603, 234] on td at bounding box center [561, 218] width 179 height 55
click at [1031, 222] on div at bounding box center [1035, 216] width 41 height 21
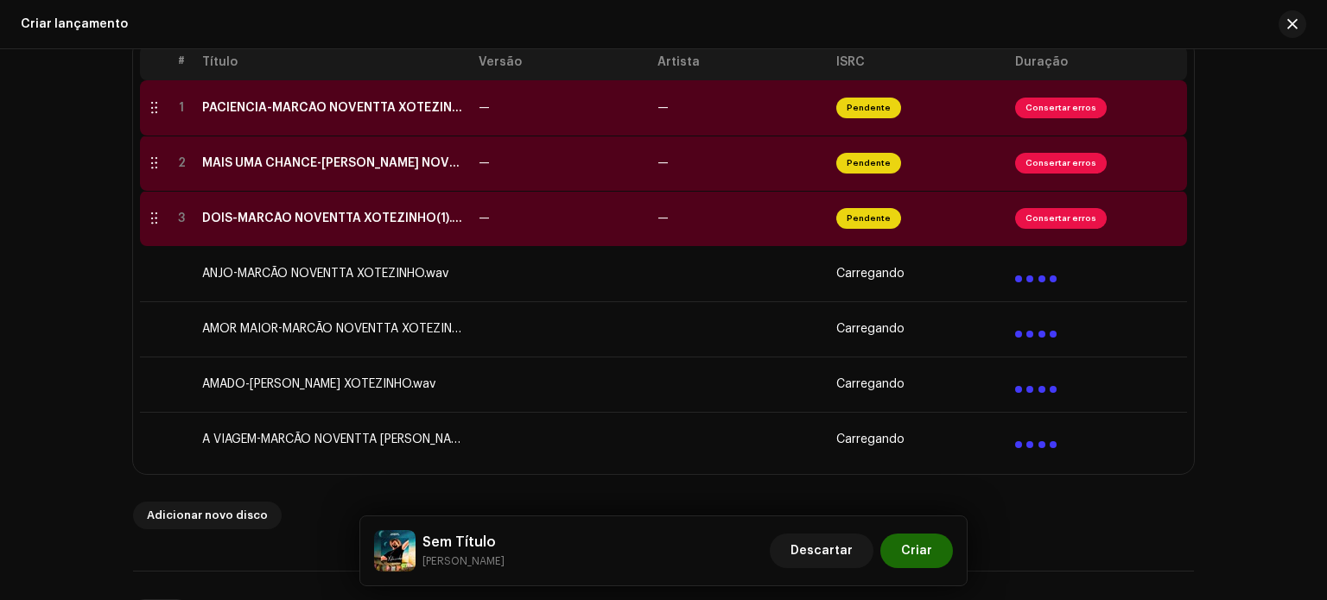
click at [707, 48] on div "Criar lançamento Criar uma nova versão Nós guiaremos você por tudo — da seleção…" at bounding box center [663, 300] width 1327 height 600
click at [720, 16] on div "Criar lançamento" at bounding box center [663, 24] width 1327 height 49
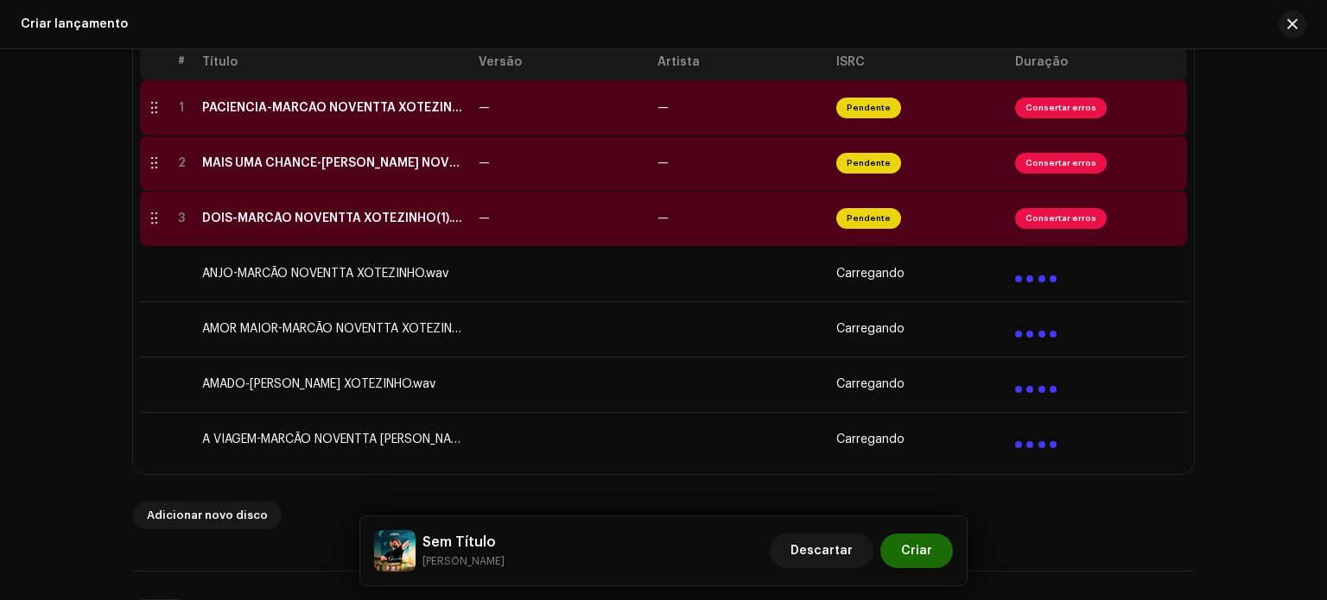
click at [720, 16] on div "Criar lançamento" at bounding box center [663, 24] width 1327 height 49
